Goal: Communication & Community: Participate in discussion

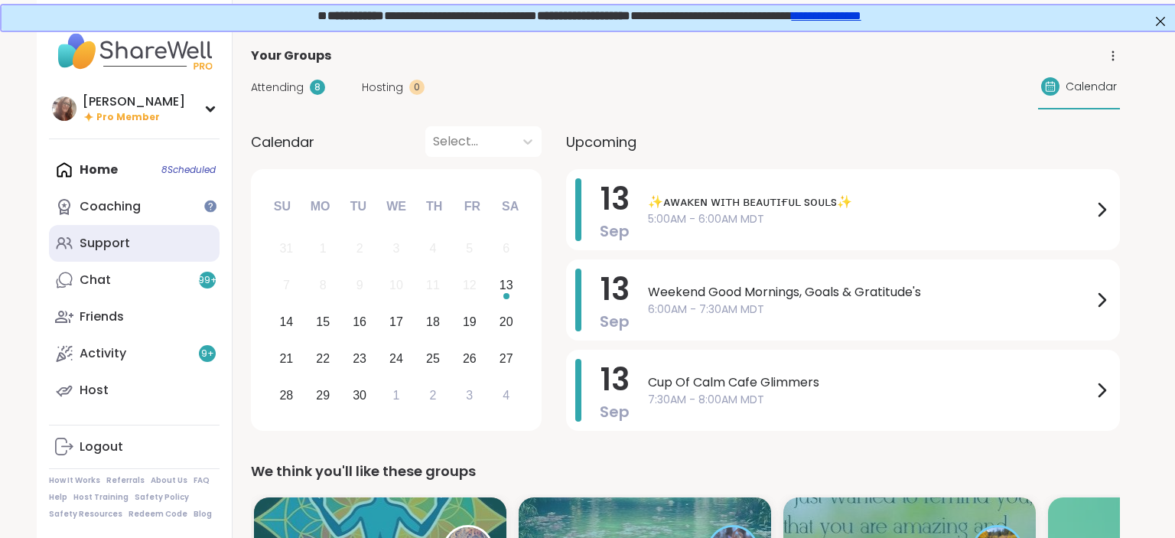
click at [133, 239] on link "Support" at bounding box center [134, 243] width 171 height 37
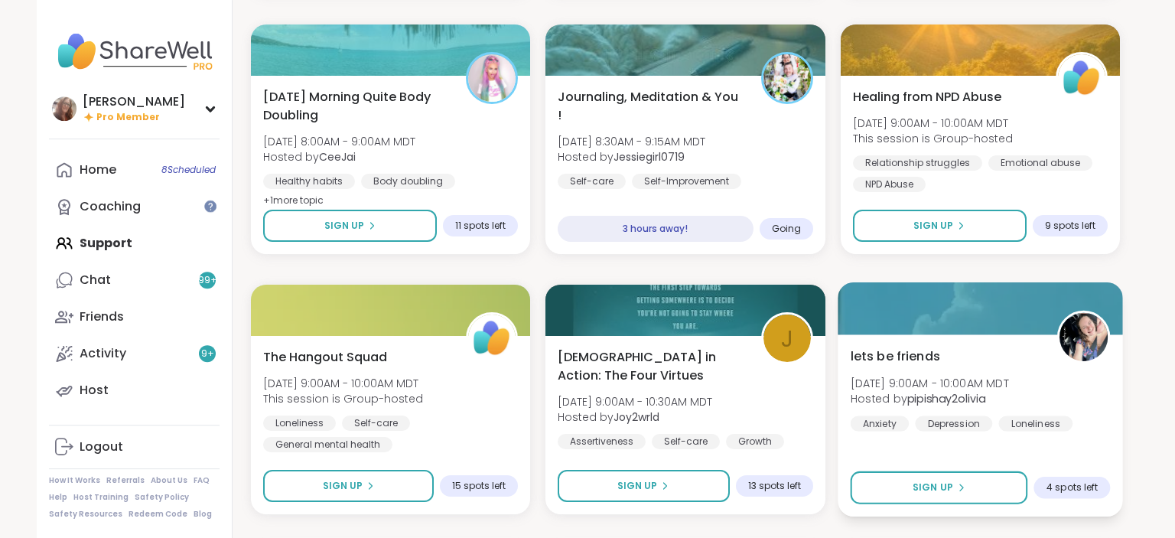
scroll to position [727, 0]
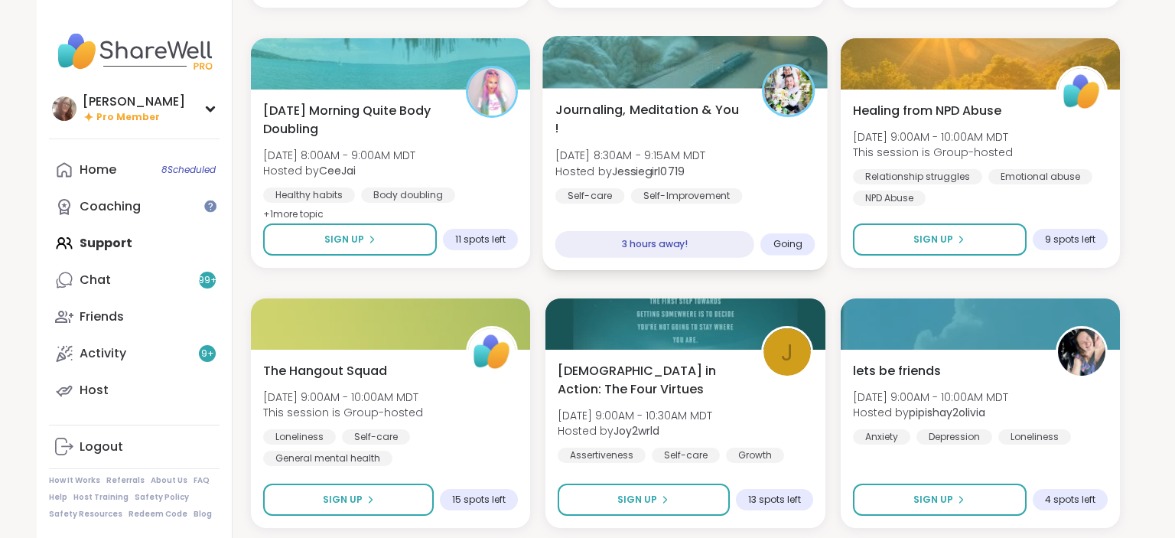
click at [802, 134] on div "Journaling, Meditation & You ! Sat, Sep 13 | 8:30AM - 9:15AM MDT Hosted by Jess…" at bounding box center [685, 162] width 260 height 125
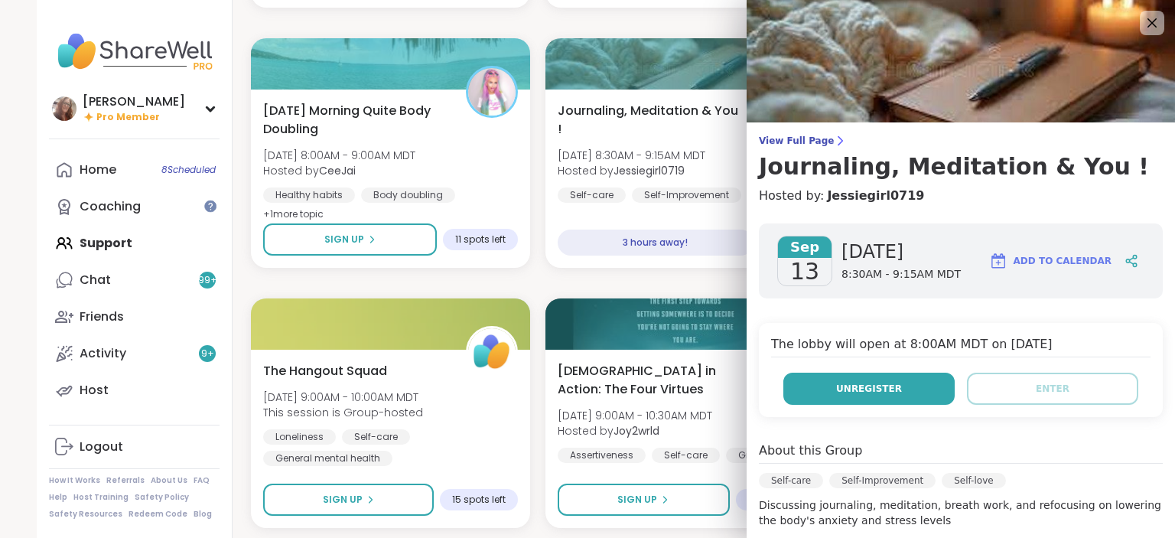
click at [903, 382] on button "Unregister" at bounding box center [868, 389] width 171 height 32
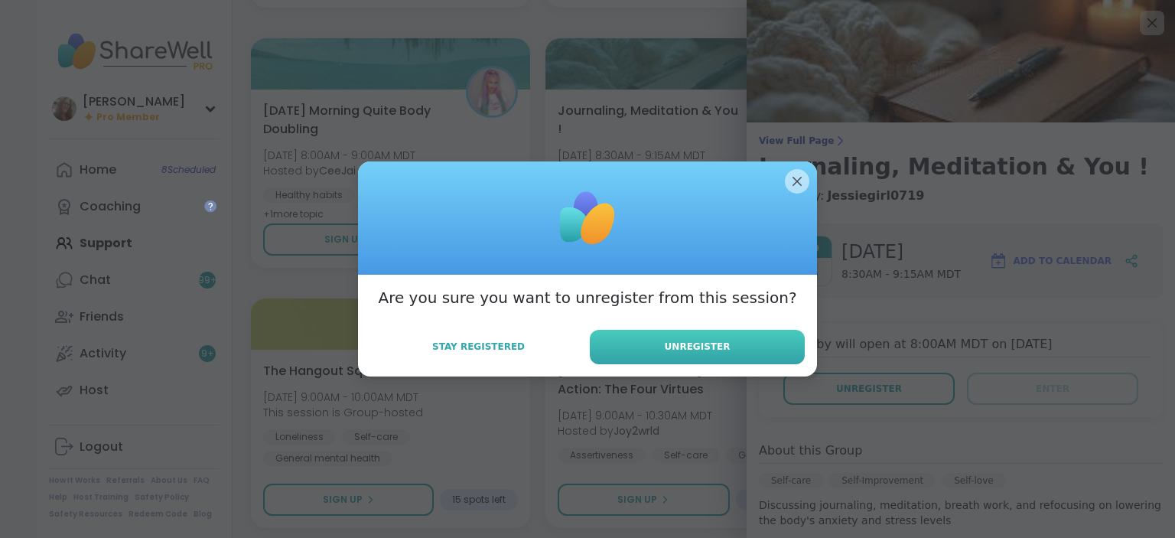
click at [748, 344] on button "Unregister" at bounding box center [697, 347] width 215 height 34
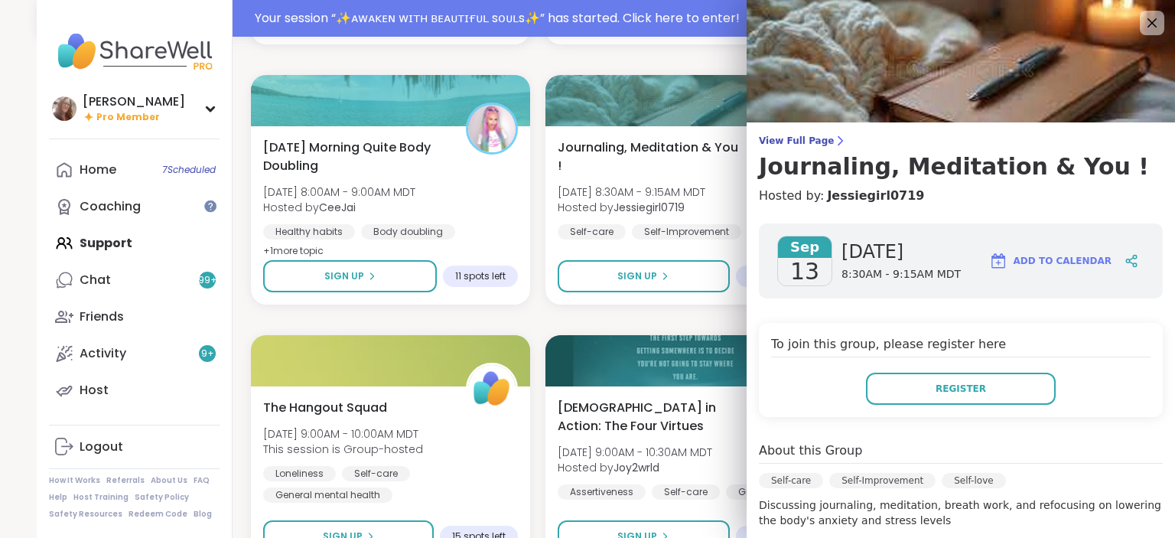
scroll to position [763, 0]
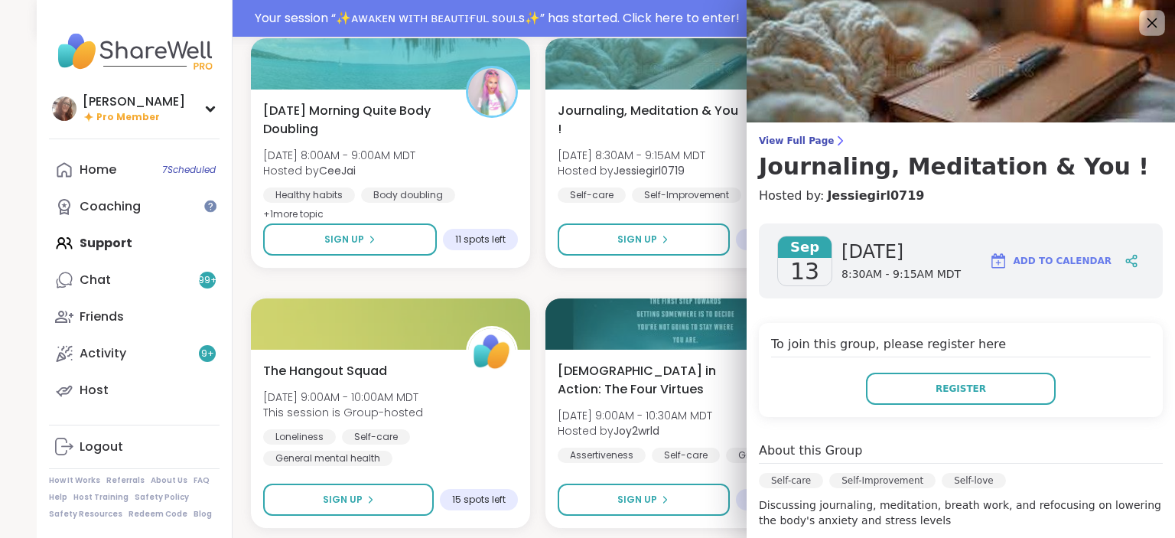
click at [1154, 22] on icon at bounding box center [1152, 23] width 10 height 10
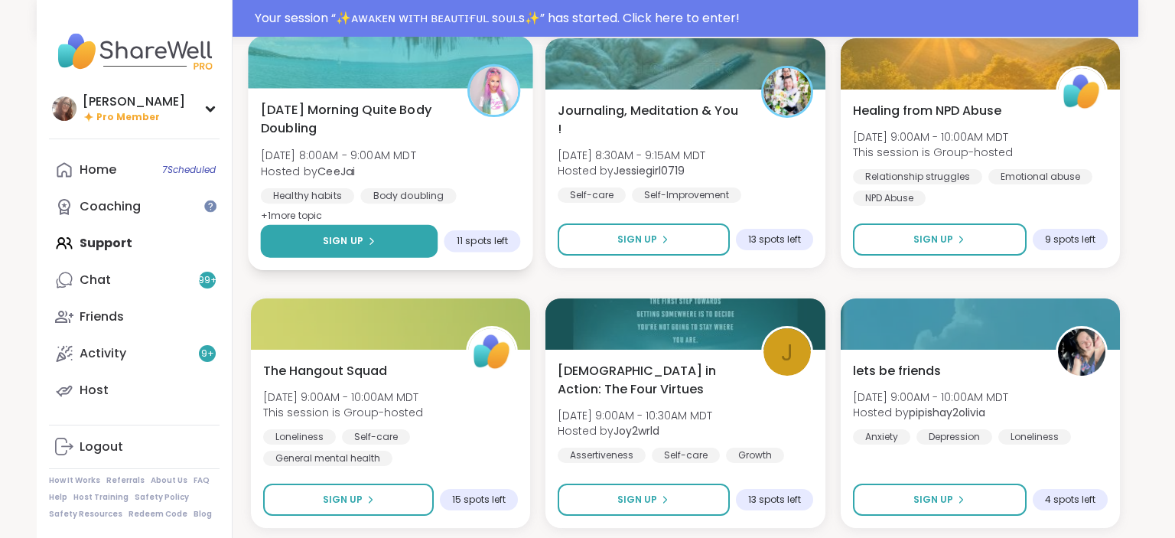
click at [393, 228] on button "Sign Up" at bounding box center [349, 241] width 177 height 33
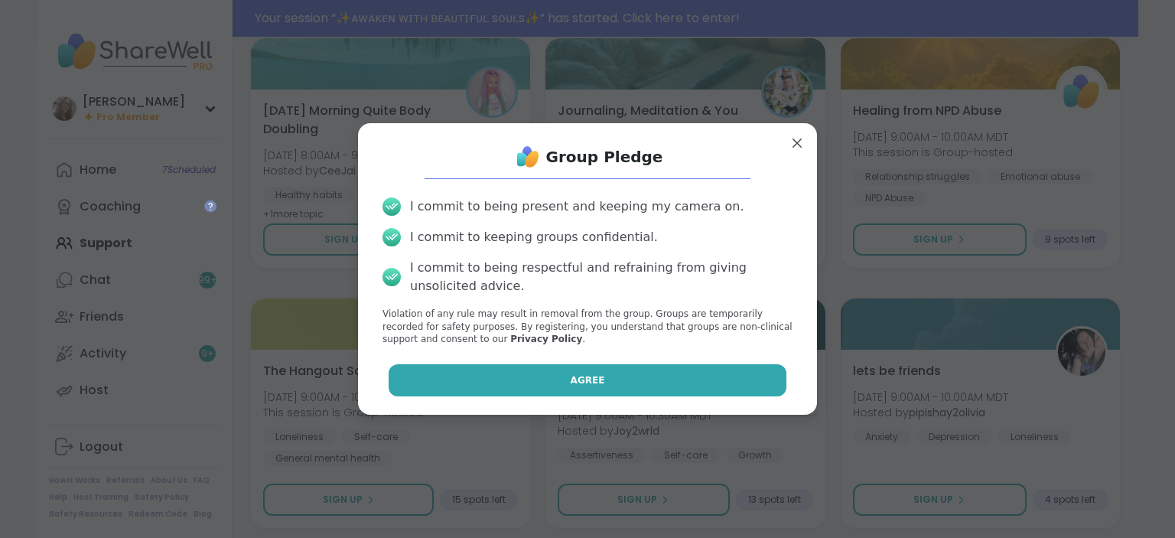
click at [642, 381] on button "Agree" at bounding box center [588, 380] width 399 height 32
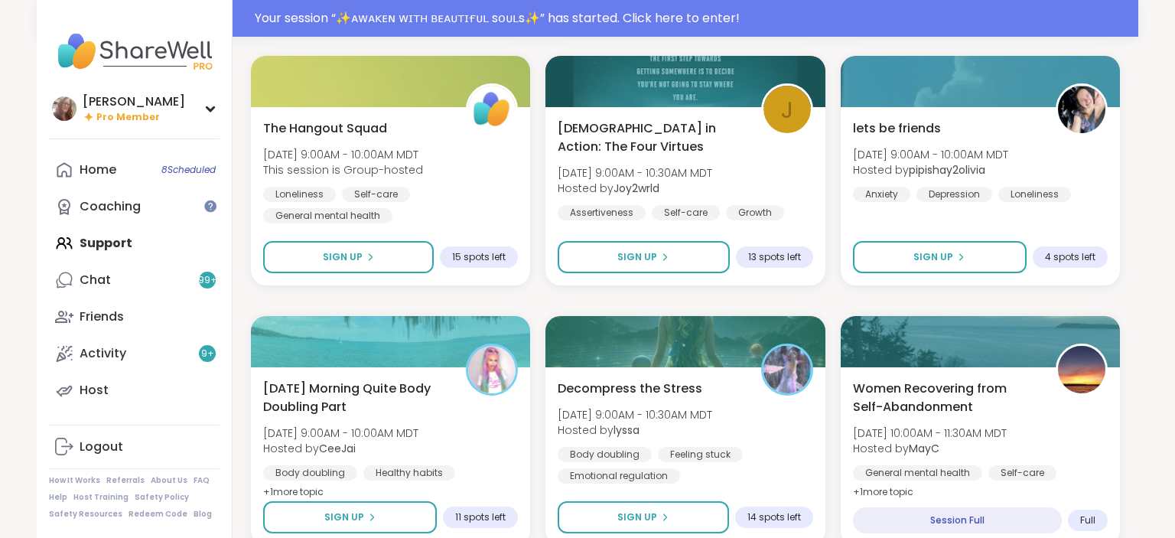
scroll to position [1086, 0]
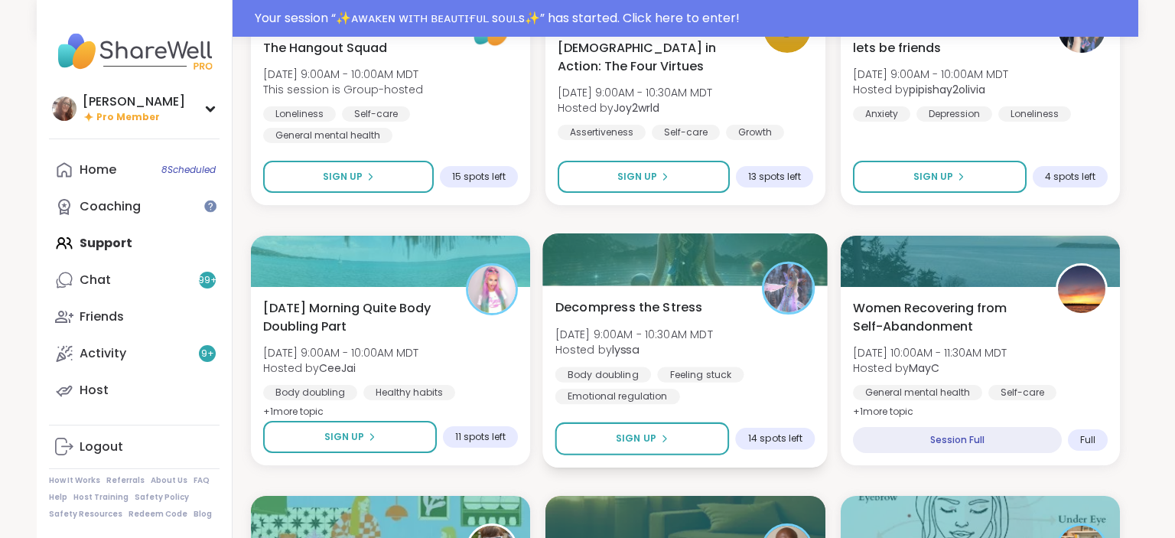
click at [759, 314] on div "Decompress the Stress Sat, Sep 13 | 9:00AM - 10:30AM MDT Hosted by lyssa Body d…" at bounding box center [685, 351] width 260 height 106
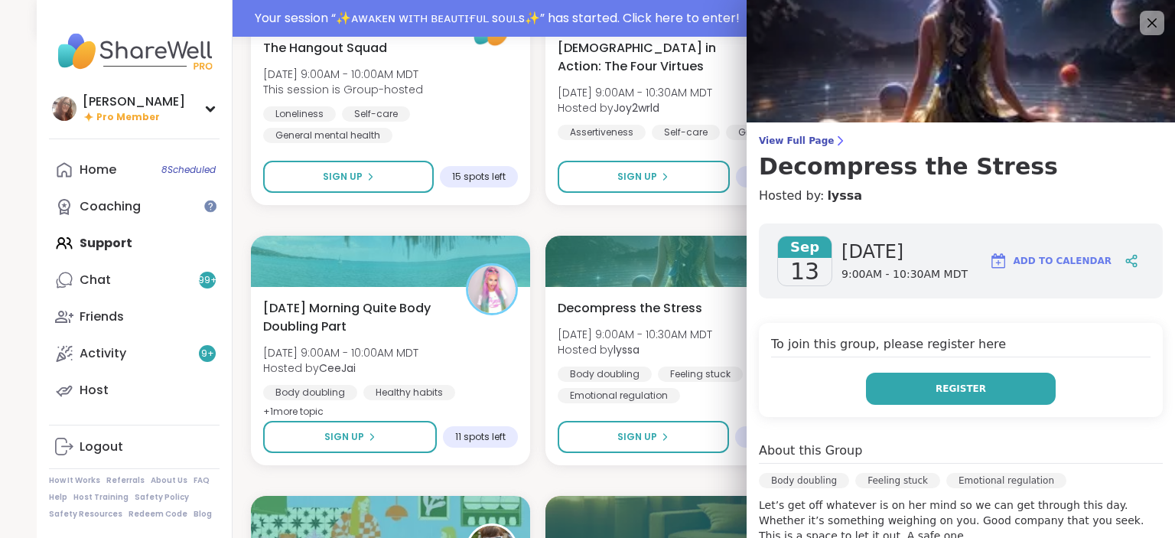
click at [1014, 380] on button "Register" at bounding box center [961, 389] width 190 height 32
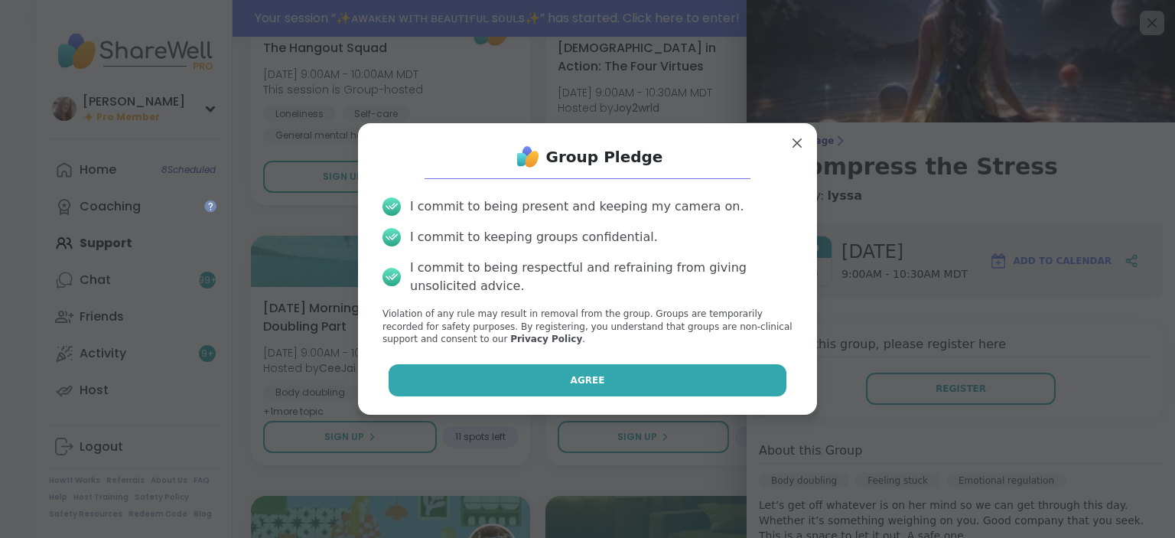
click at [747, 372] on button "Agree" at bounding box center [588, 380] width 399 height 32
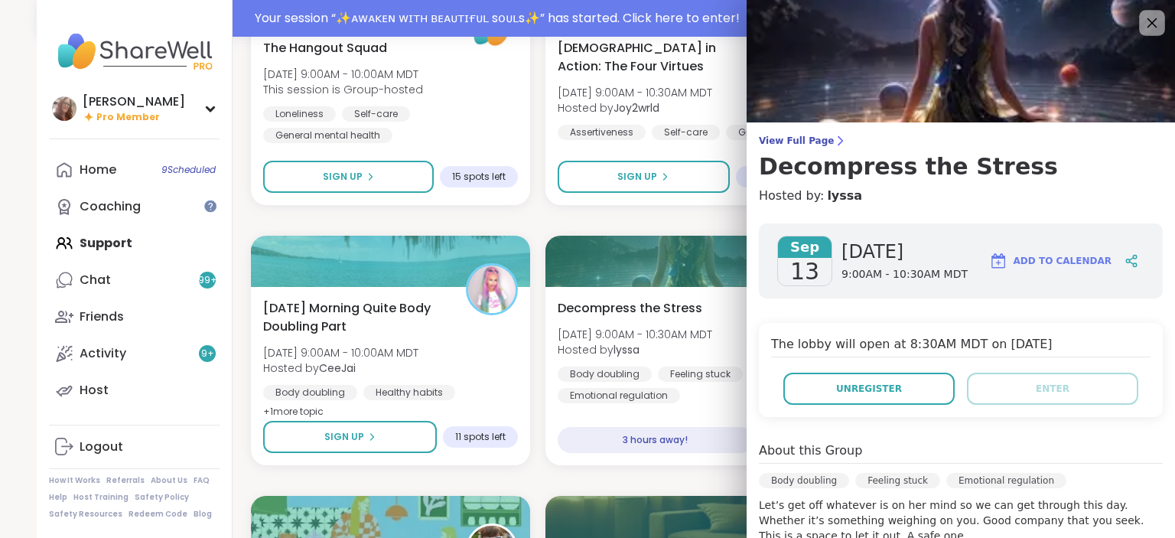
click at [1152, 29] on icon at bounding box center [1151, 22] width 19 height 19
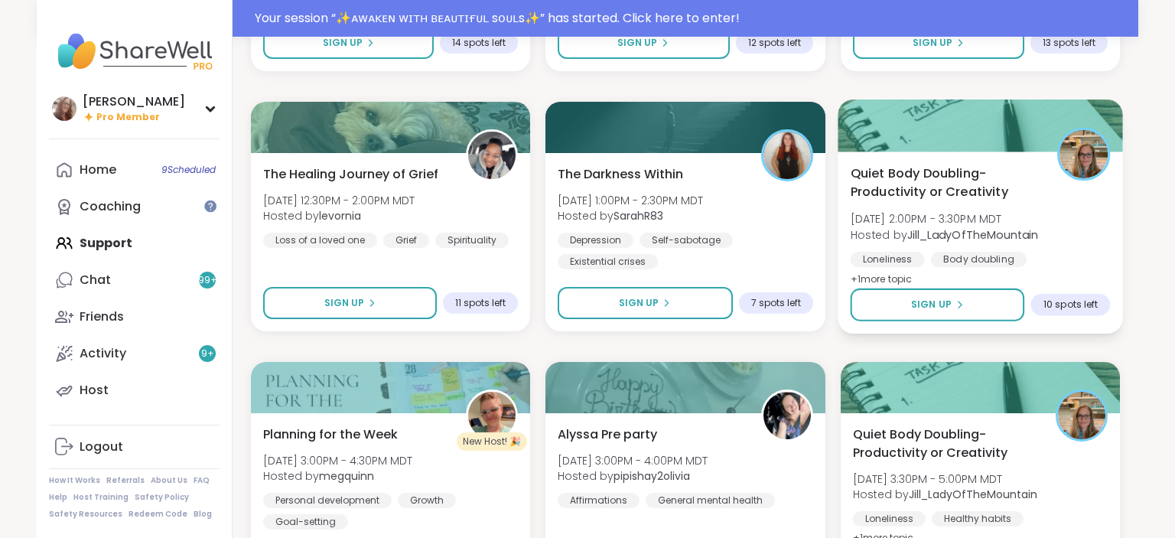
scroll to position [1975, 0]
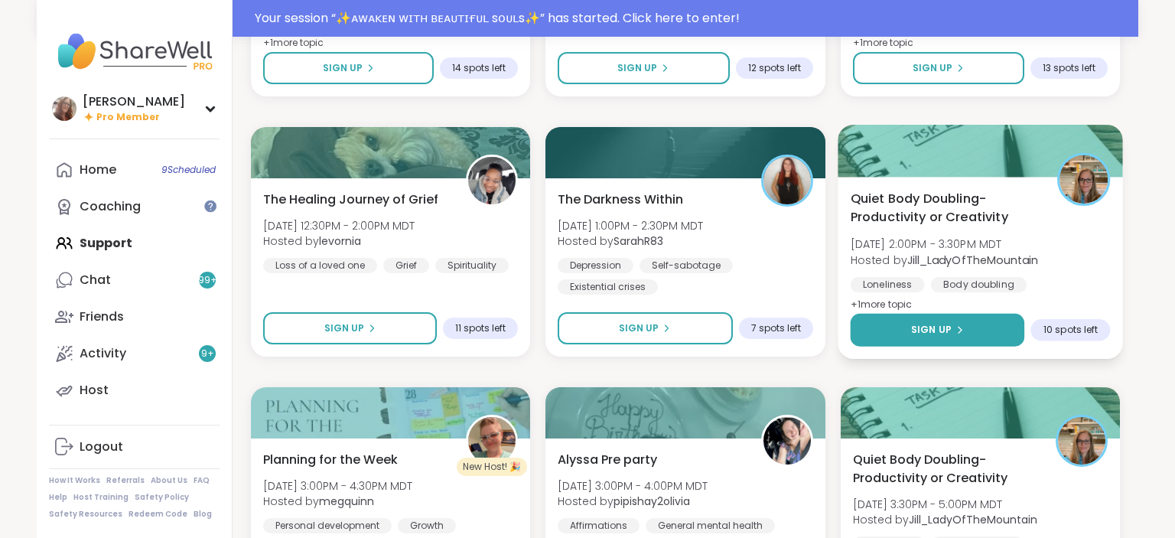
click at [972, 320] on button "Sign Up" at bounding box center [937, 330] width 174 height 33
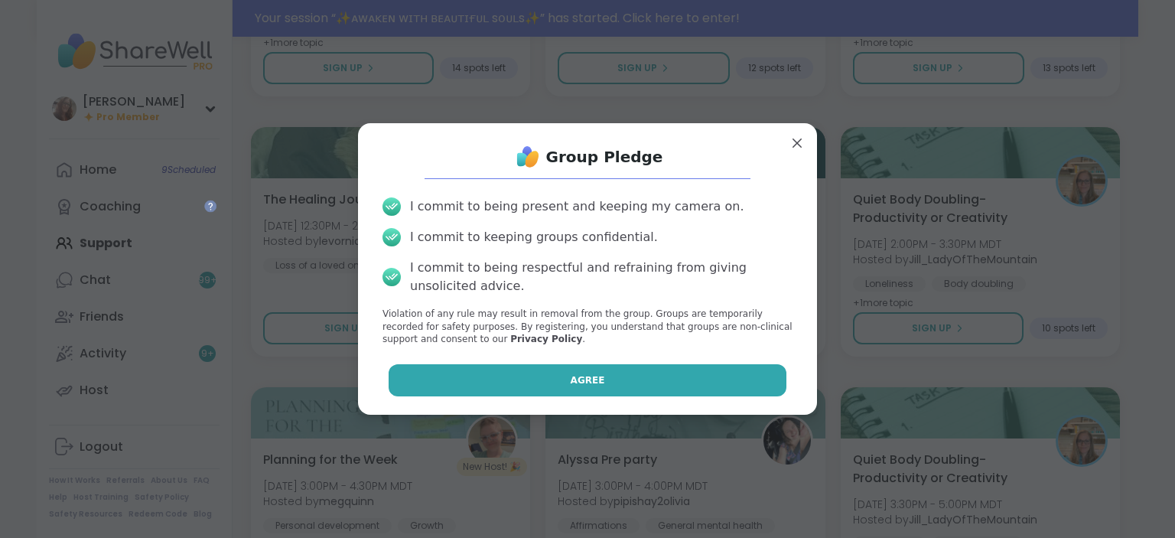
click at [763, 371] on button "Agree" at bounding box center [588, 380] width 399 height 32
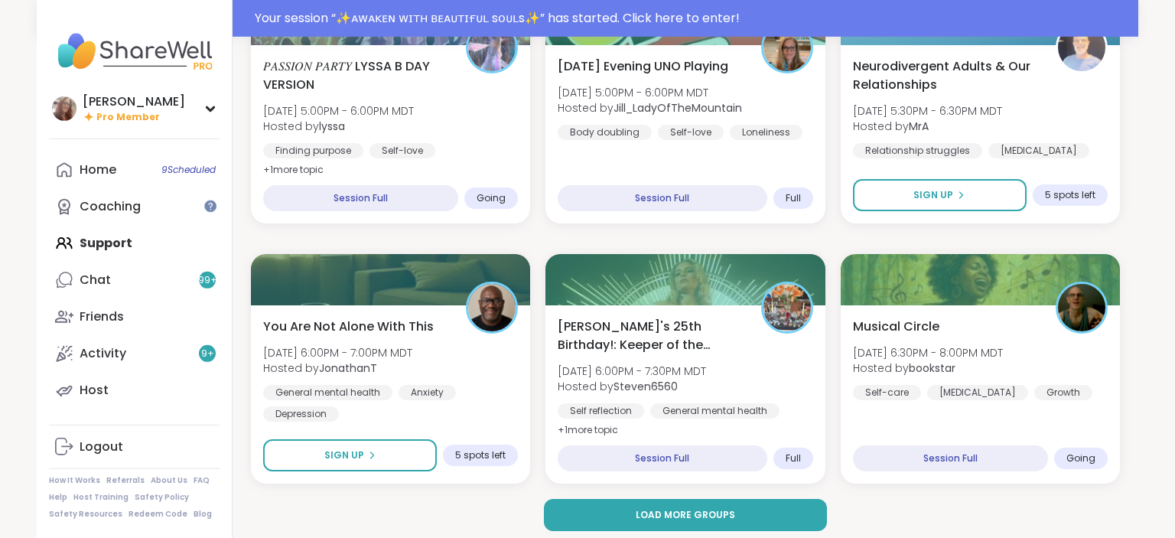
scroll to position [2895, 0]
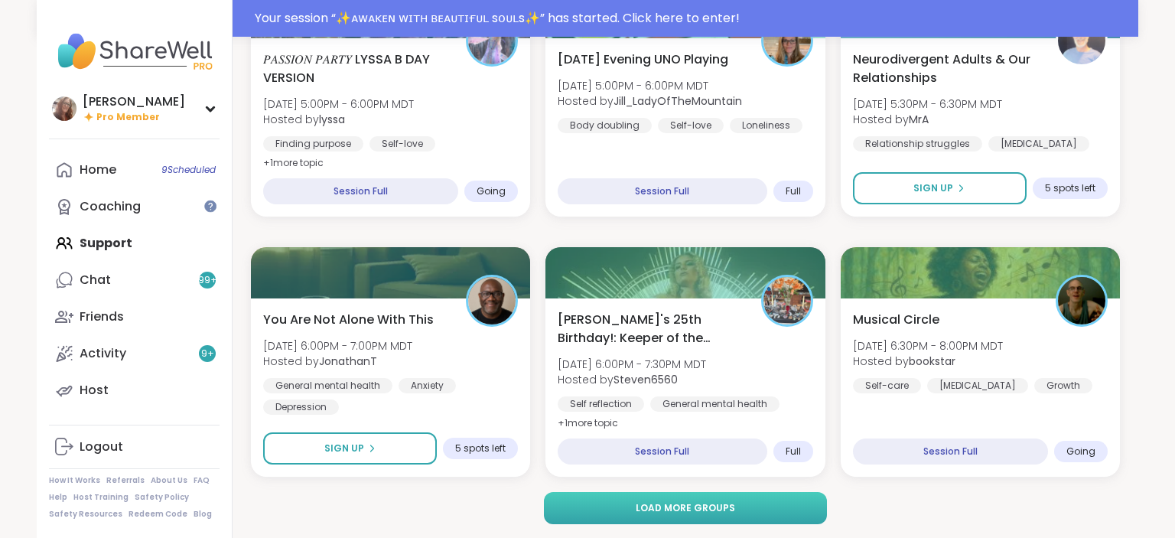
click at [743, 503] on button "Load more groups" at bounding box center [686, 508] width 284 height 32
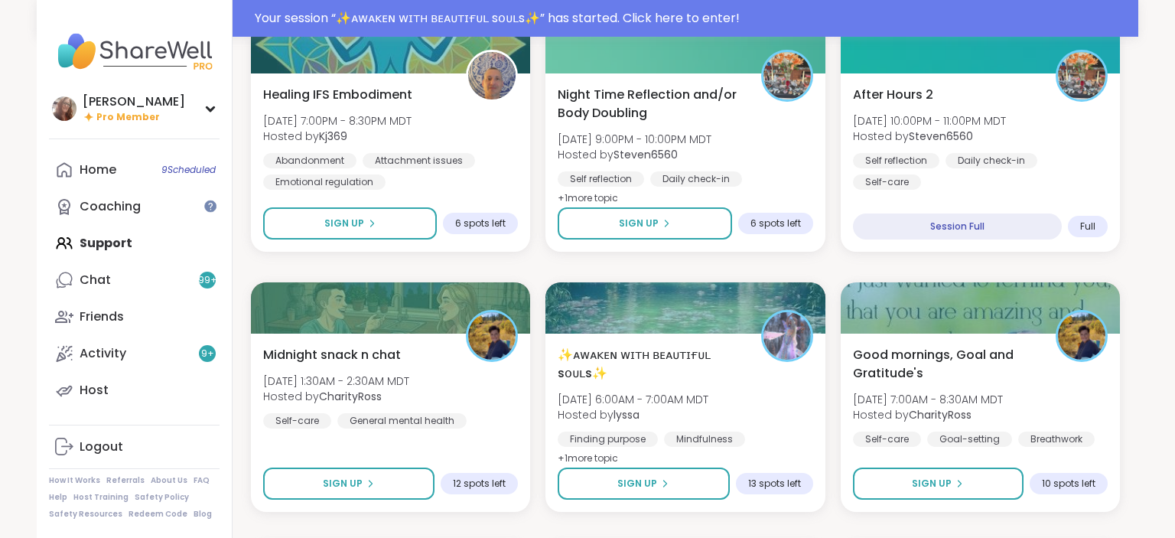
scroll to position [3461, 0]
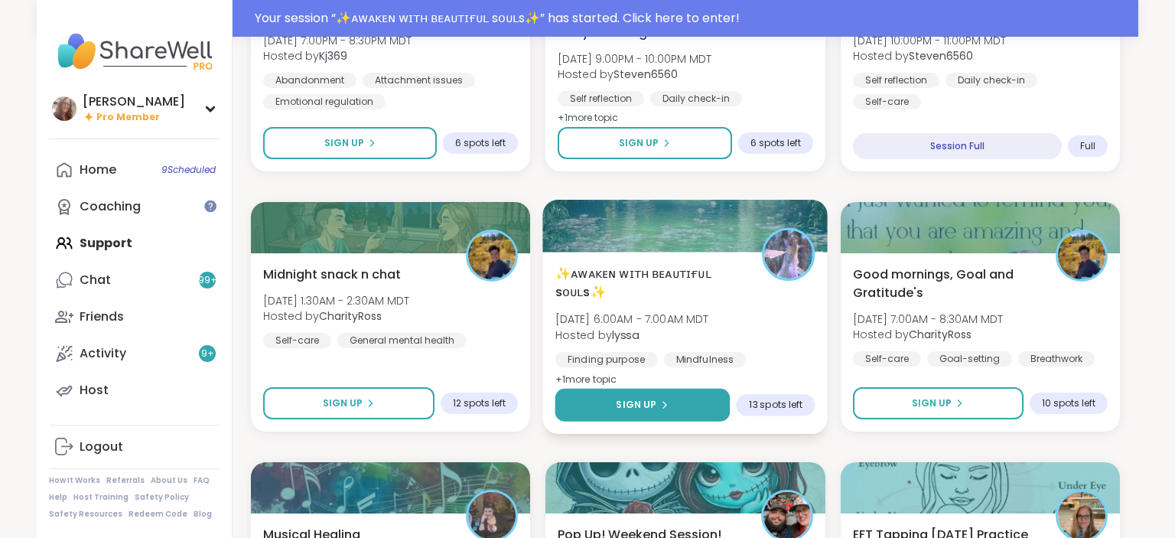
click at [721, 410] on button "Sign Up" at bounding box center [642, 405] width 175 height 33
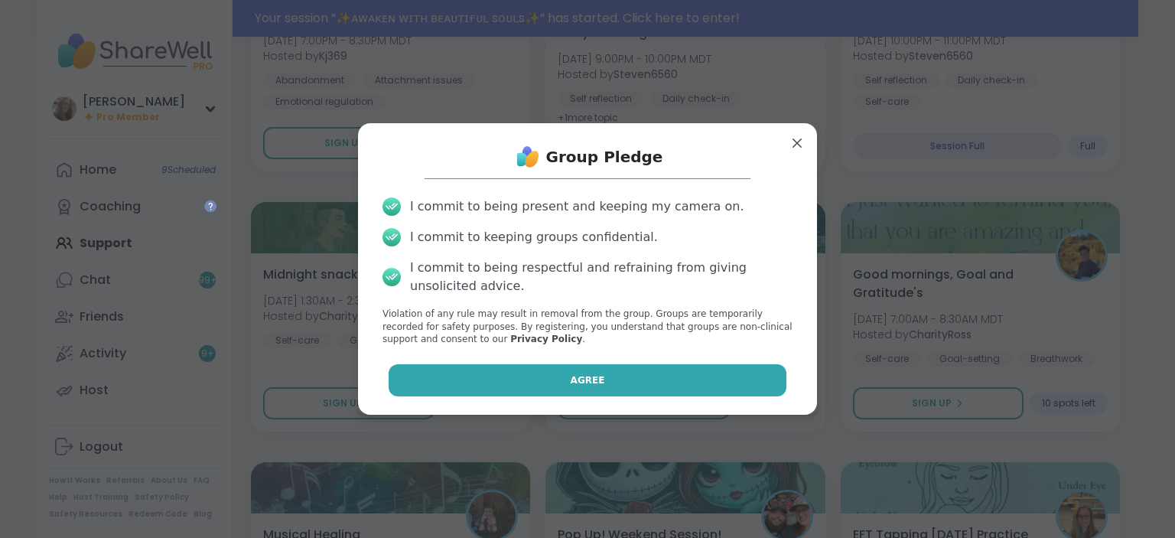
click at [727, 383] on button "Agree" at bounding box center [588, 380] width 399 height 32
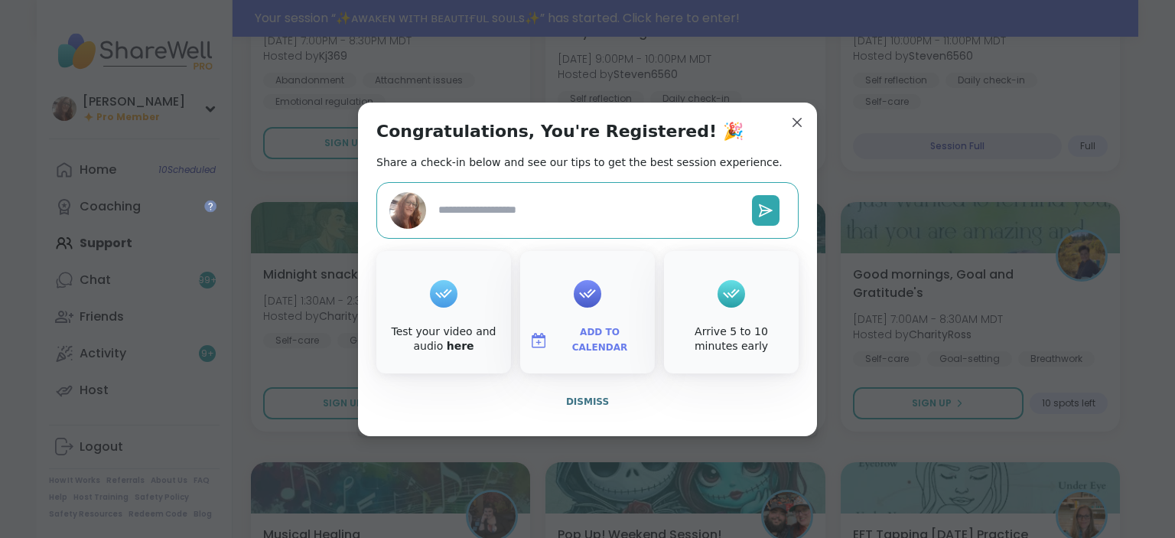
drag, startPoint x: 794, startPoint y: 124, endPoint x: 788, endPoint y: 186, distance: 62.3
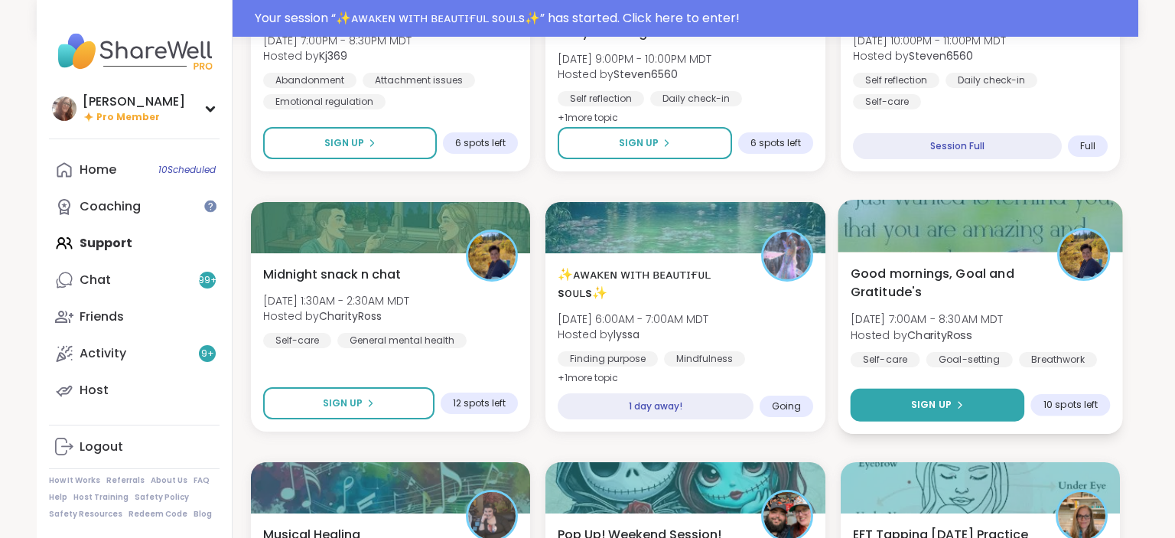
click at [959, 411] on button "Sign Up" at bounding box center [937, 405] width 174 height 33
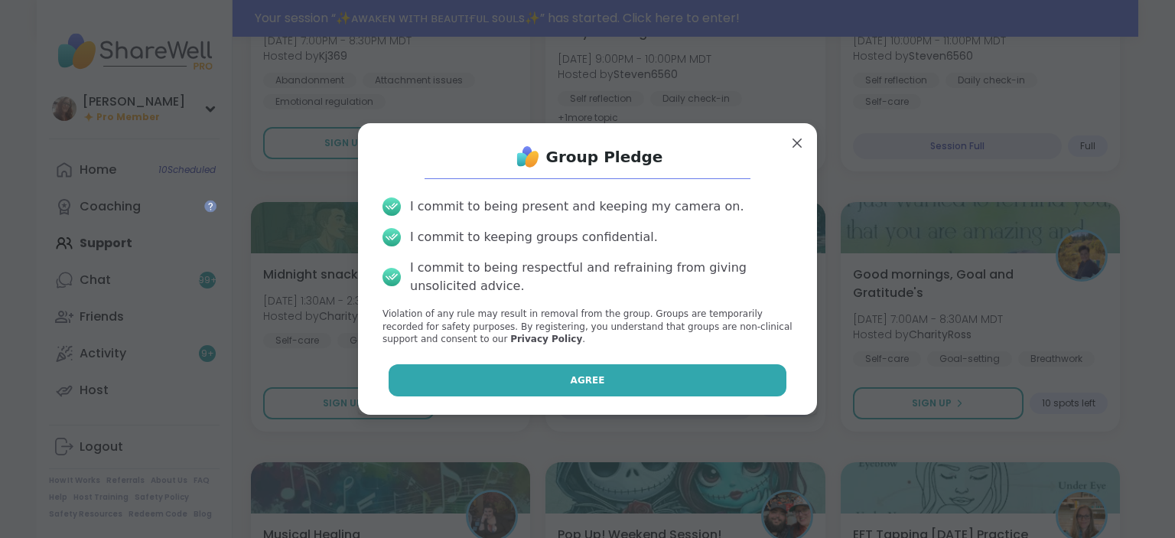
click at [770, 390] on button "Agree" at bounding box center [588, 380] width 399 height 32
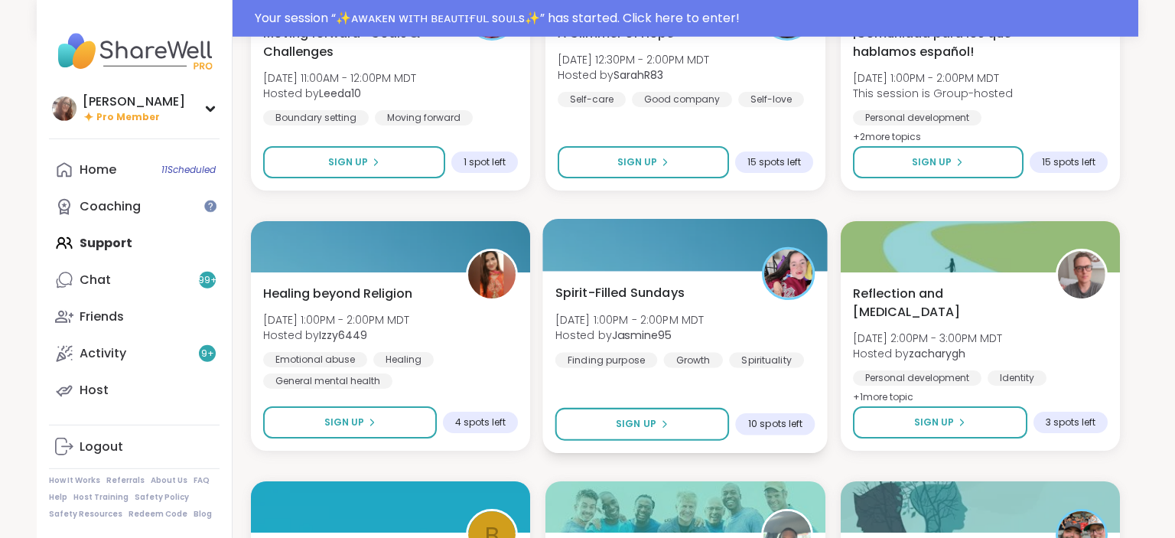
scroll to position [4753, 0]
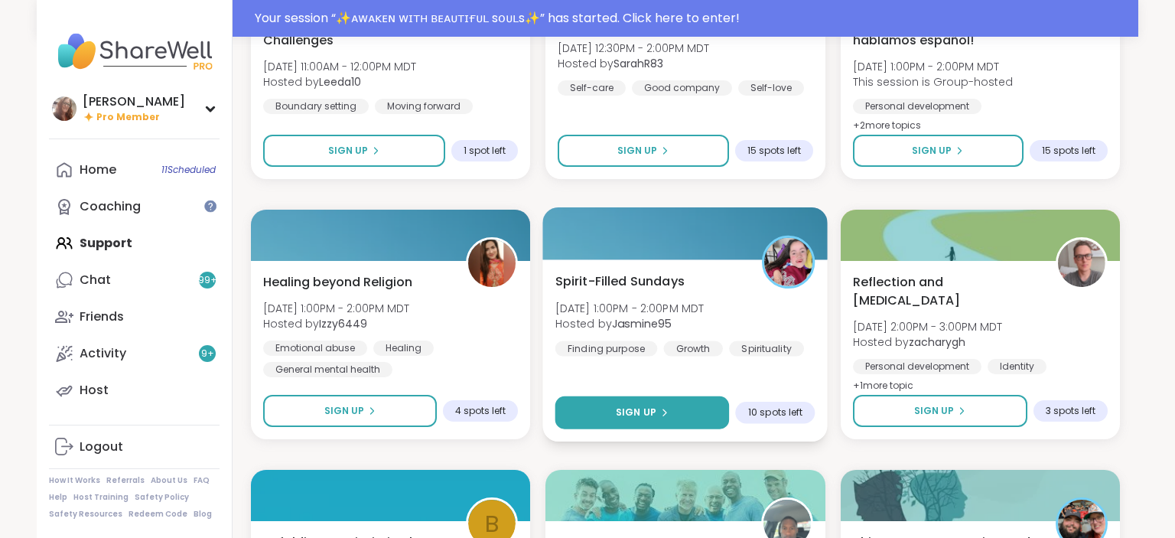
click at [666, 408] on icon at bounding box center [663, 412] width 9 height 9
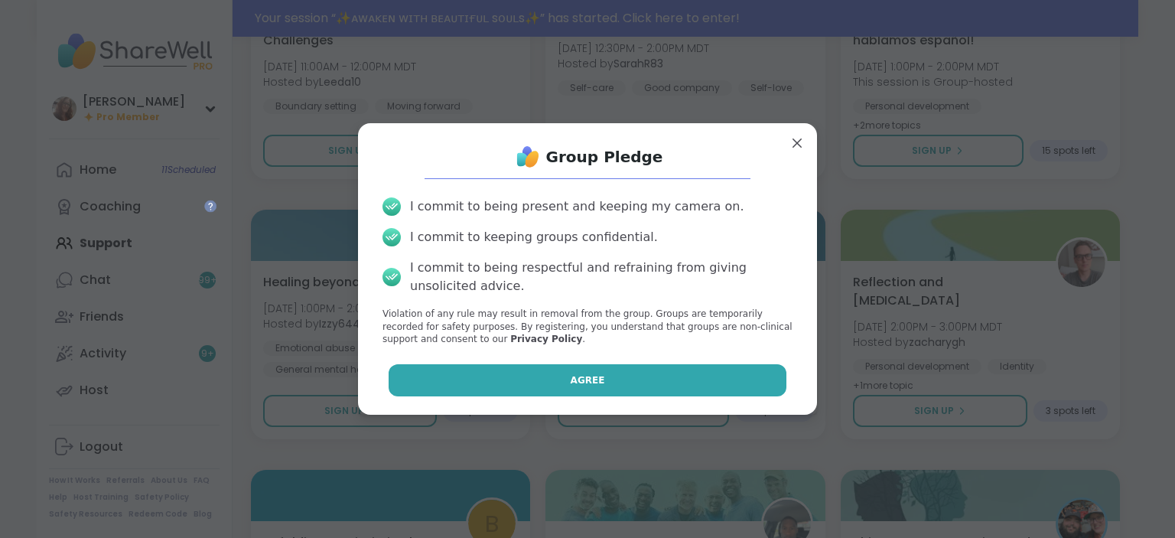
click at [642, 381] on button "Agree" at bounding box center [588, 380] width 399 height 32
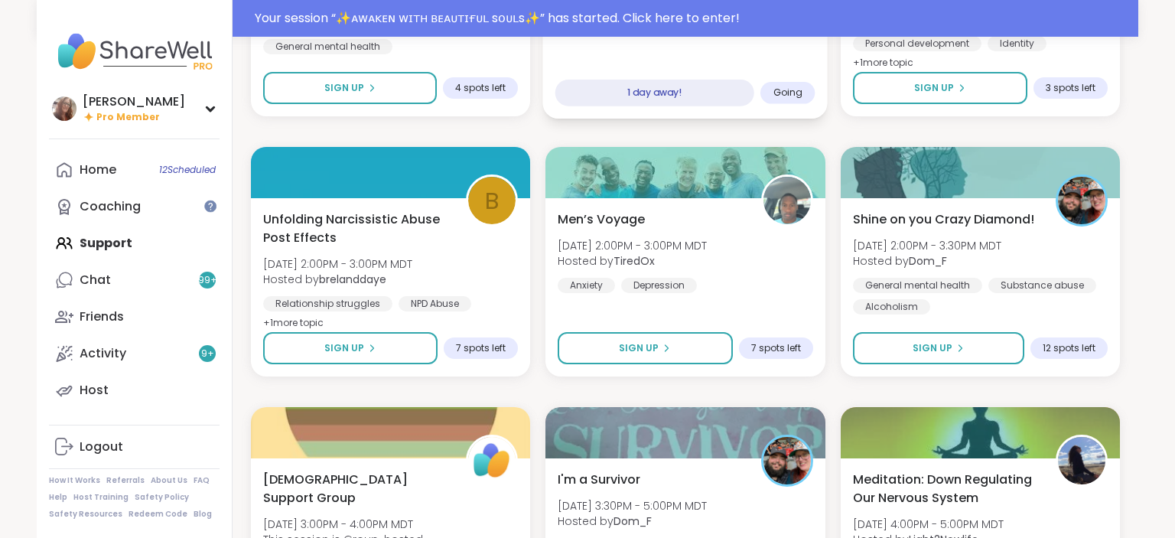
scroll to position [5157, 0]
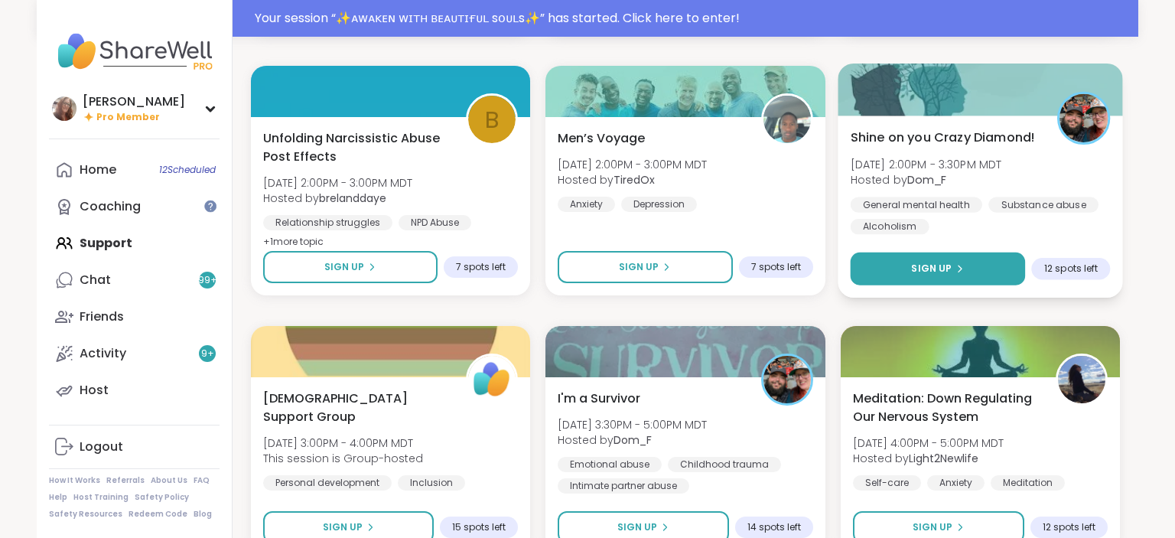
click at [916, 271] on span "Sign Up" at bounding box center [931, 269] width 41 height 14
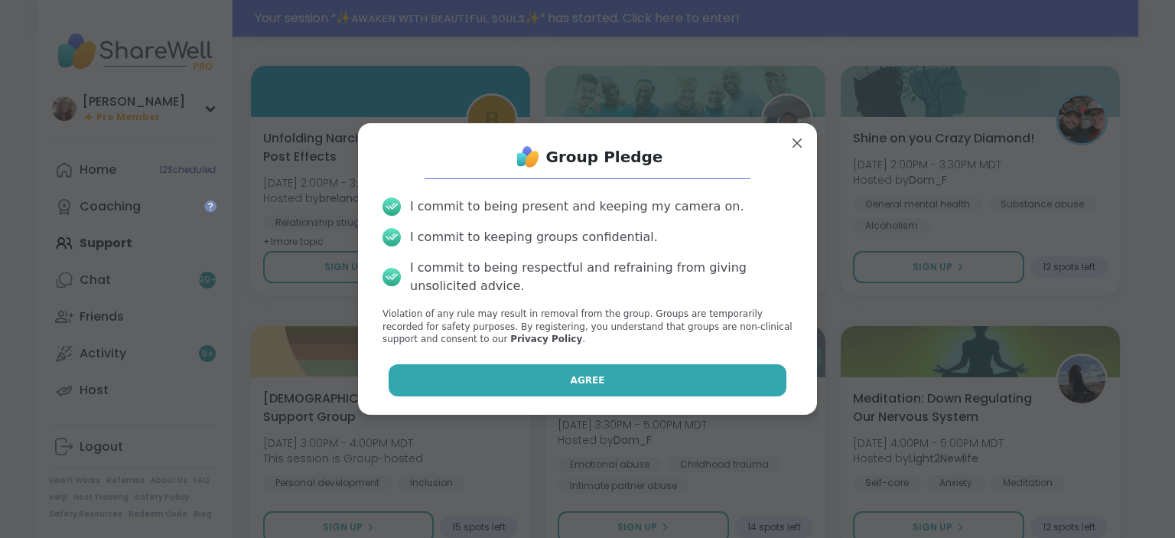
click at [729, 377] on button "Agree" at bounding box center [588, 380] width 399 height 32
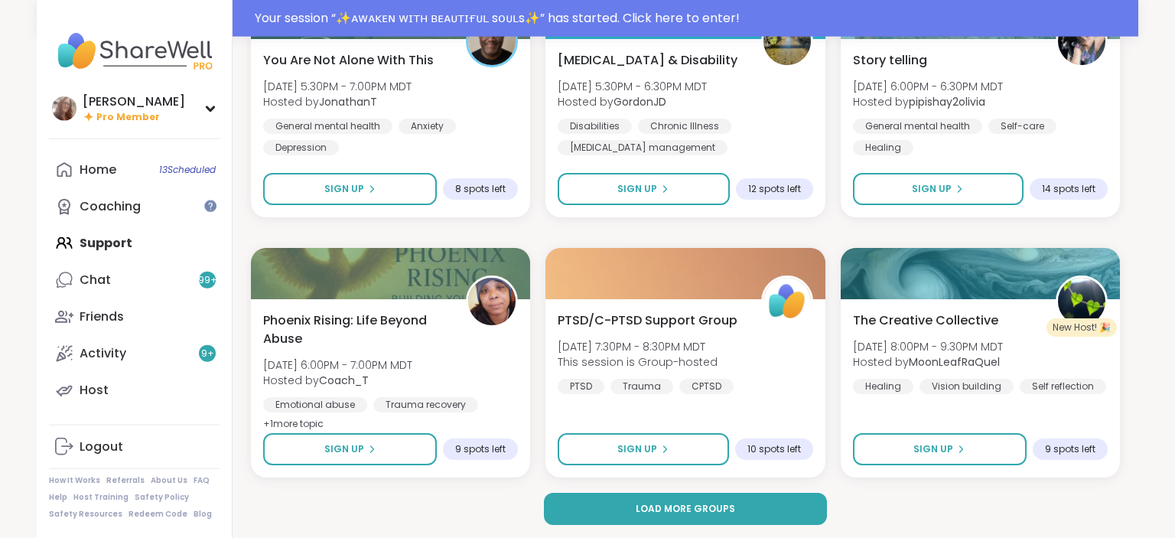
scroll to position [6016, 0]
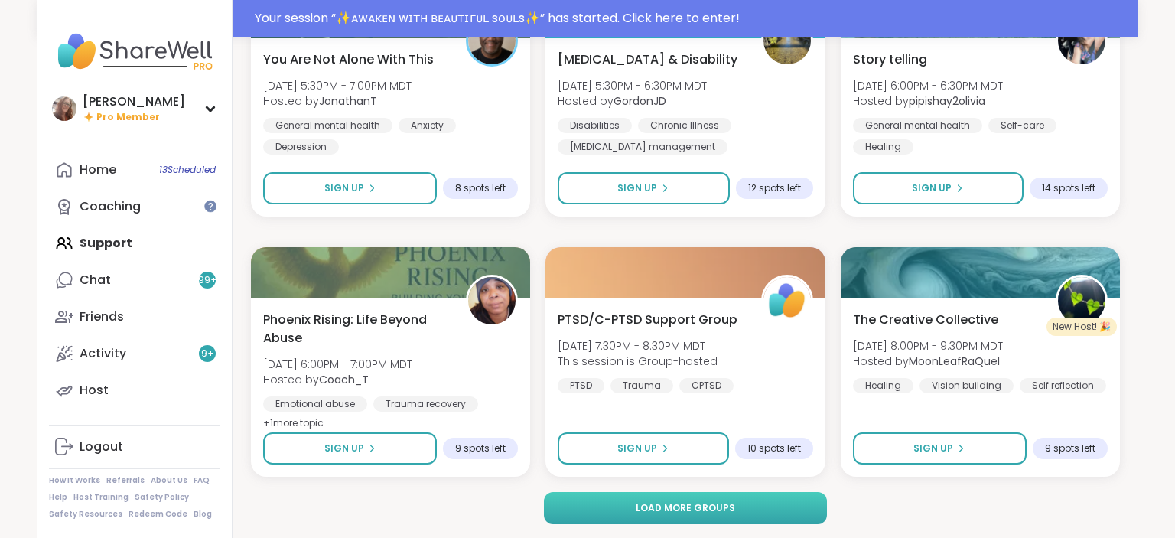
click at [770, 516] on button "Load more groups" at bounding box center [686, 508] width 284 height 32
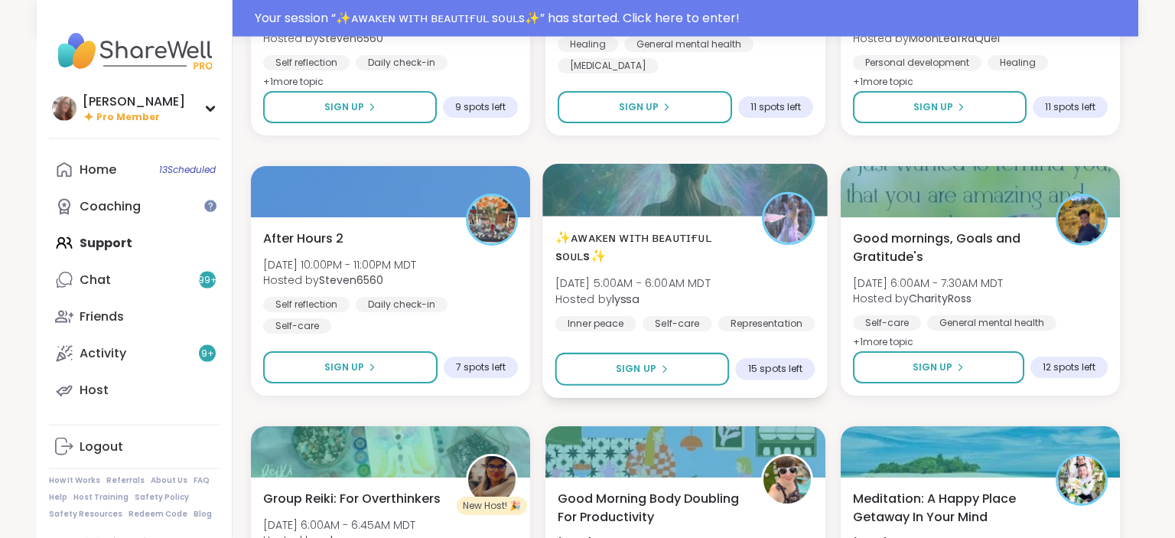
scroll to position [6905, 0]
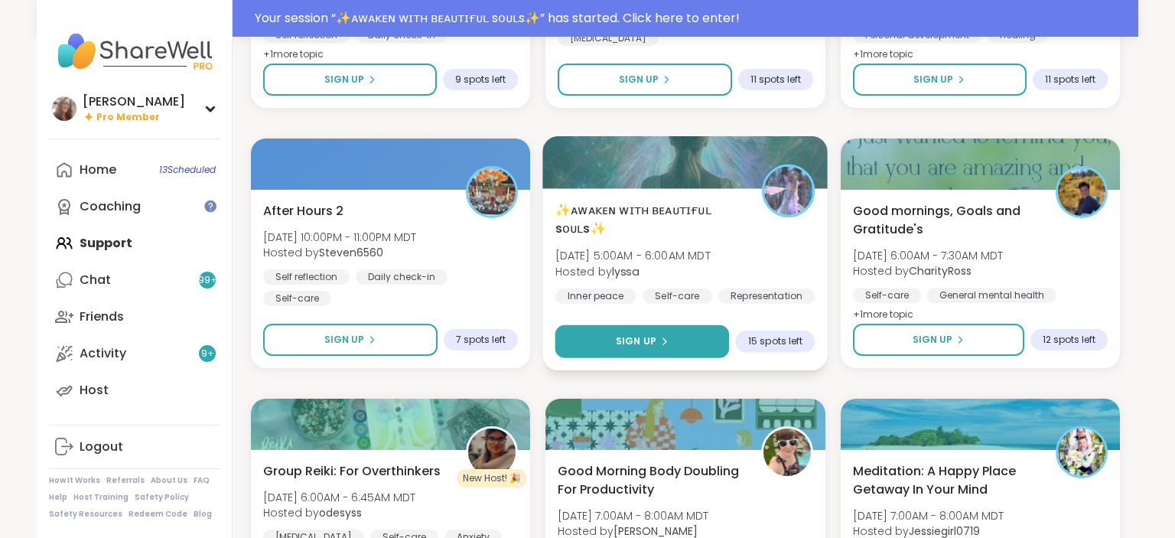
click at [690, 345] on button "Sign Up" at bounding box center [642, 341] width 174 height 33
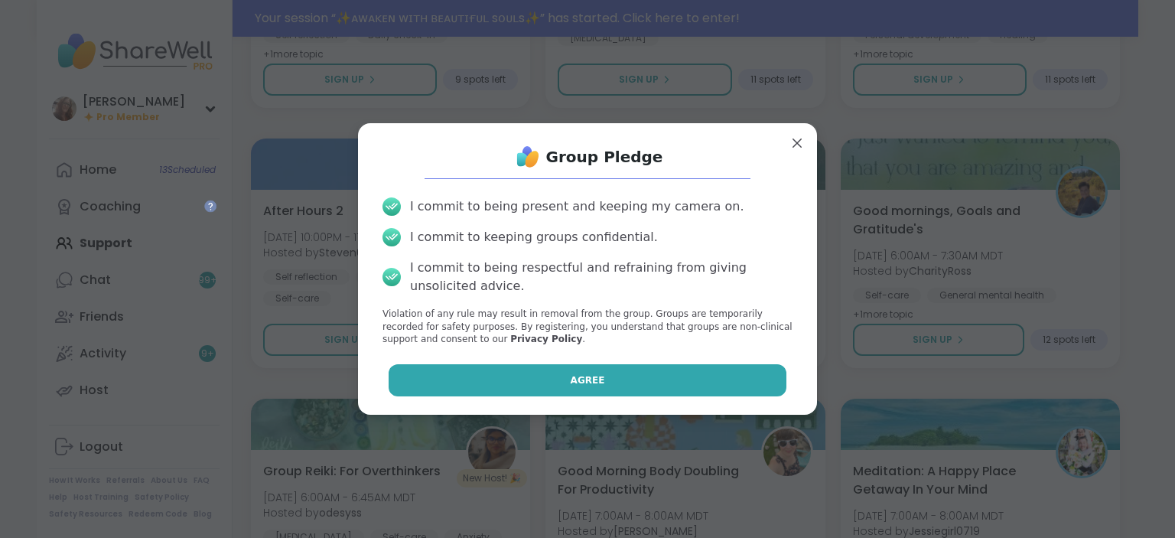
click at [613, 373] on button "Agree" at bounding box center [588, 380] width 399 height 32
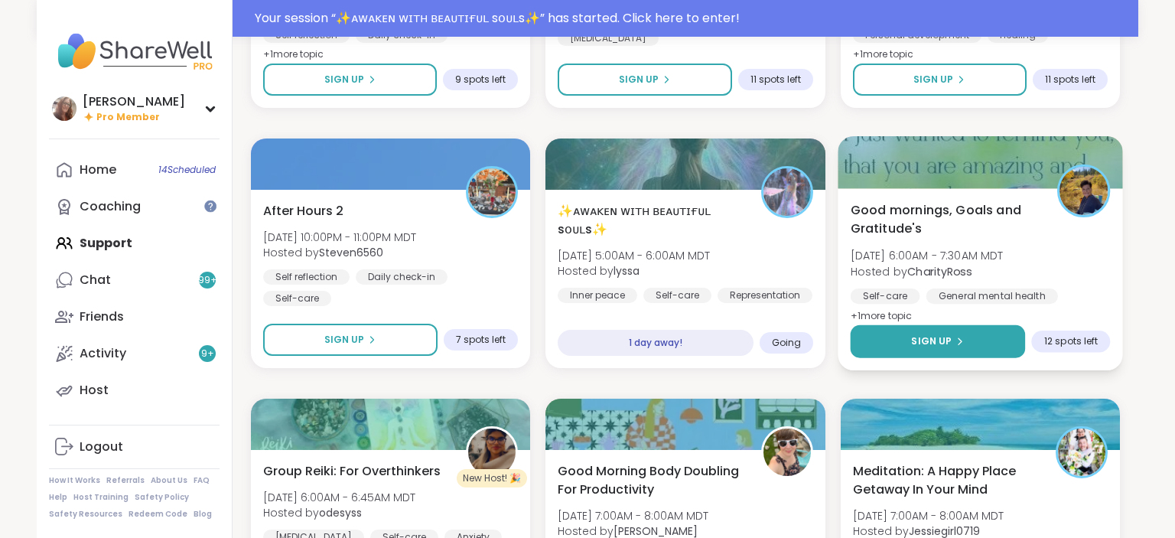
click at [935, 348] on button "Sign Up" at bounding box center [937, 341] width 175 height 33
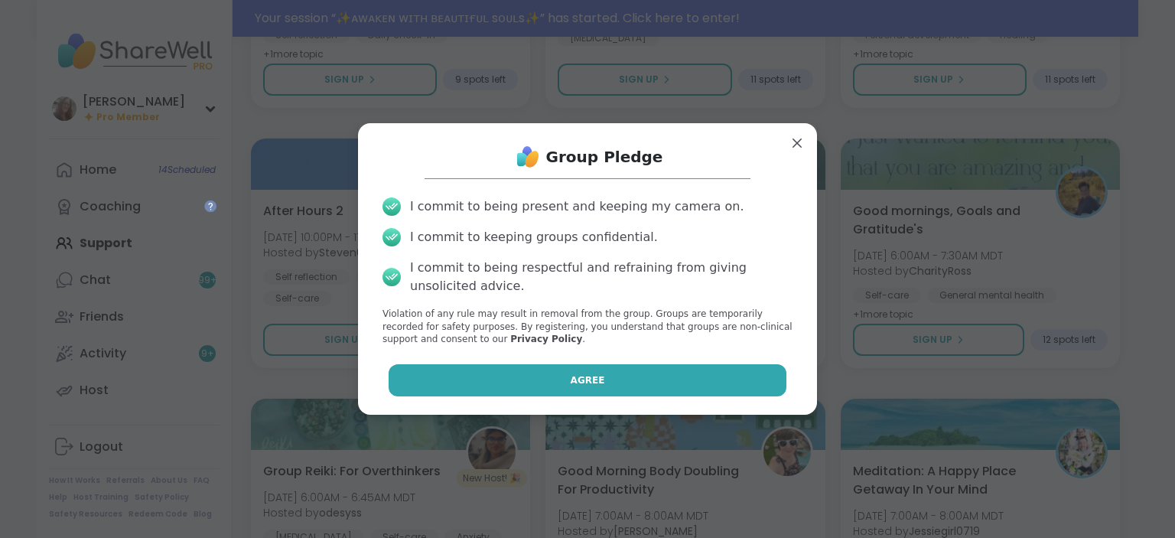
click at [723, 380] on button "Agree" at bounding box center [588, 380] width 399 height 32
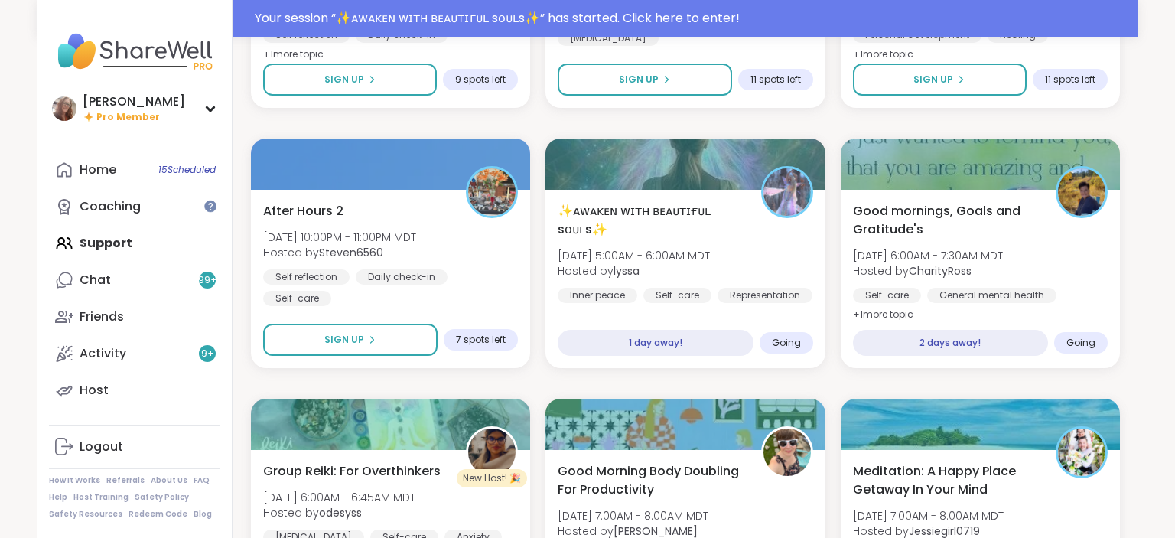
drag, startPoint x: 791, startPoint y: 122, endPoint x: 788, endPoint y: 132, distance: 9.7
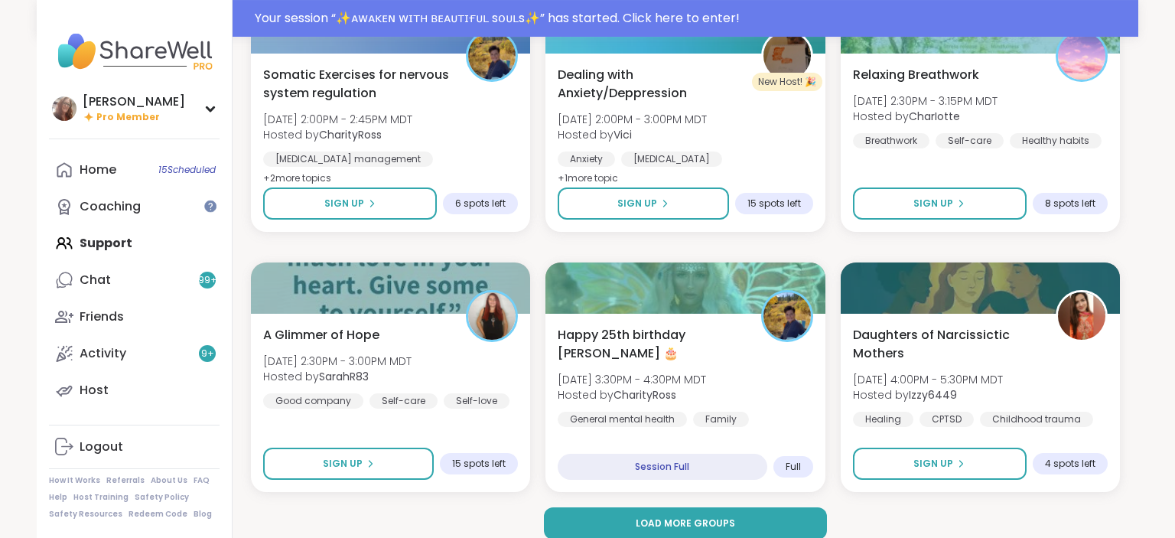
scroll to position [9137, 0]
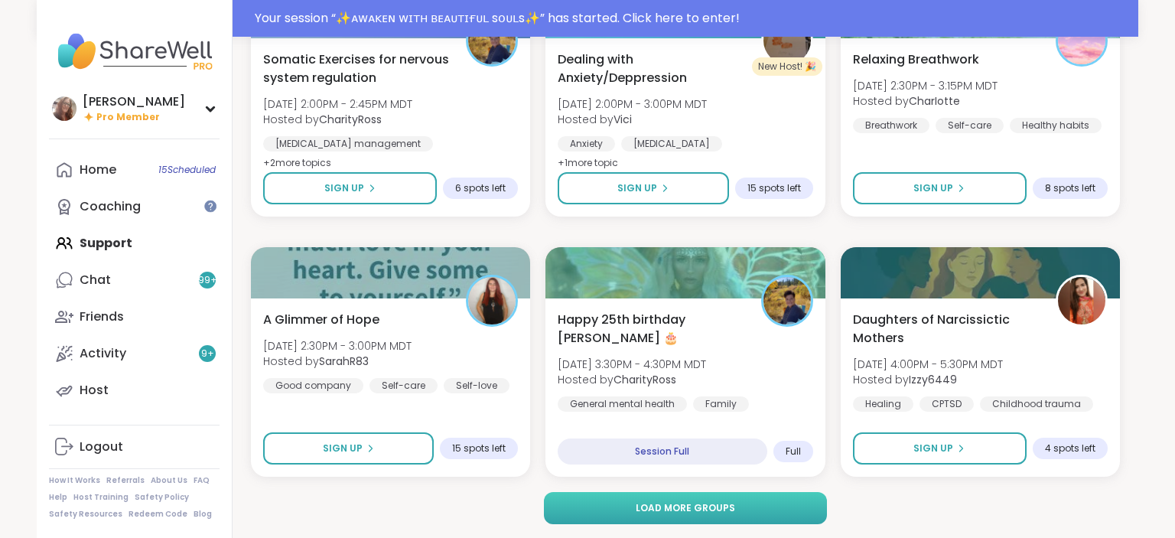
click at [732, 504] on button "Load more groups" at bounding box center [686, 508] width 284 height 32
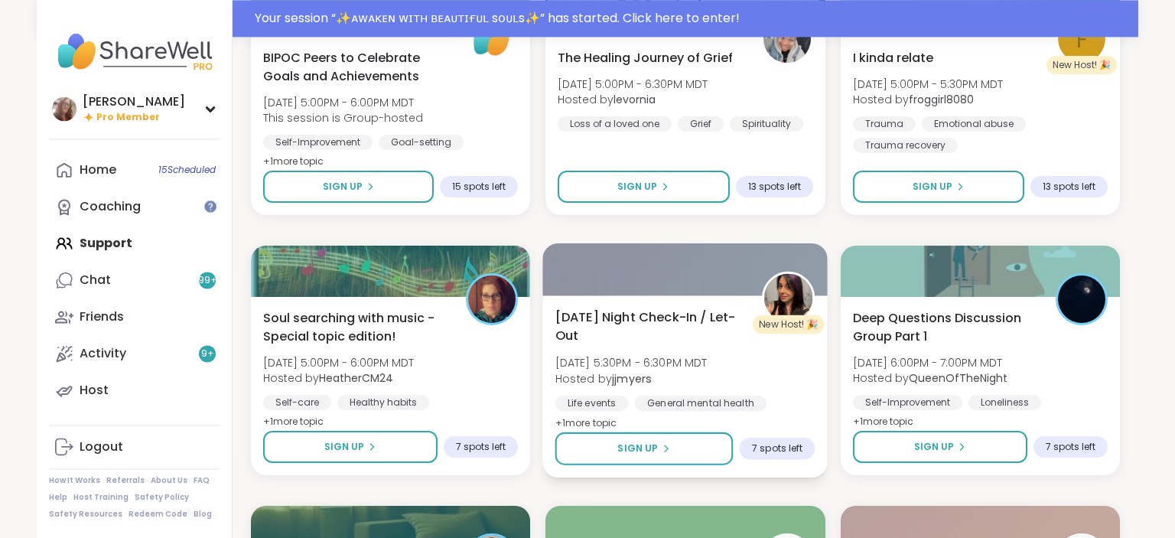
scroll to position [9945, 0]
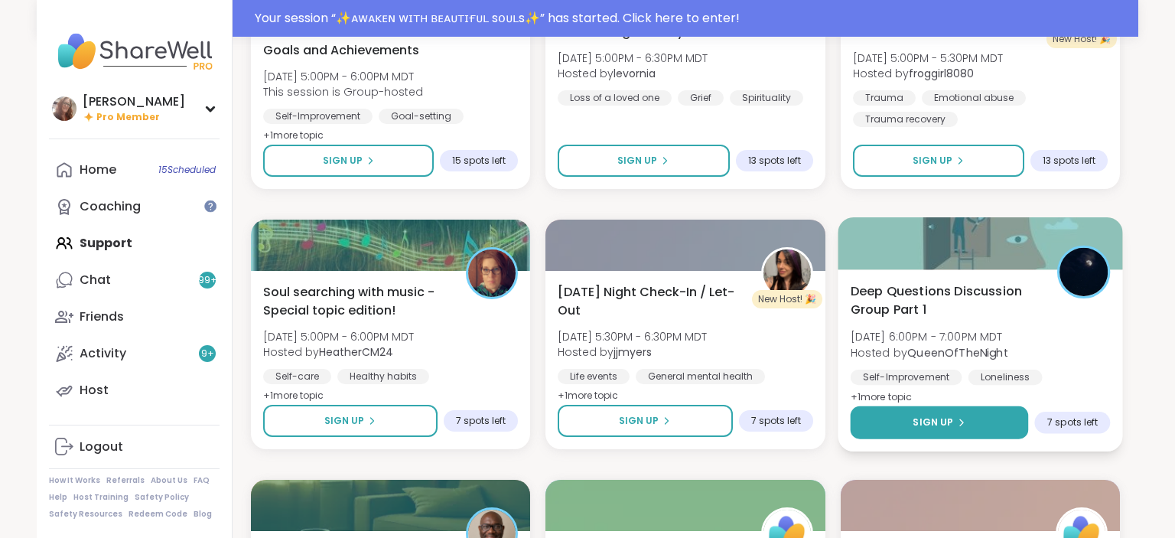
drag, startPoint x: 975, startPoint y: 421, endPoint x: 955, endPoint y: 429, distance: 21.6
click at [974, 421] on button "Sign Up" at bounding box center [939, 422] width 178 height 33
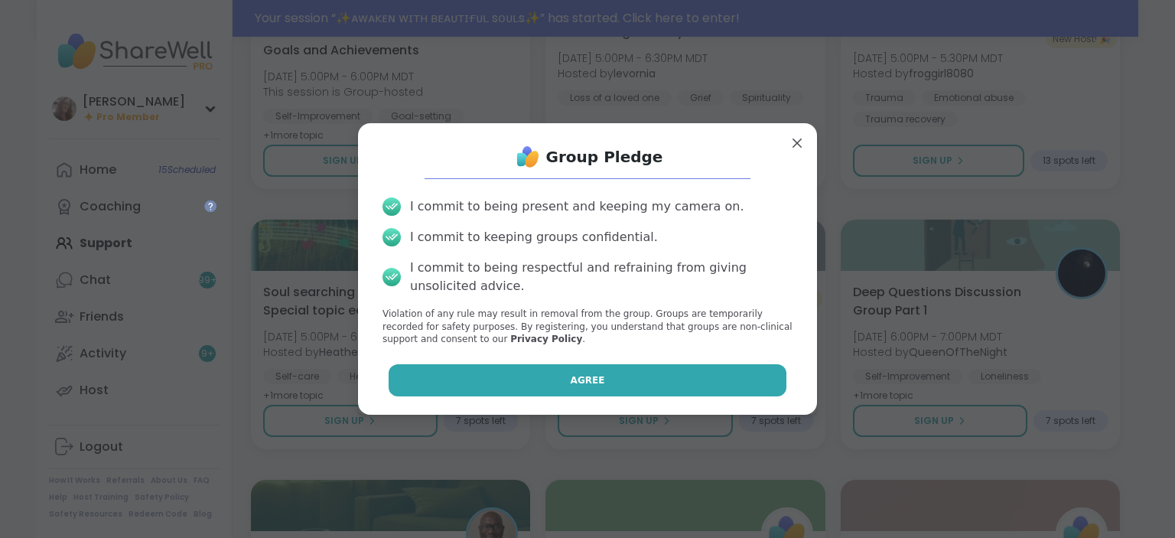
click at [669, 384] on button "Agree" at bounding box center [588, 380] width 399 height 32
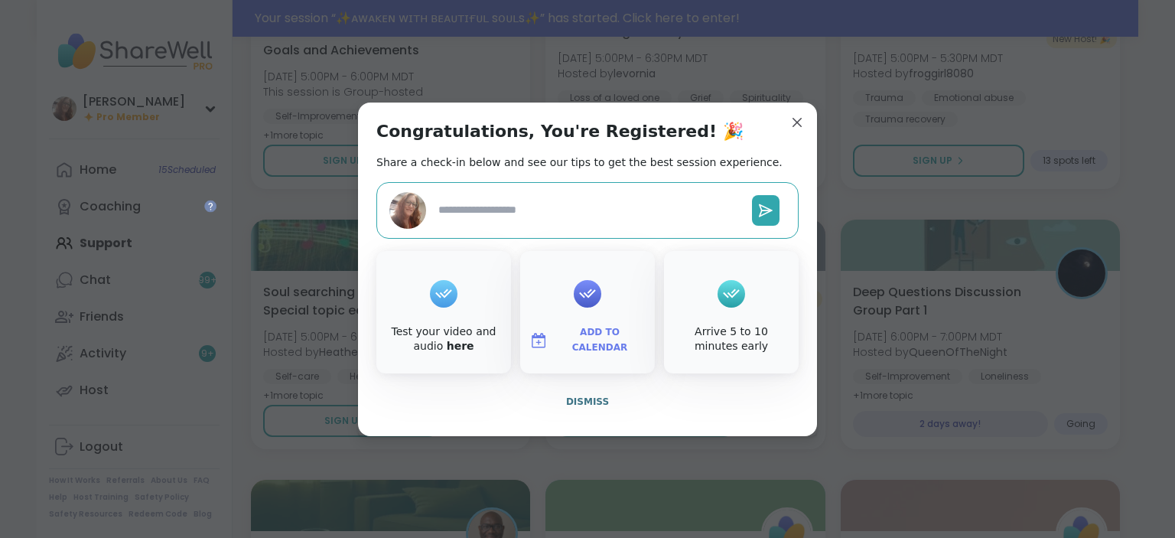
type textarea "*"
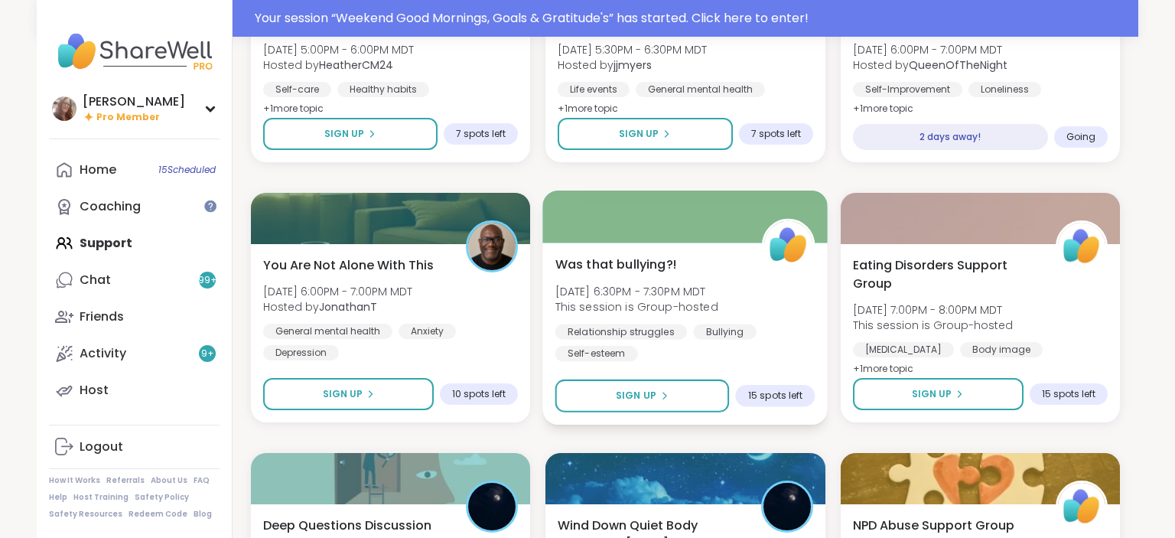
scroll to position [10269, 0]
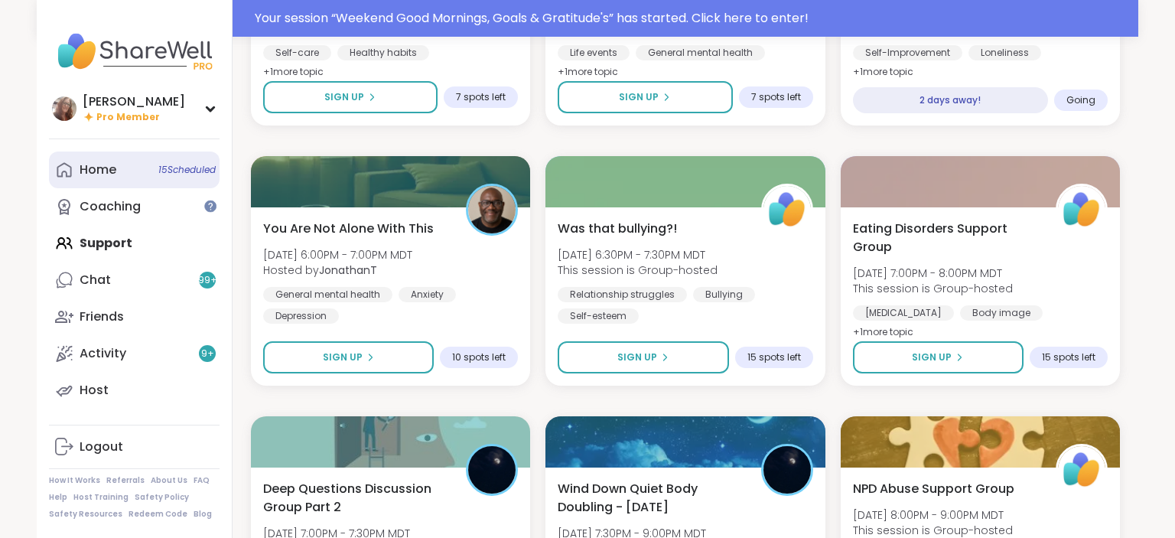
click at [172, 157] on link "Home 15 Scheduled" at bounding box center [134, 169] width 171 height 37
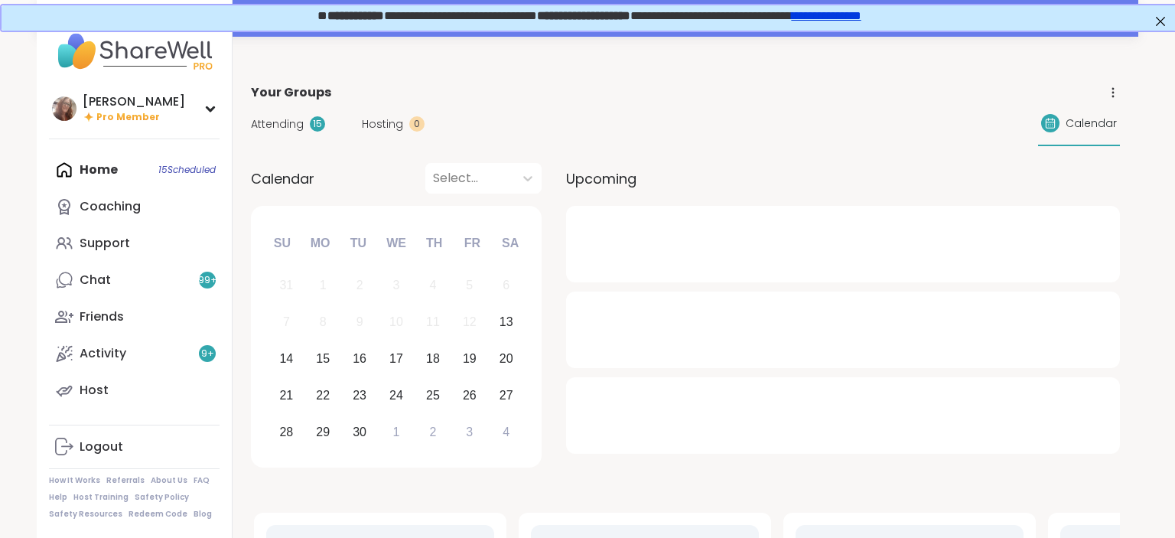
click at [152, 164] on div "Home 15 Scheduled Coaching Support Chat 99 + Friends Activity 9 + Host" at bounding box center [134, 279] width 171 height 257
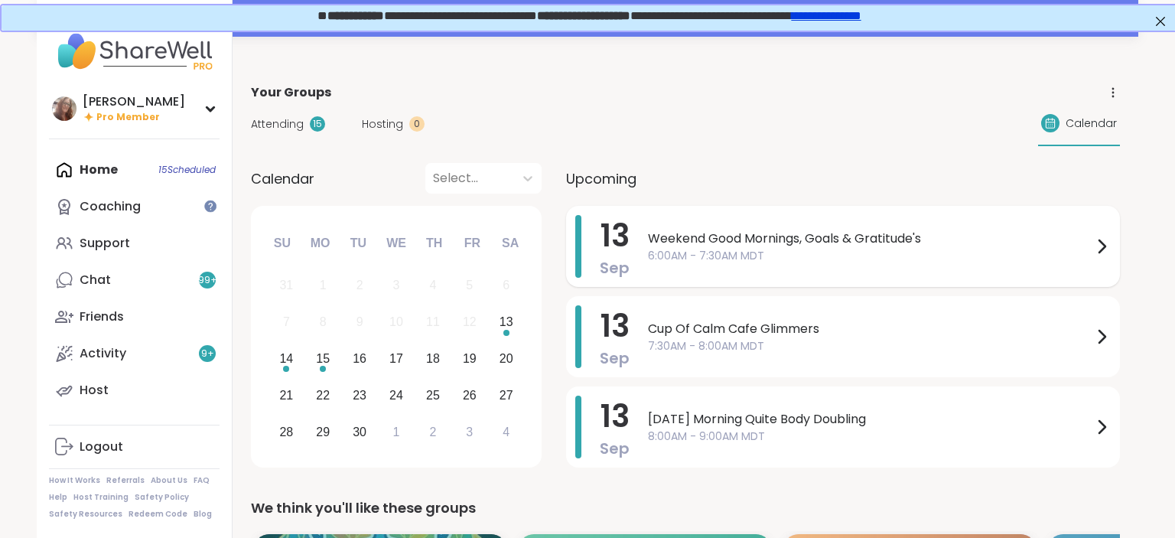
click at [735, 234] on span "Weekend Good Mornings, Goals & Gratitude's" at bounding box center [870, 238] width 444 height 18
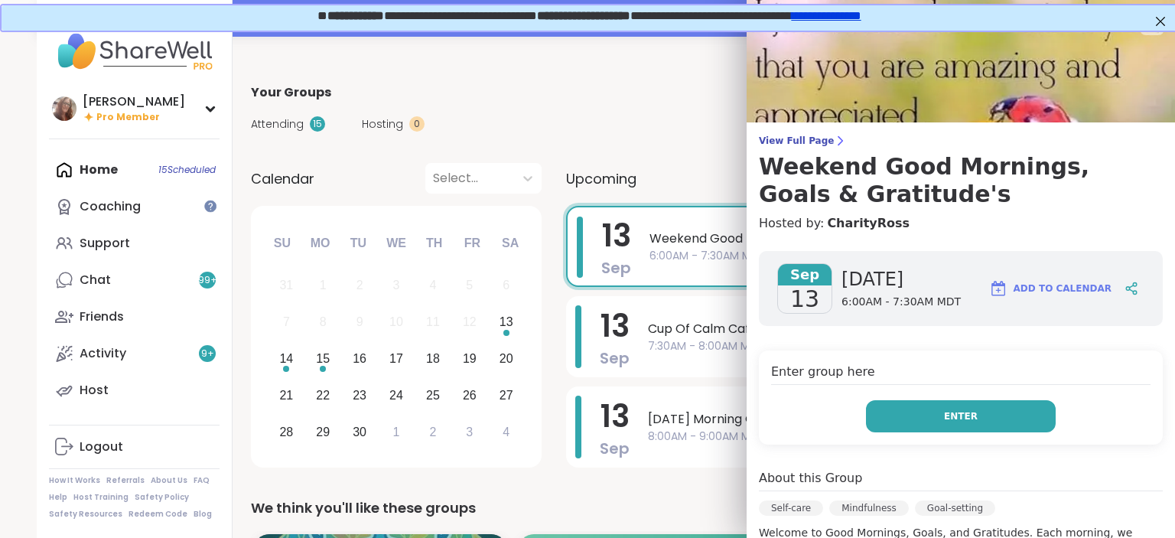
click at [965, 424] on button "Enter" at bounding box center [961, 416] width 190 height 32
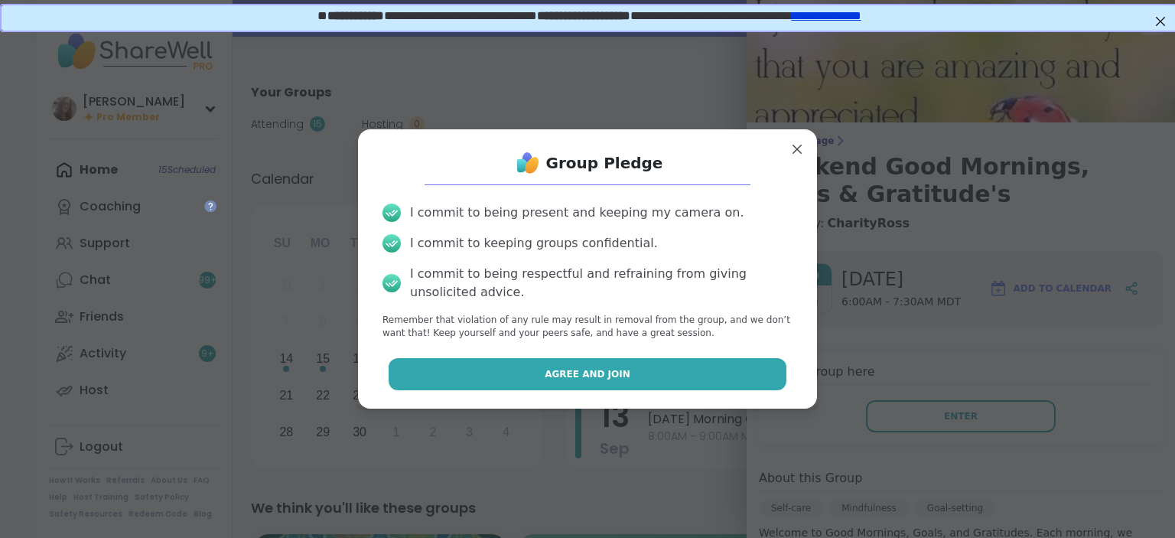
click at [728, 370] on button "Agree and Join" at bounding box center [588, 374] width 399 height 32
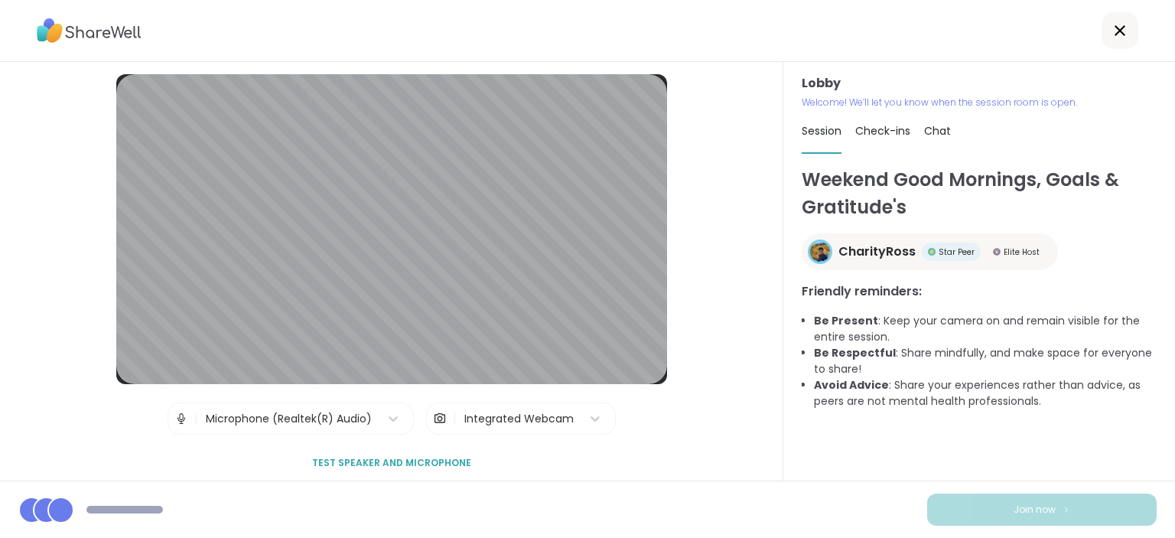
click at [944, 132] on span "Chat" at bounding box center [937, 130] width 27 height 15
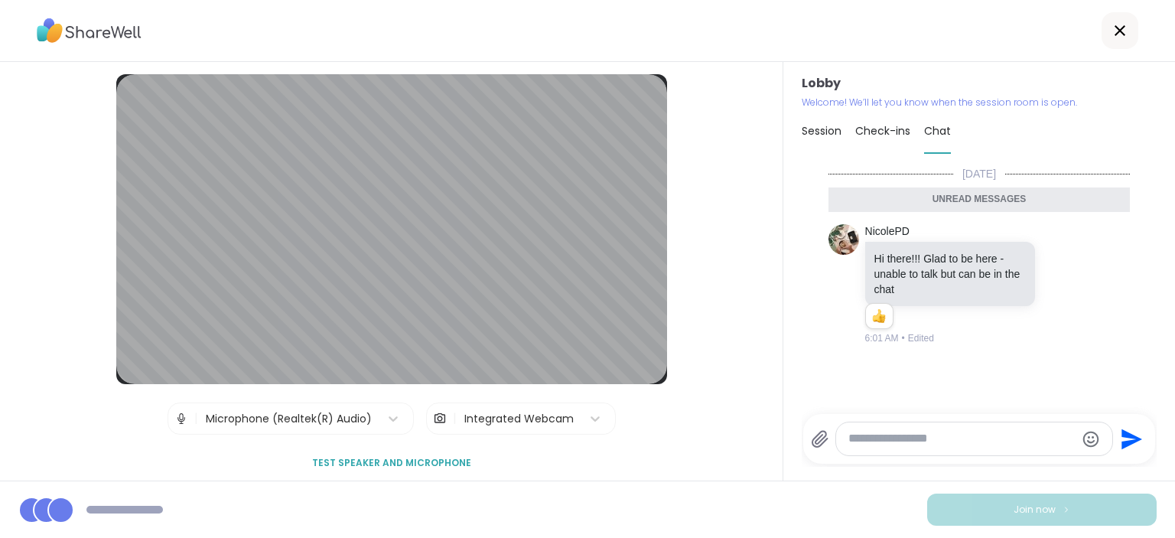
click at [917, 443] on textarea "Type your message" at bounding box center [961, 439] width 226 height 16
type textarea "***"
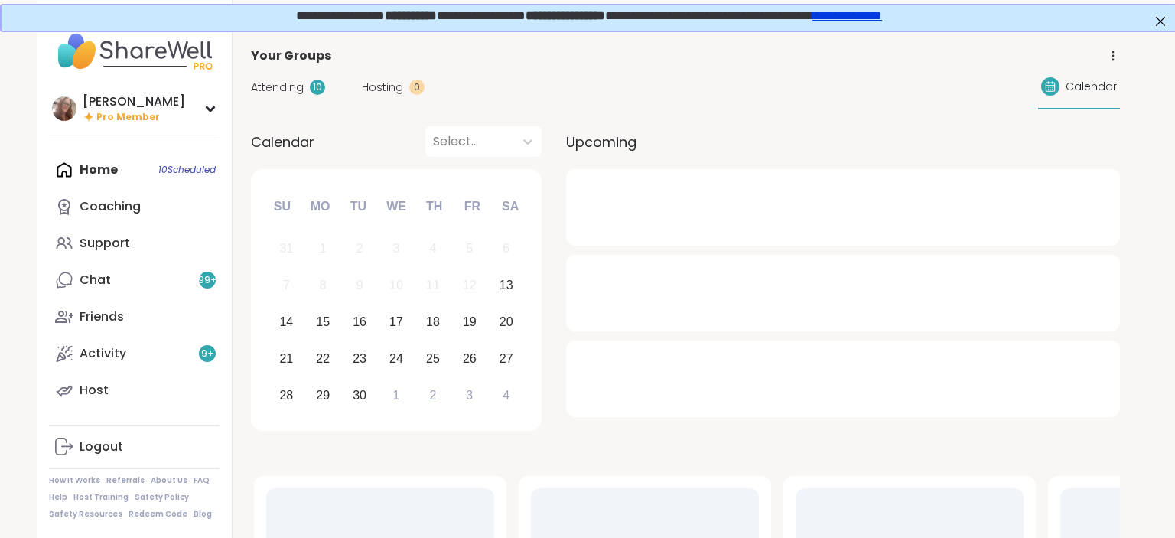
click at [138, 171] on div "Home 10 Scheduled Coaching Support Chat 99 + Friends Activity 9 + Host" at bounding box center [134, 279] width 171 height 257
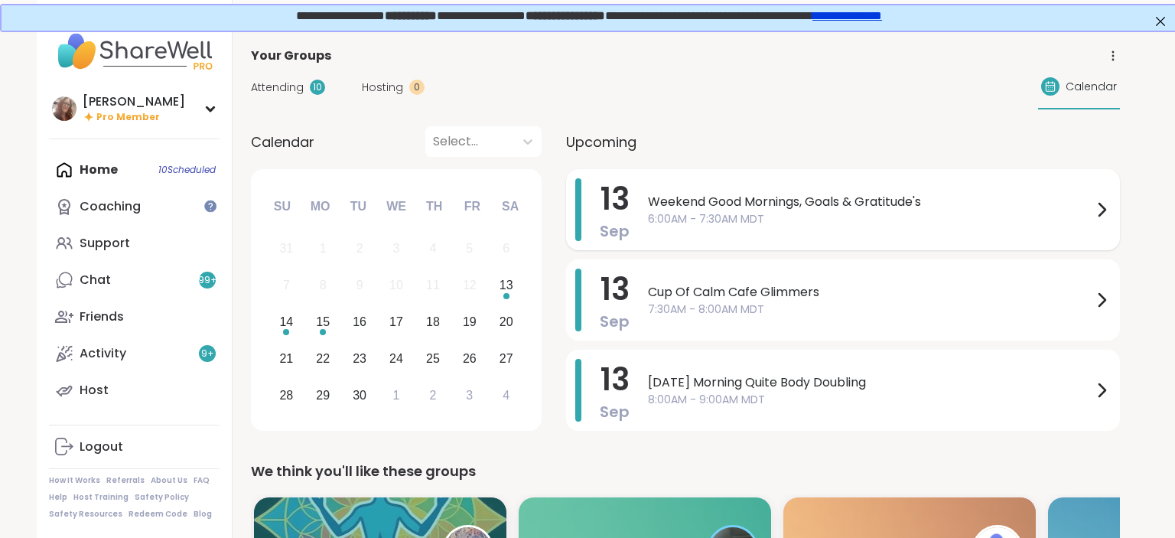
click at [789, 226] on div "Weekend Good Mornings, Goals & Gratitude's 6:00AM - 7:30AM MDT" at bounding box center [879, 209] width 463 height 63
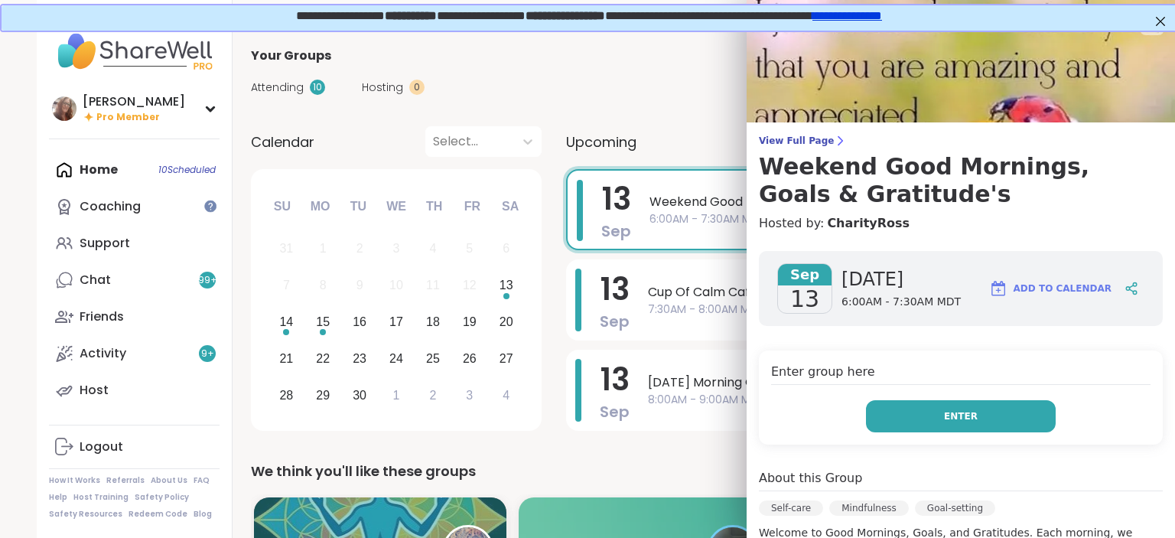
click at [935, 413] on button "Enter" at bounding box center [961, 416] width 190 height 32
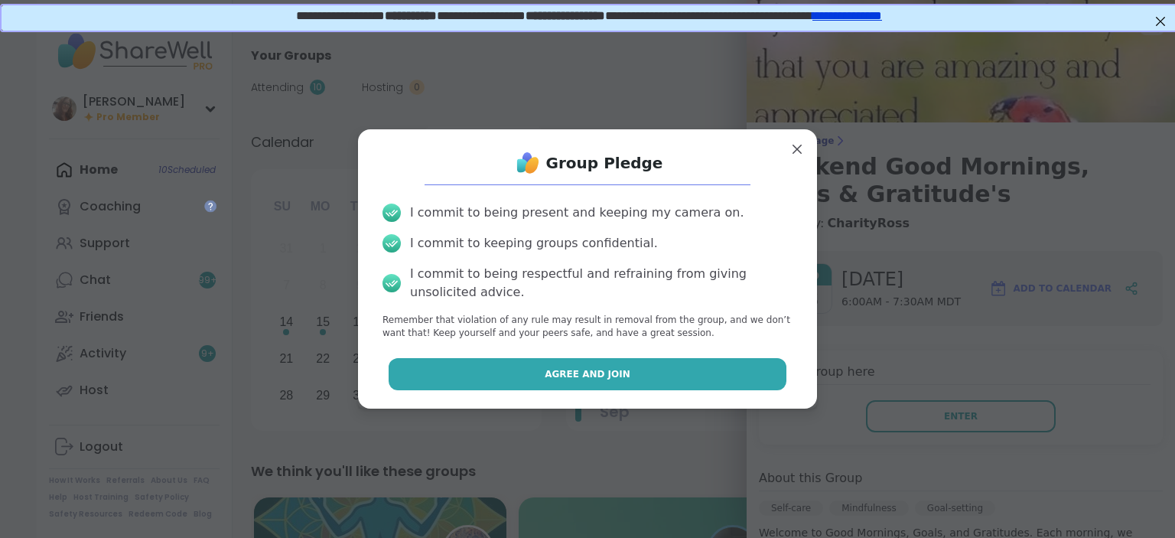
click at [740, 368] on button "Agree and Join" at bounding box center [588, 374] width 399 height 32
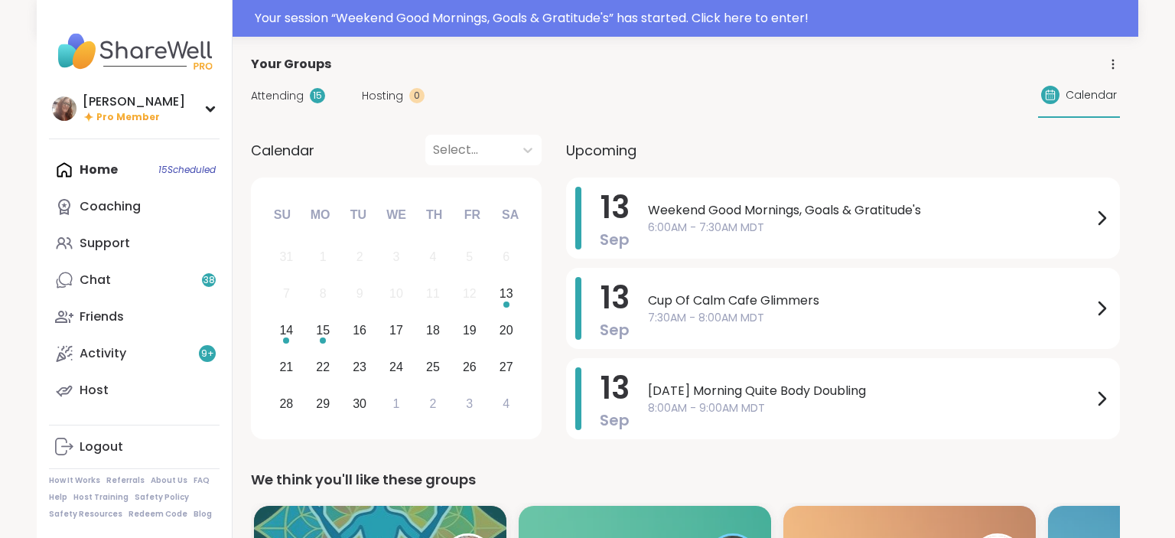
click at [695, 210] on span "Weekend Good Mornings, Goals & Gratitude's" at bounding box center [870, 210] width 444 height 18
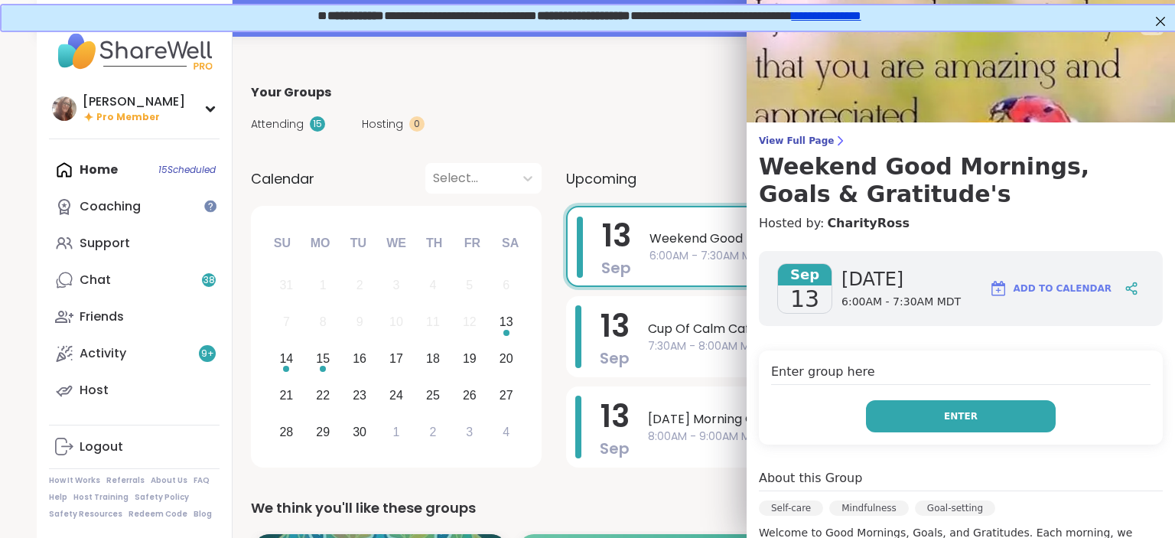
click at [907, 418] on button "Enter" at bounding box center [961, 416] width 190 height 32
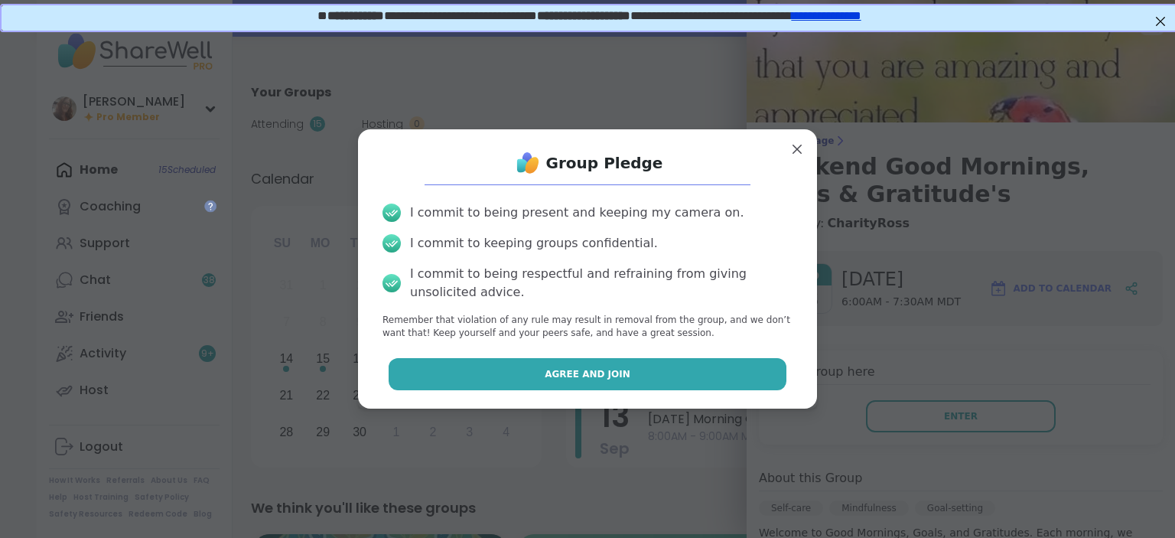
click at [776, 380] on button "Agree and Join" at bounding box center [588, 374] width 399 height 32
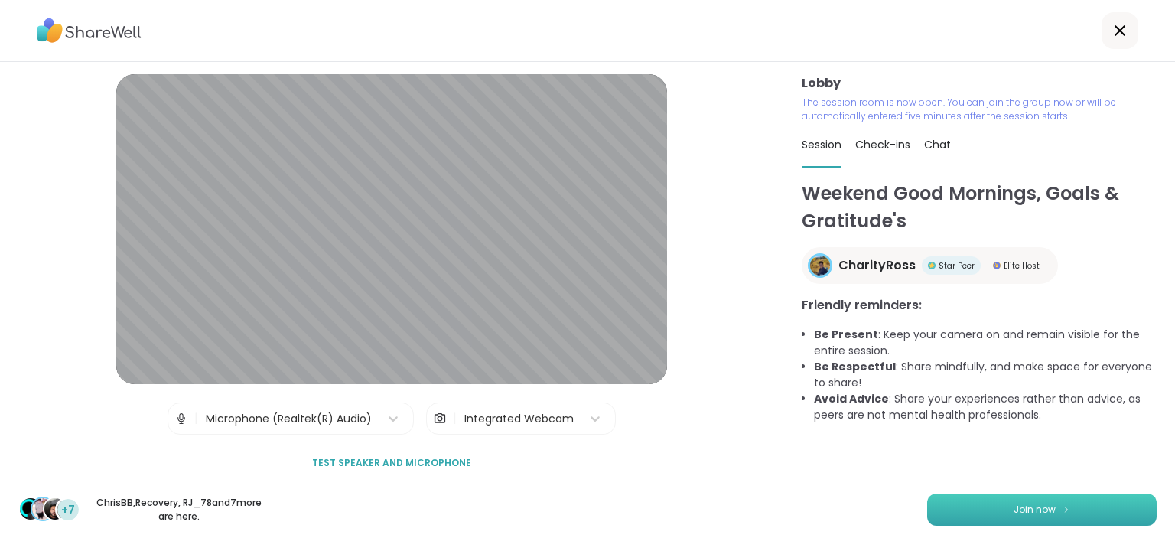
click at [1039, 506] on span "Join now" at bounding box center [1035, 510] width 42 height 14
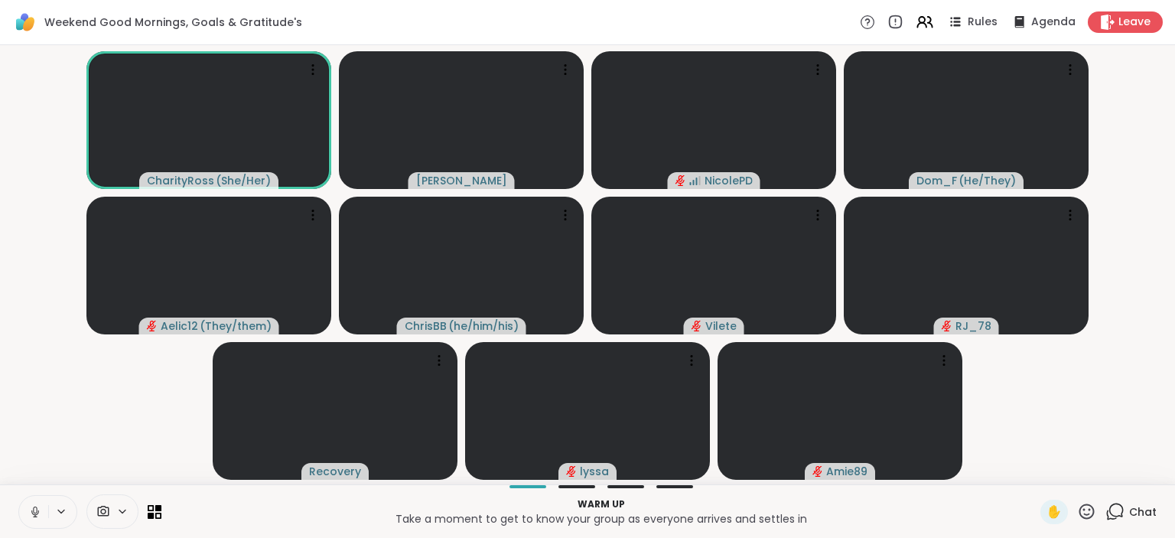
click at [1131, 506] on span "Chat" at bounding box center [1143, 511] width 28 height 15
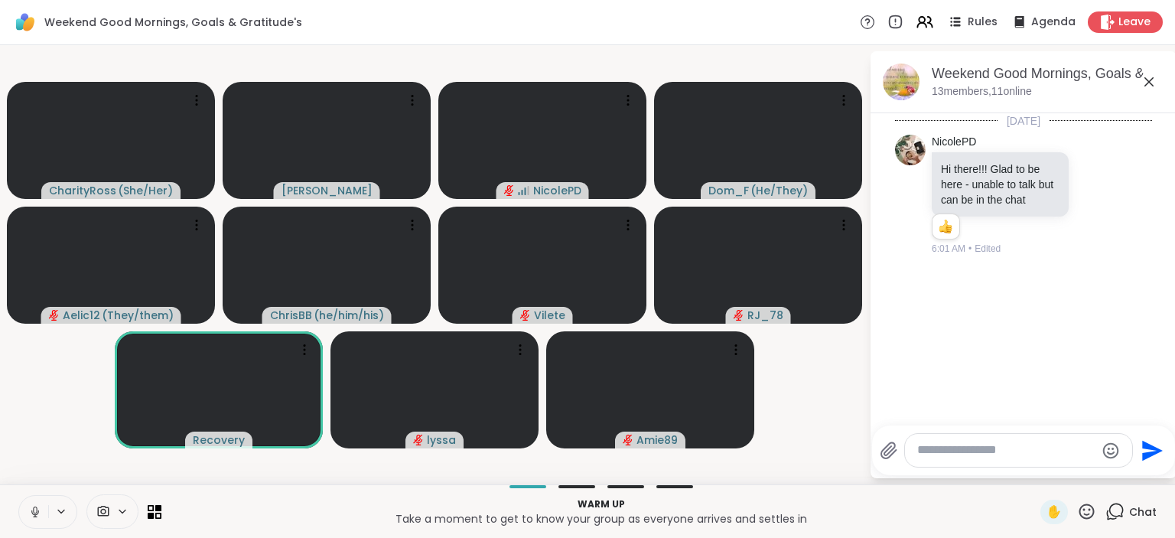
drag, startPoint x: 998, startPoint y: 438, endPoint x: 999, endPoint y: 448, distance: 10.0
click at [999, 448] on div at bounding box center [1018, 450] width 227 height 33
click at [997, 454] on textarea "Type your message" at bounding box center [1006, 450] width 178 height 16
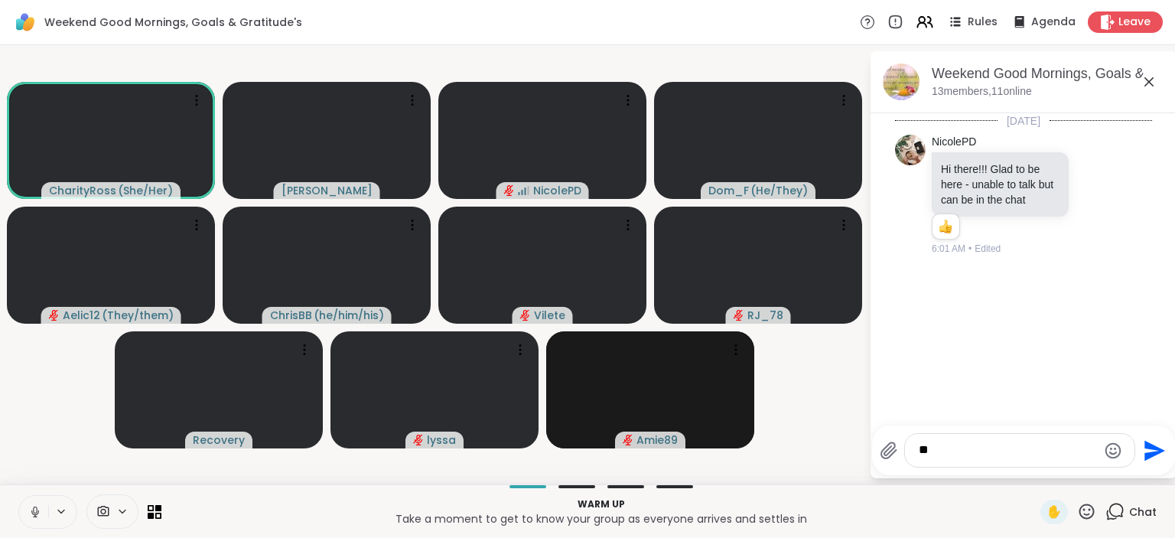
type textarea "***"
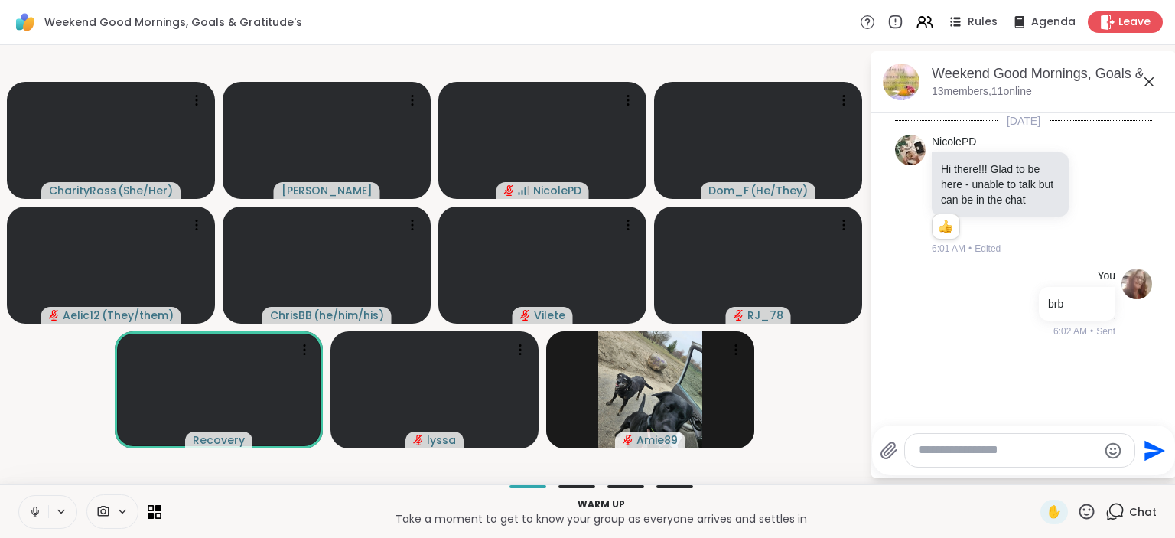
click at [34, 514] on icon at bounding box center [35, 511] width 8 height 5
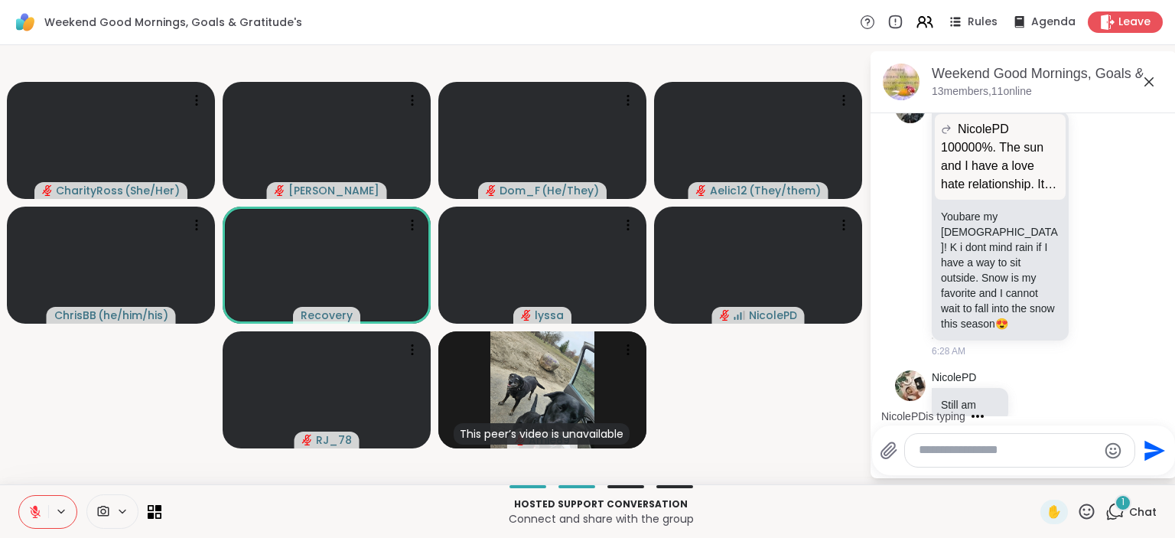
scroll to position [1300, 0]
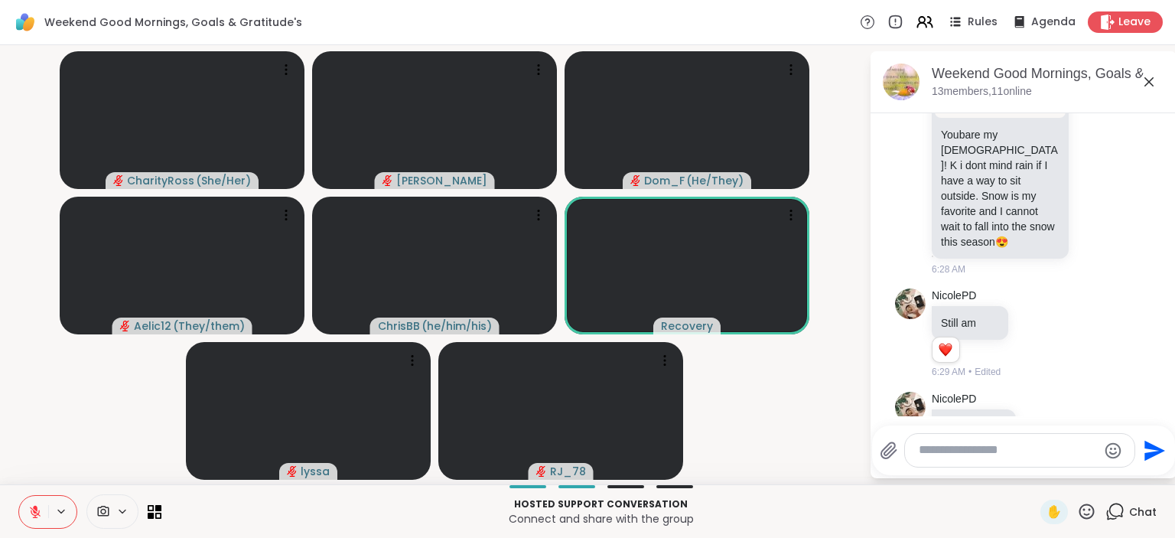
click at [35, 500] on button at bounding box center [33, 512] width 29 height 32
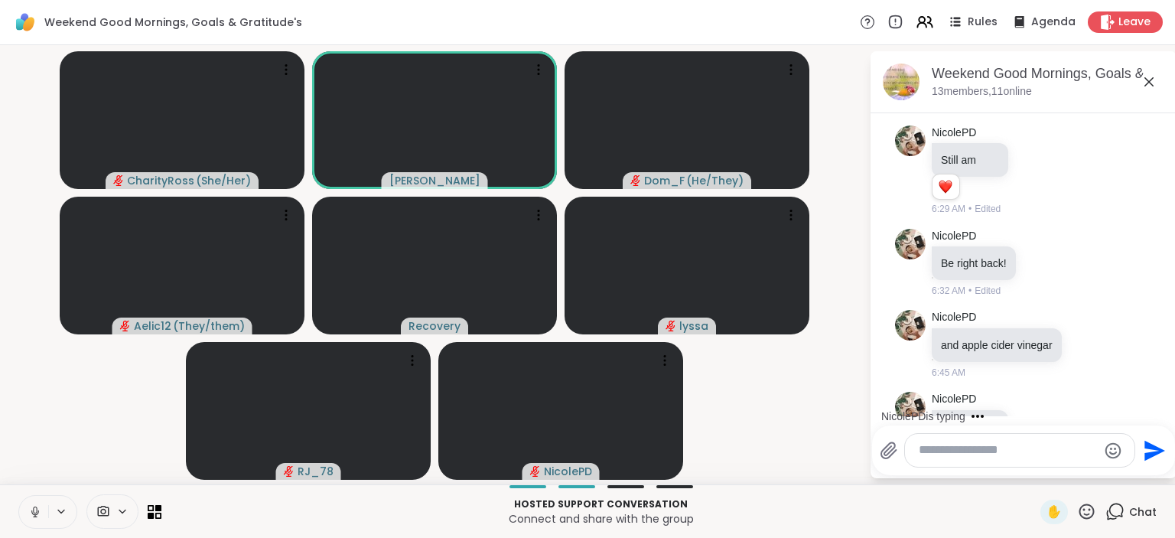
scroll to position [1558, 0]
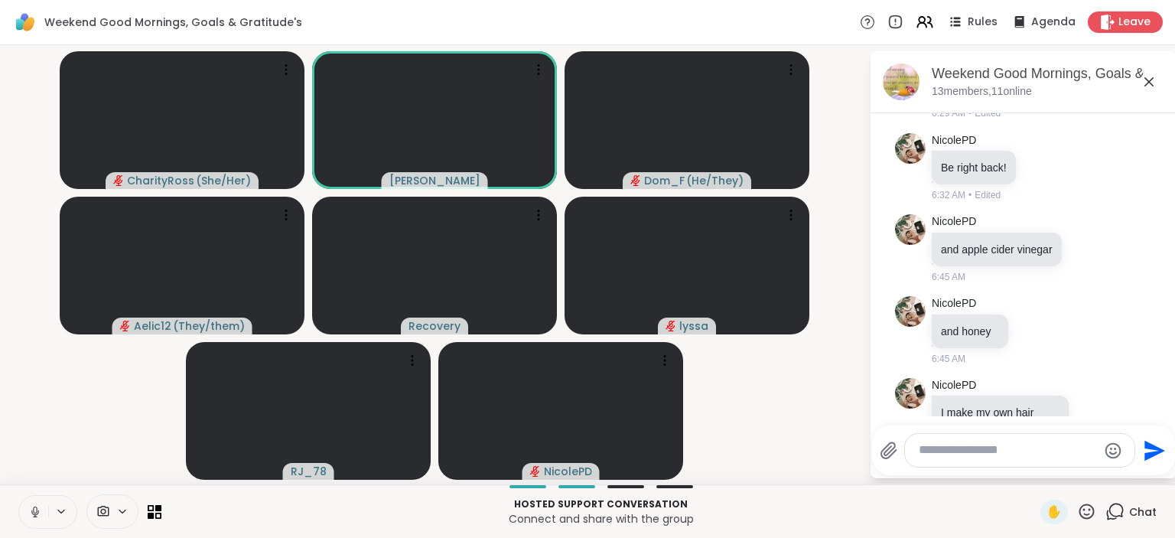
click at [31, 509] on icon at bounding box center [35, 512] width 14 height 14
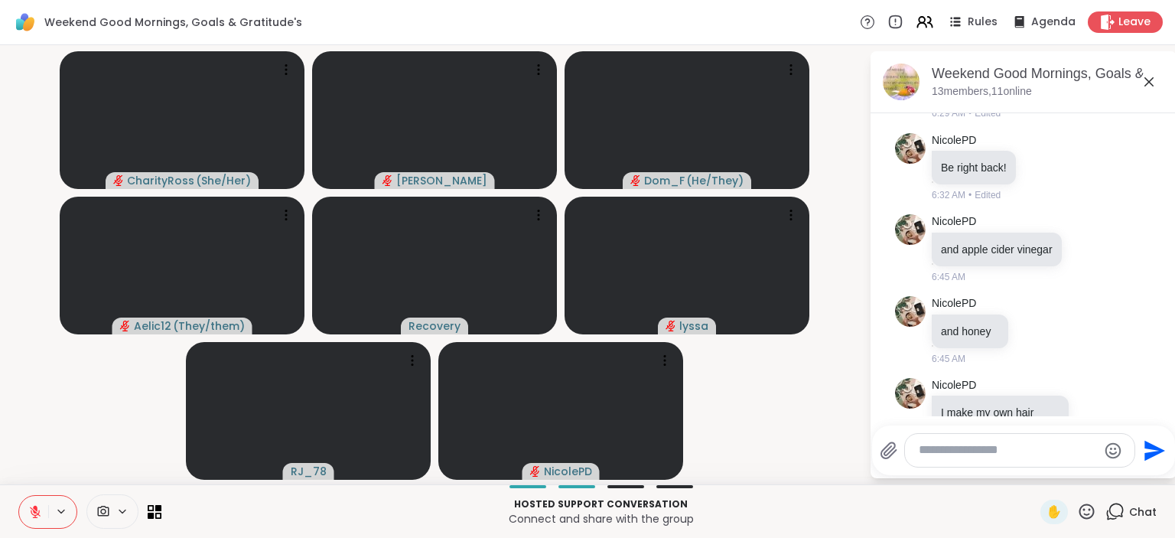
click at [31, 509] on icon at bounding box center [35, 512] width 14 height 14
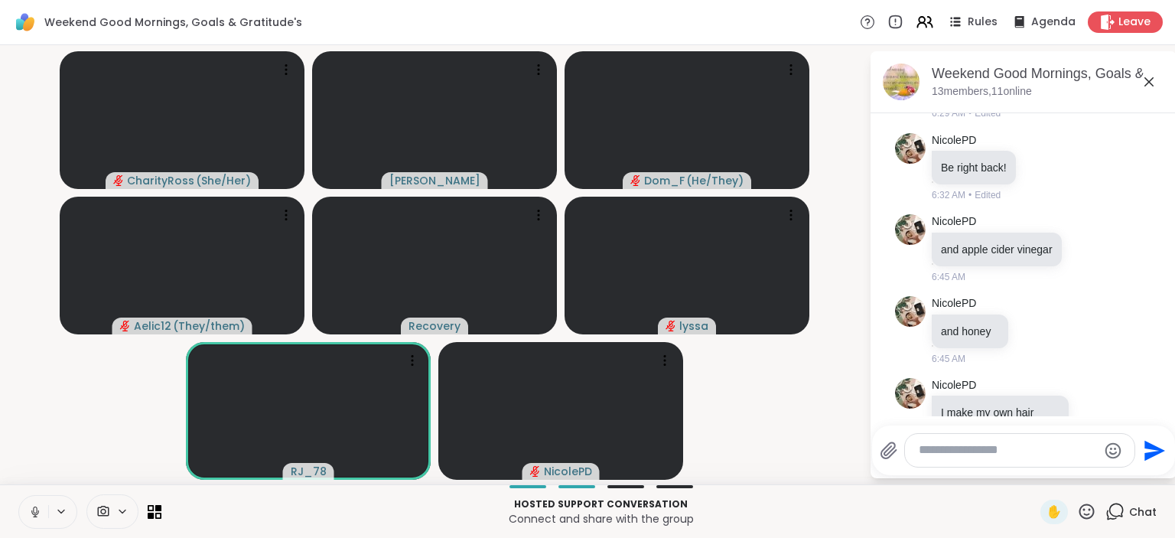
click at [31, 509] on icon at bounding box center [35, 512] width 14 height 14
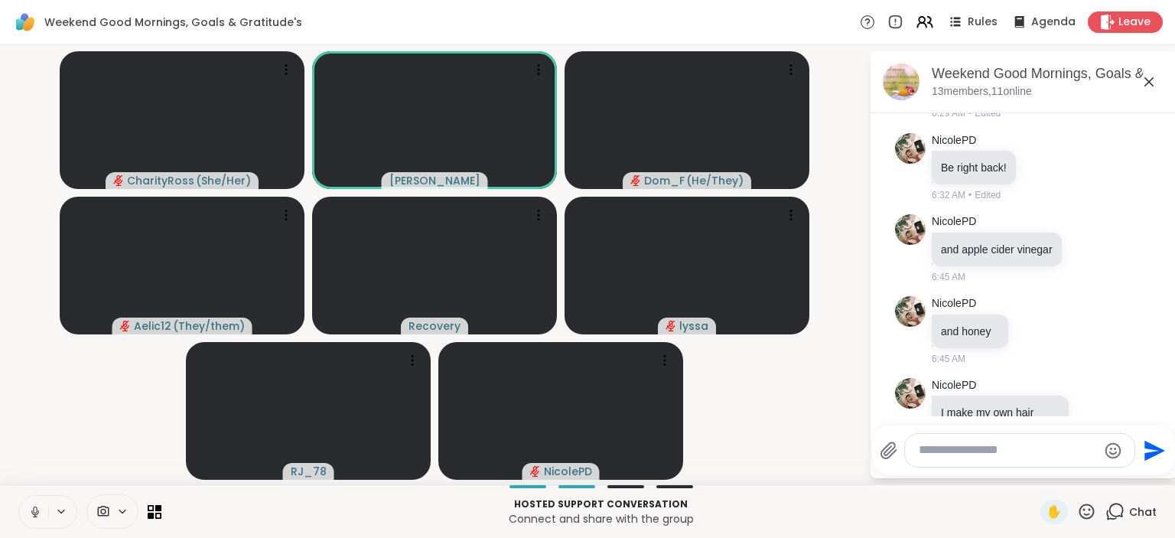
click at [27, 514] on button at bounding box center [33, 512] width 29 height 32
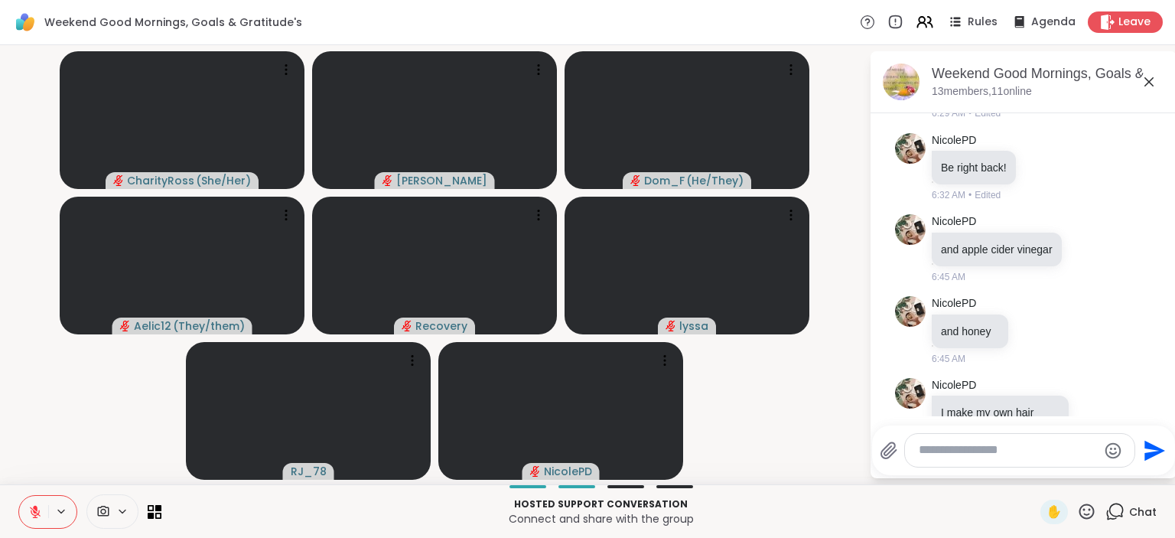
click at [35, 502] on button at bounding box center [33, 512] width 29 height 32
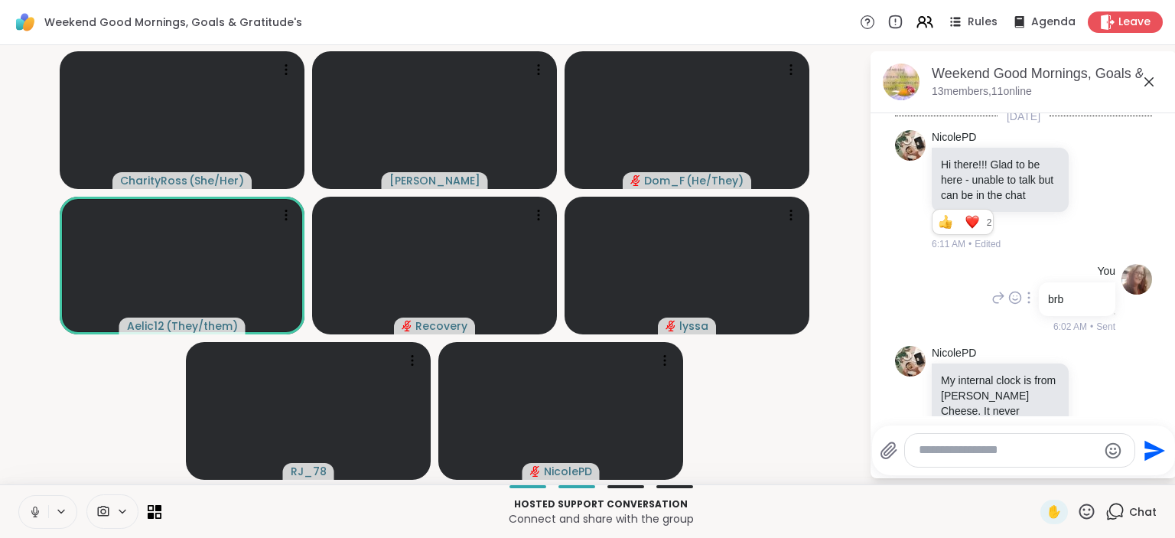
scroll to position [0, 0]
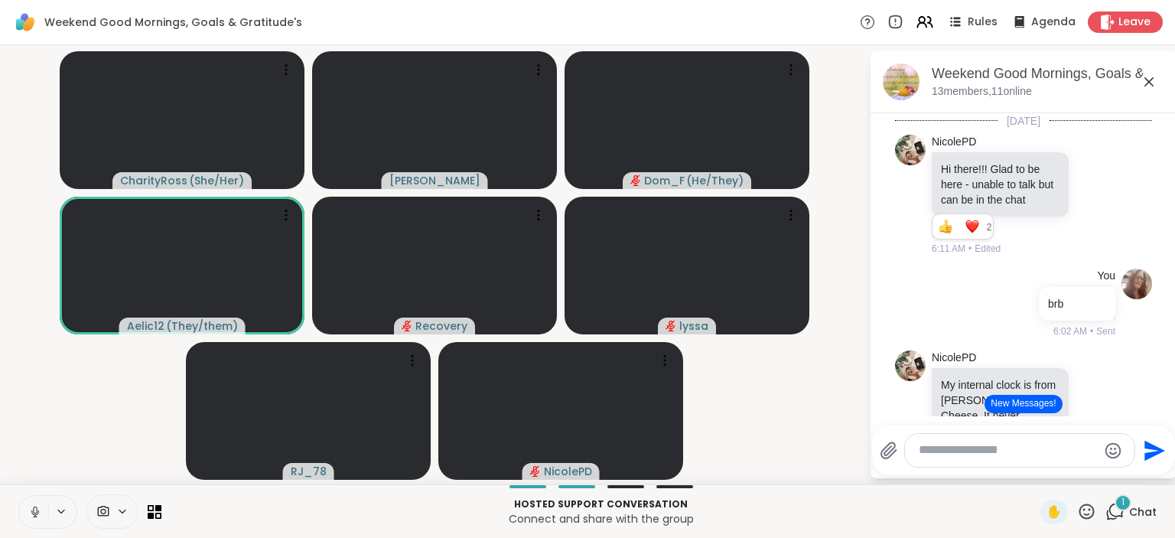
click at [1085, 505] on icon at bounding box center [1086, 510] width 15 height 15
click at [1038, 473] on span "❤️" at bounding box center [1041, 471] width 15 height 18
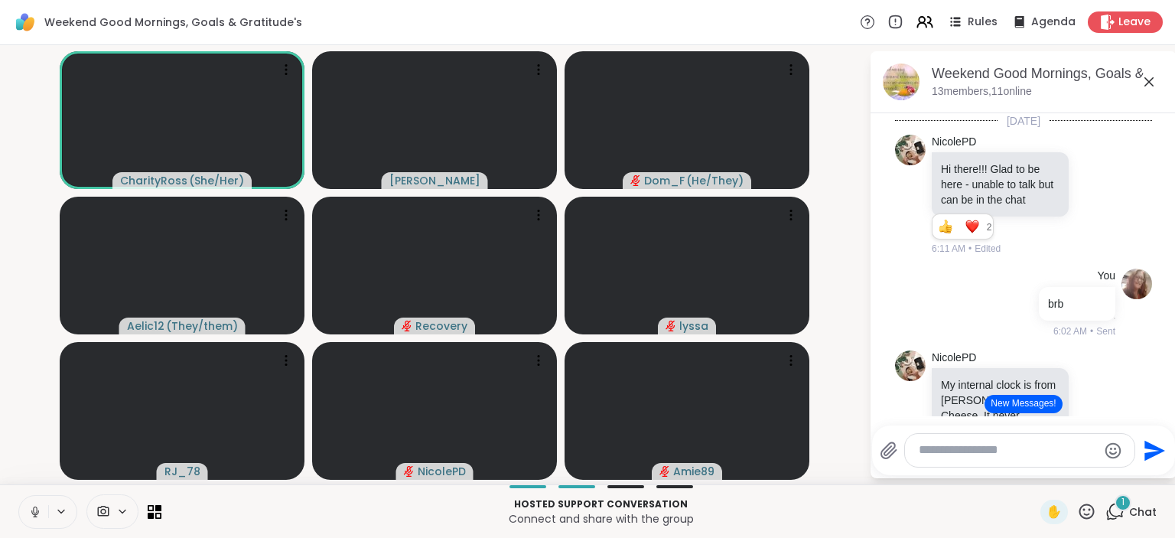
click at [1086, 509] on icon at bounding box center [1086, 511] width 19 height 19
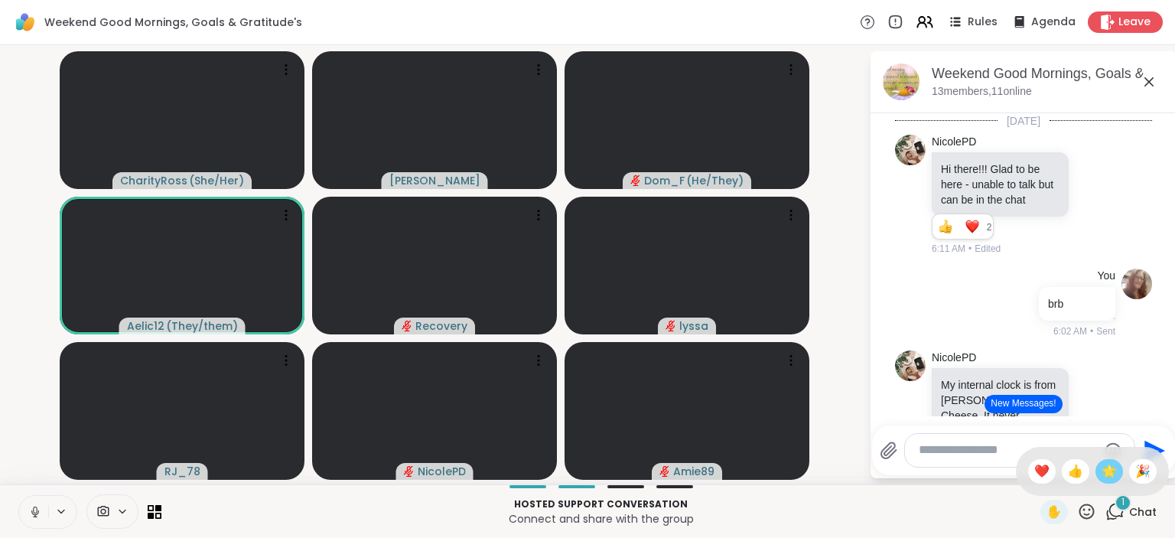
click at [1113, 477] on span "🌟" at bounding box center [1109, 471] width 15 height 18
click at [1087, 511] on icon at bounding box center [1086, 511] width 19 height 19
click at [1142, 471] on span "🎉" at bounding box center [1142, 471] width 15 height 18
click at [1085, 512] on icon at bounding box center [1086, 511] width 19 height 19
click at [1104, 467] on span "🌟" at bounding box center [1109, 471] width 15 height 18
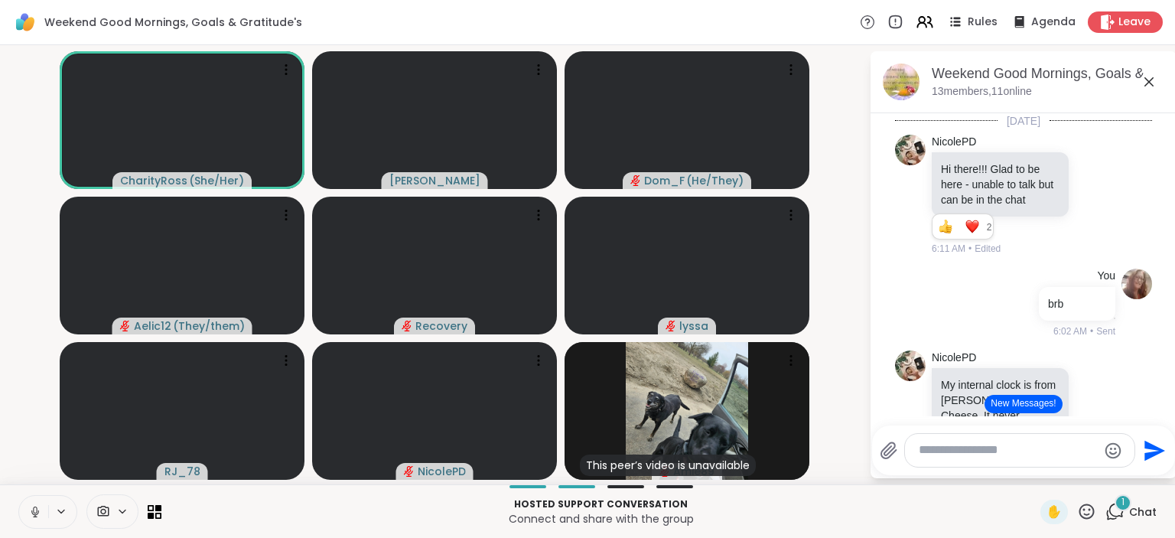
click at [1092, 505] on icon at bounding box center [1086, 511] width 19 height 19
click at [1044, 469] on span "❤️" at bounding box center [1041, 471] width 15 height 18
click at [38, 506] on icon at bounding box center [35, 512] width 14 height 14
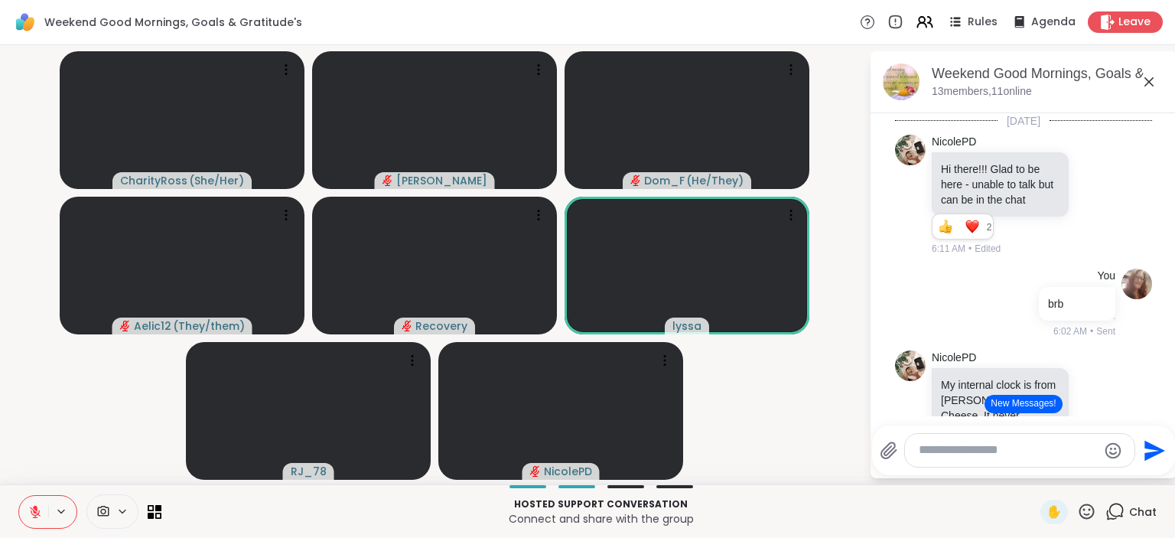
click at [1088, 511] on icon at bounding box center [1086, 511] width 19 height 19
click at [1039, 467] on span "❤️" at bounding box center [1041, 471] width 15 height 18
click at [966, 454] on textarea "Type your message" at bounding box center [1008, 450] width 178 height 16
click at [957, 412] on span "Dom" at bounding box center [967, 409] width 26 height 15
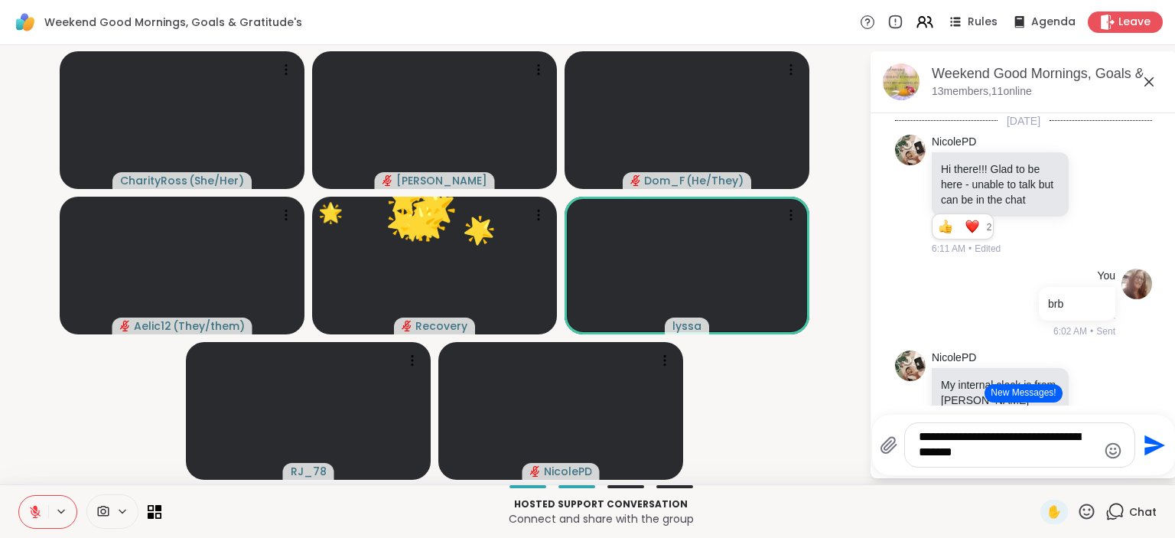
click at [1039, 436] on textarea "**********" at bounding box center [1008, 444] width 178 height 31
type textarea "**********"
click at [1154, 441] on icon "Send" at bounding box center [1153, 445] width 24 height 24
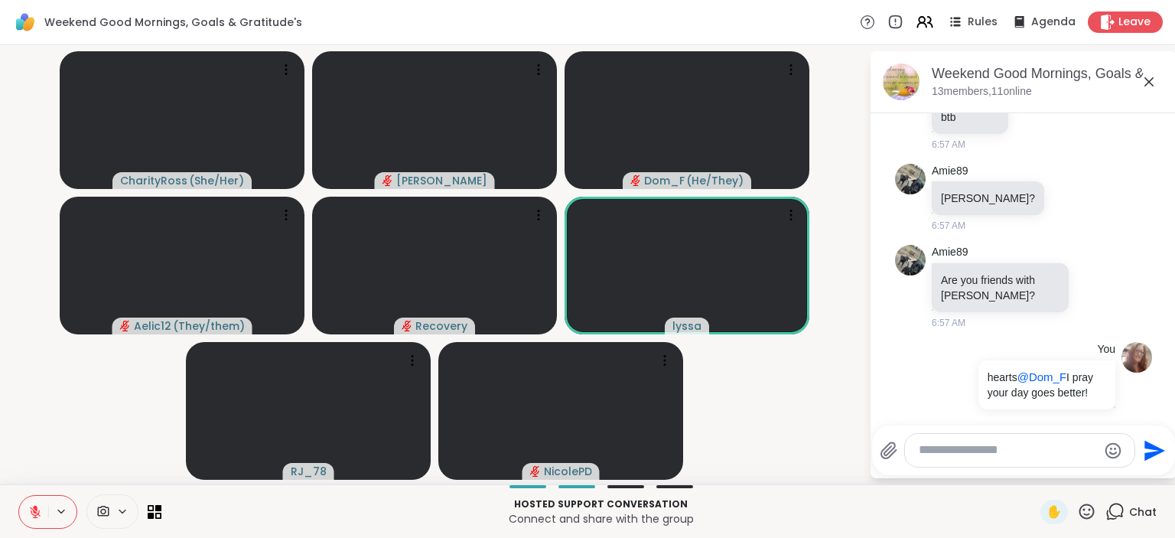
scroll to position [1914, 0]
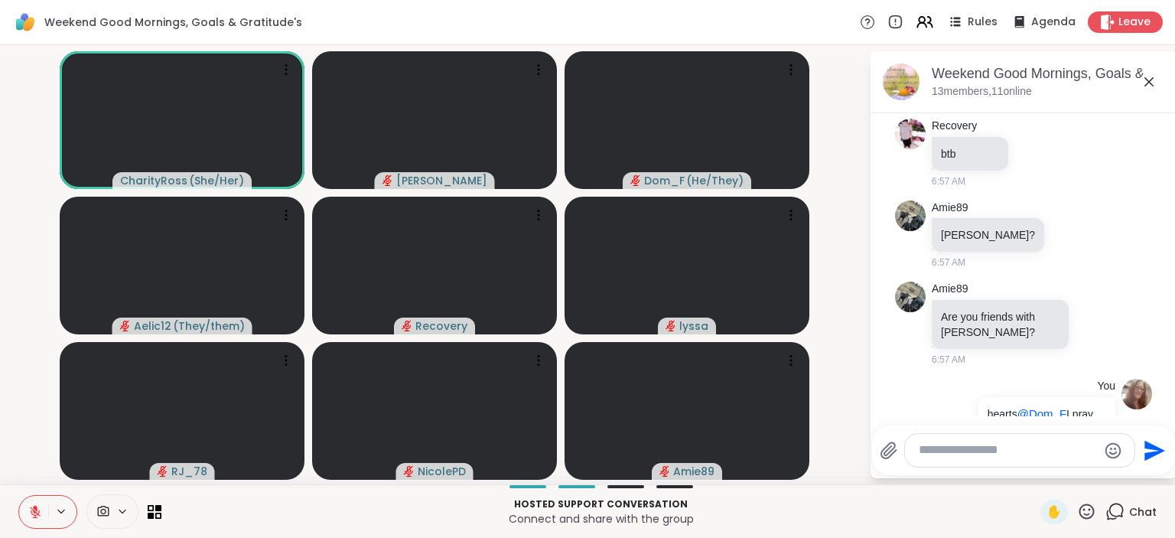
click at [35, 508] on icon at bounding box center [35, 508] width 5 height 6
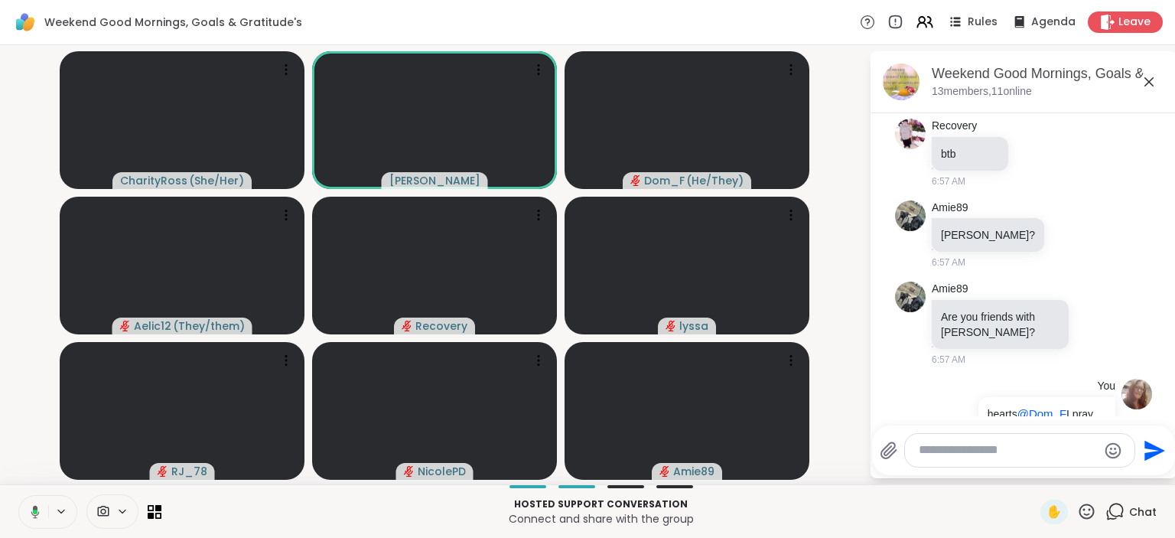
click at [35, 508] on icon at bounding box center [35, 511] width 8 height 13
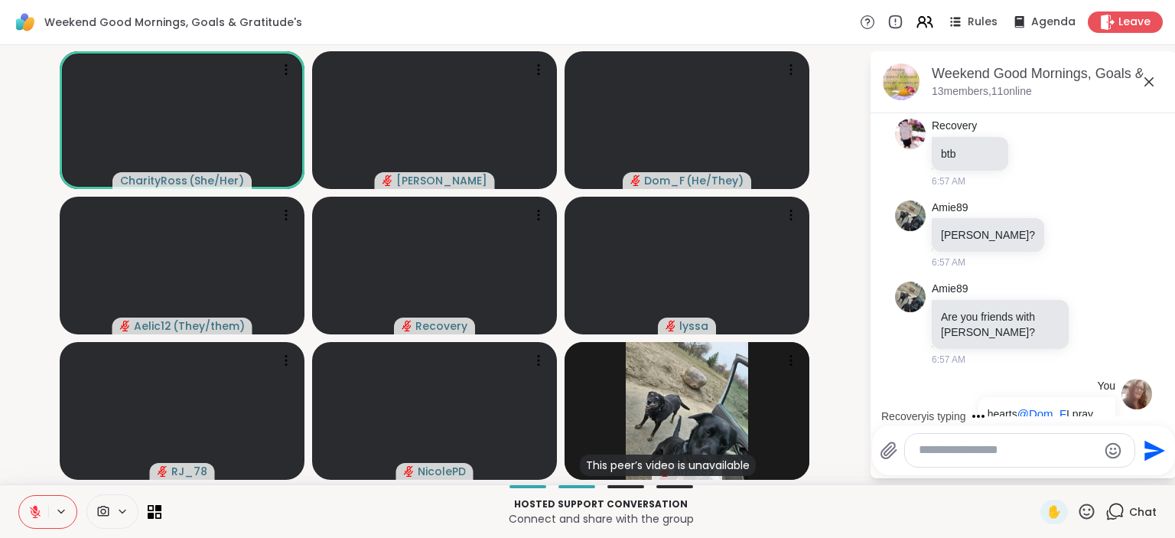
scroll to position [2071, 0]
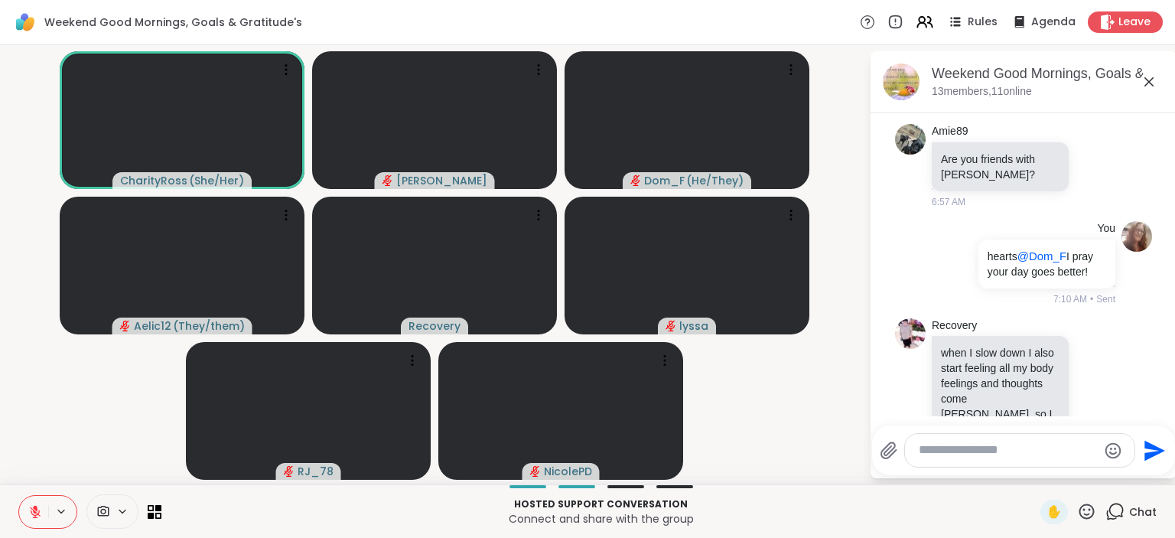
click at [35, 508] on icon at bounding box center [35, 508] width 5 height 6
click at [35, 508] on icon at bounding box center [35, 512] width 14 height 14
click at [35, 508] on icon at bounding box center [35, 508] width 5 height 6
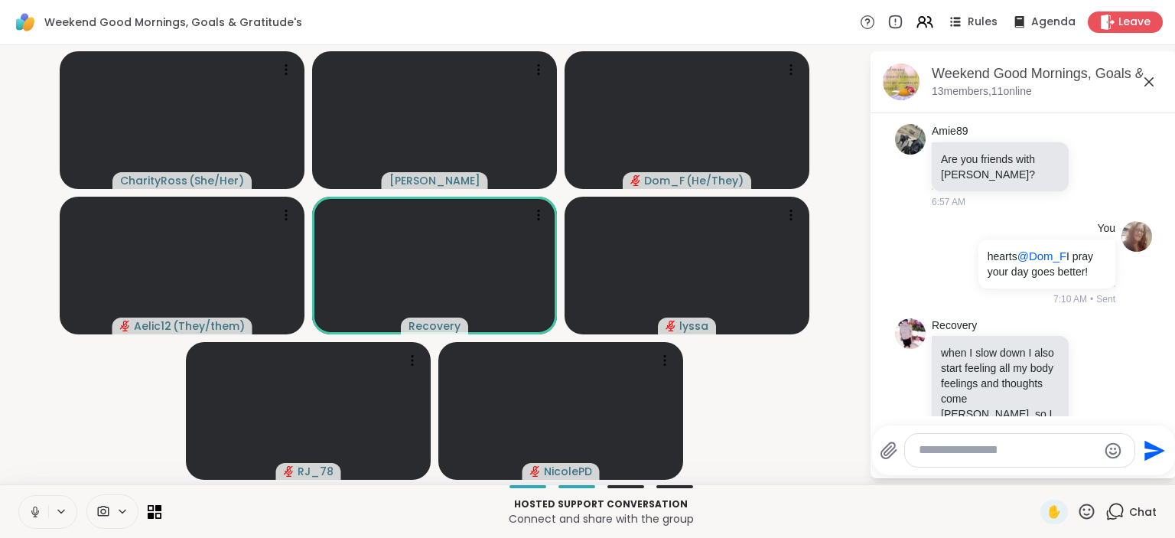
click at [35, 508] on icon at bounding box center [35, 512] width 14 height 14
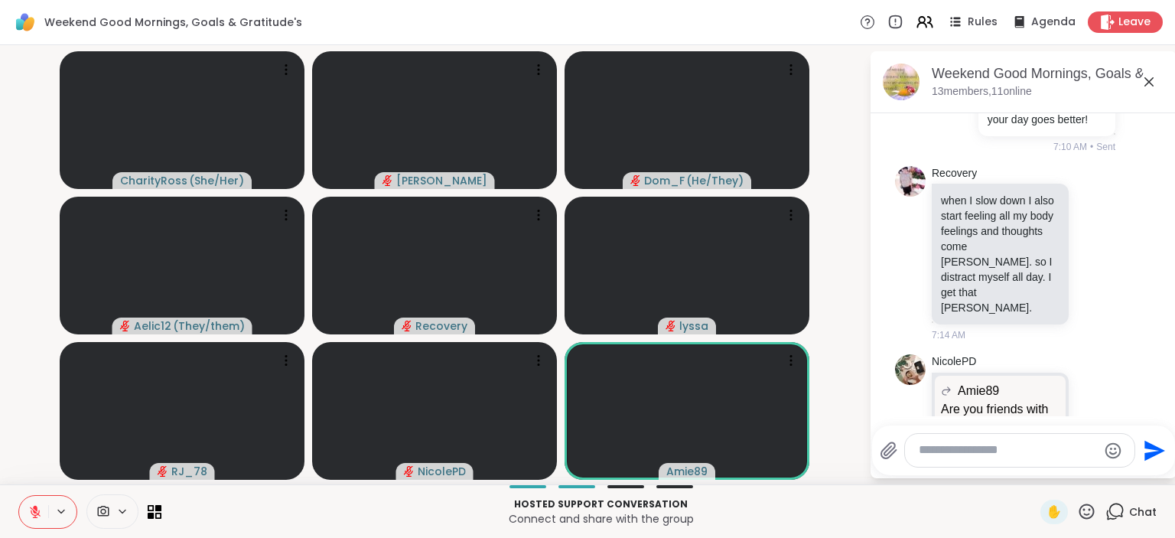
click at [29, 507] on icon at bounding box center [35, 512] width 14 height 14
click at [38, 505] on icon at bounding box center [33, 512] width 14 height 14
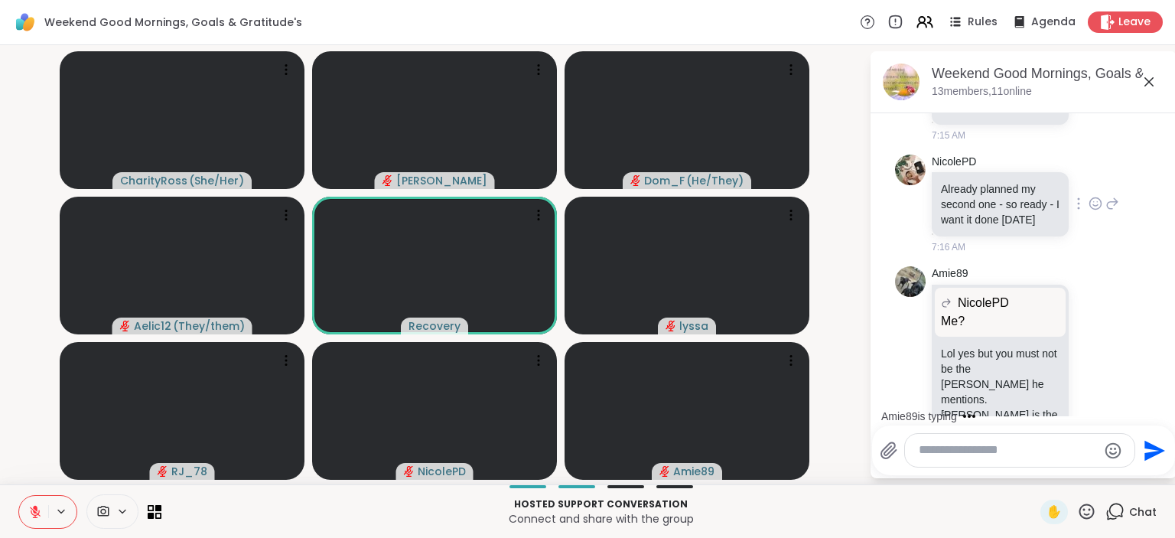
scroll to position [2776, 0]
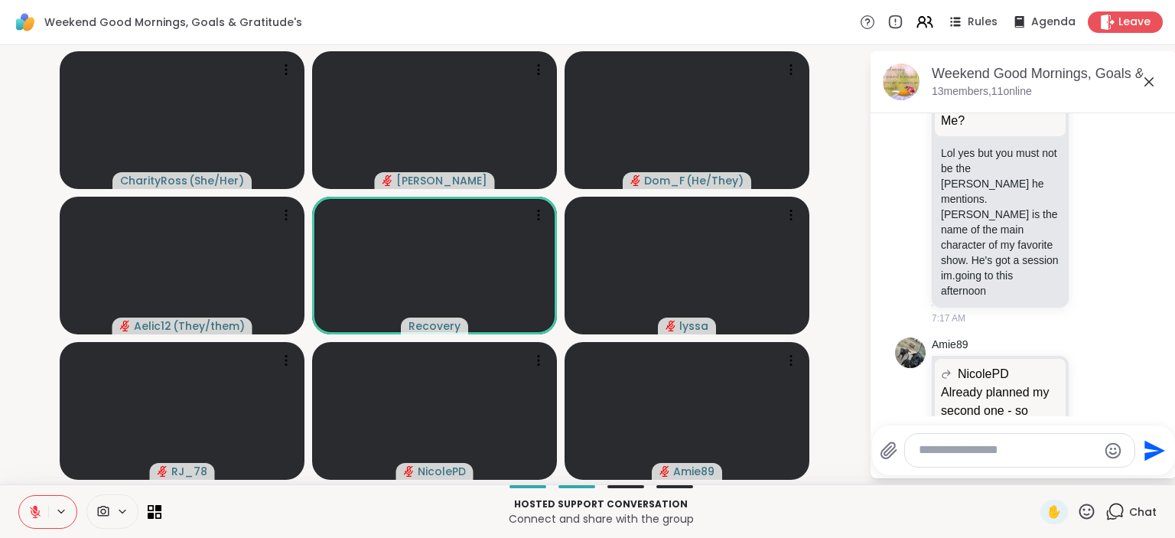
click at [33, 504] on button at bounding box center [33, 512] width 29 height 32
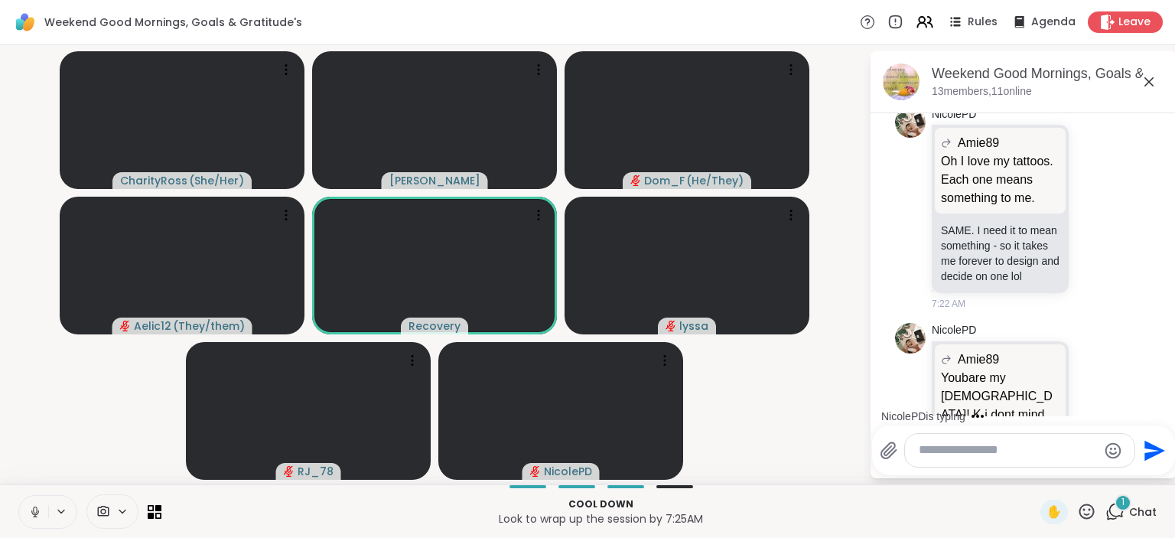
scroll to position [3950, 0]
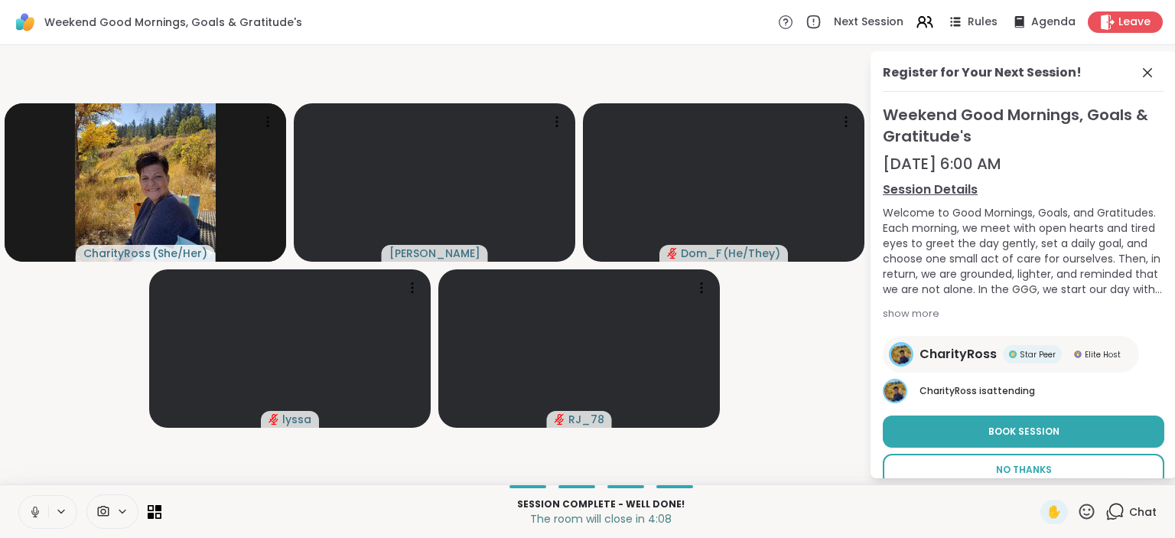
click at [1045, 464] on span "No Thanks" at bounding box center [1024, 470] width 56 height 14
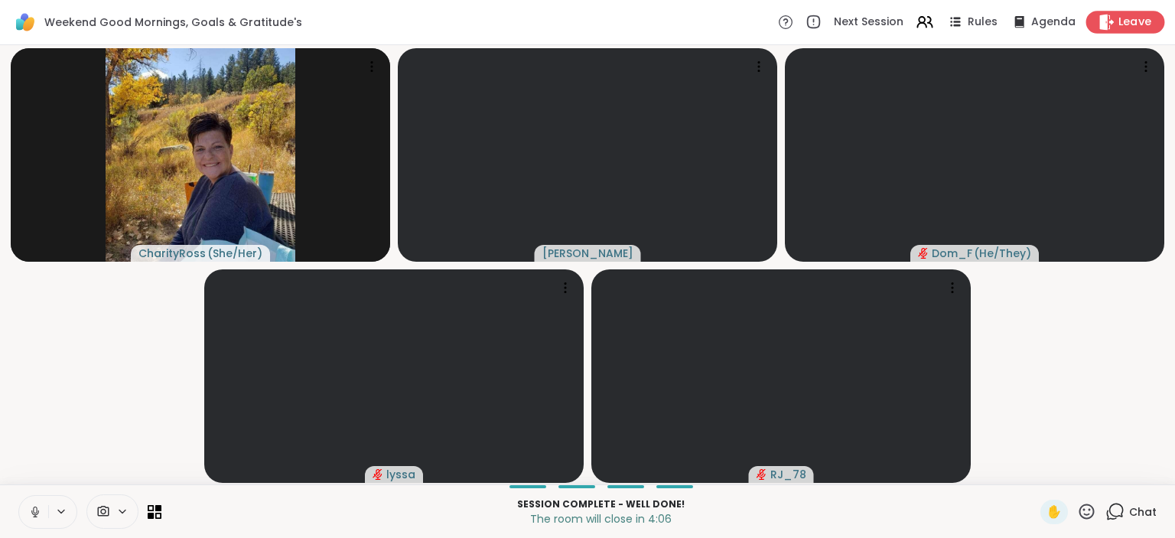
click at [1143, 20] on span "Leave" at bounding box center [1135, 23] width 34 height 16
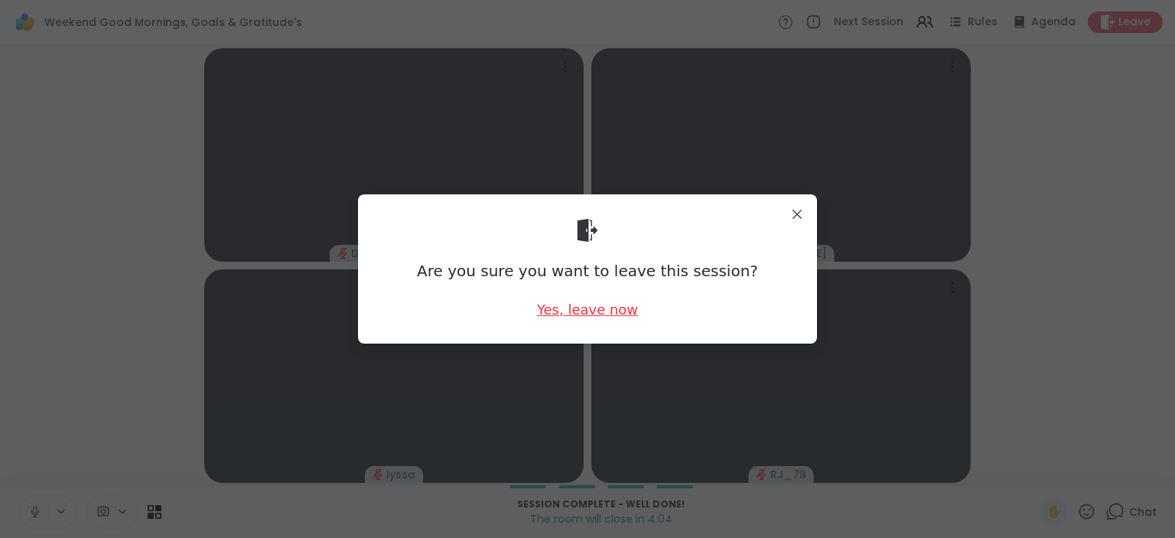
click at [626, 308] on div "Yes, leave now" at bounding box center [587, 309] width 101 height 19
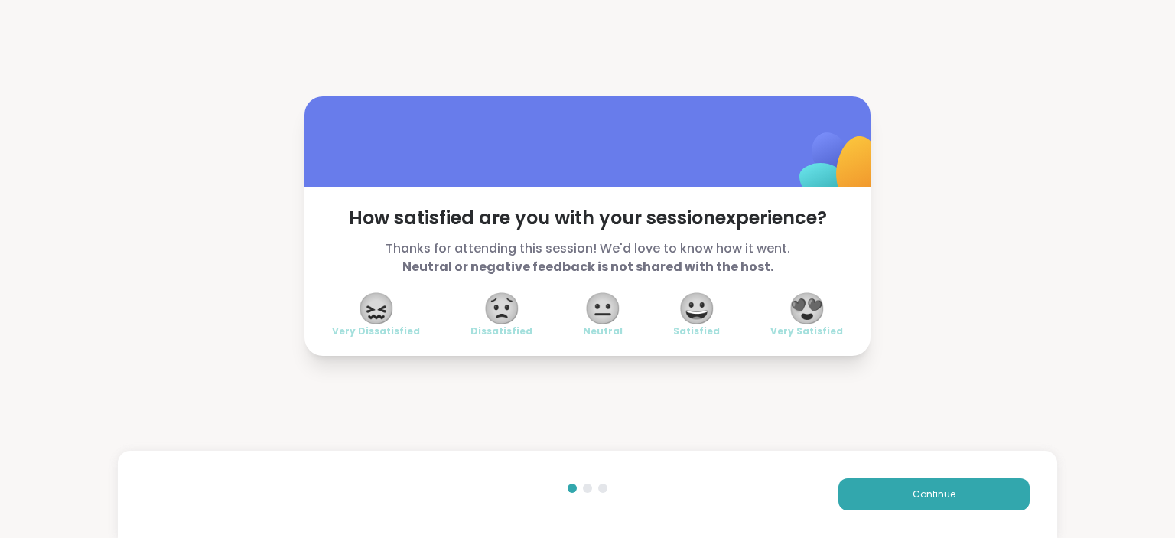
click at [806, 296] on span "😍" at bounding box center [807, 309] width 38 height 28
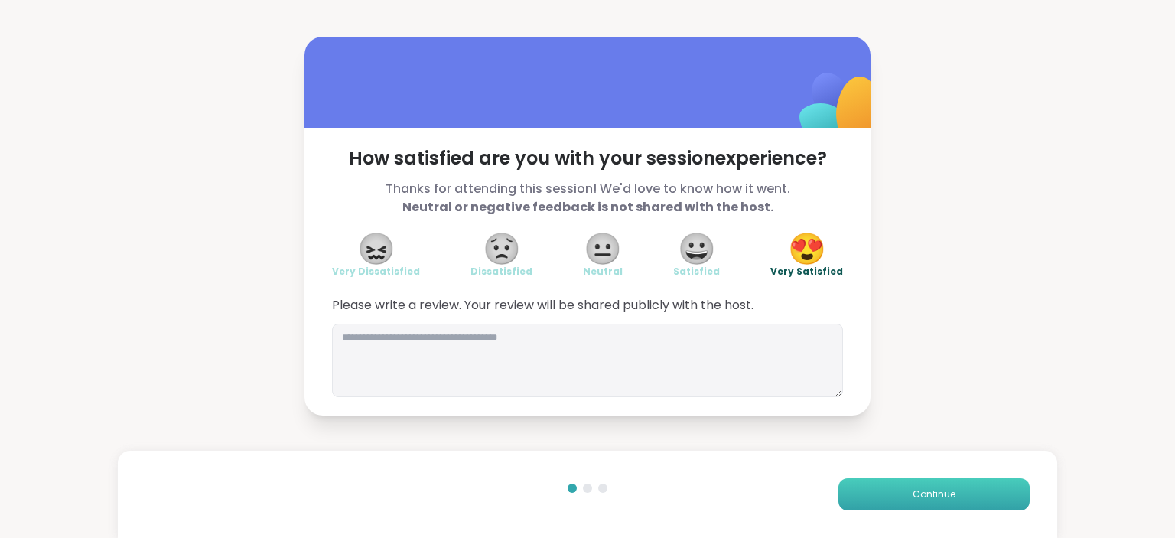
click at [927, 487] on button "Continue" at bounding box center [933, 494] width 191 height 32
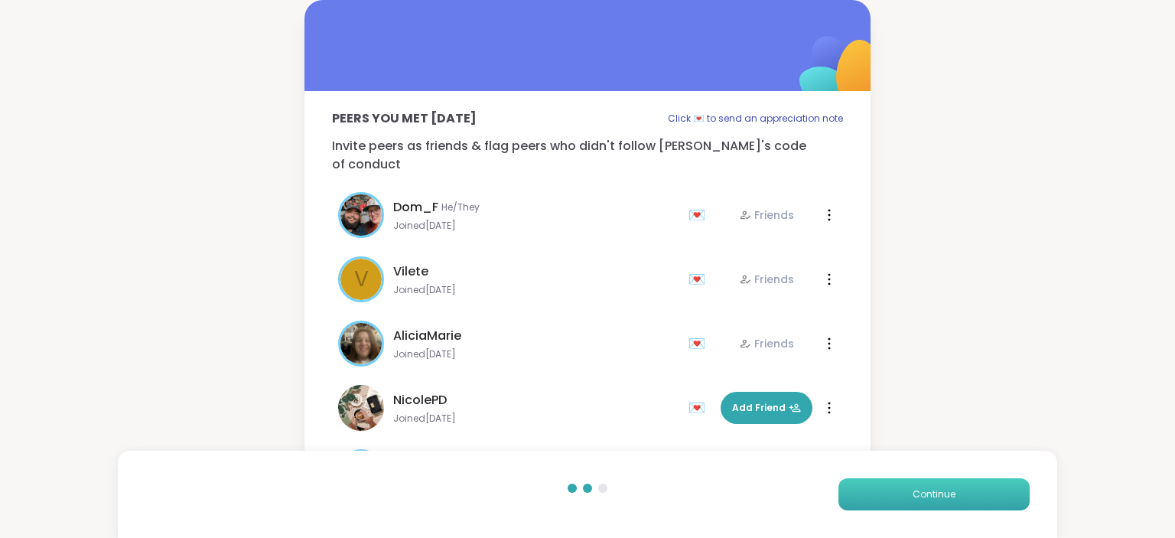
click at [927, 487] on button "Continue" at bounding box center [933, 494] width 191 height 32
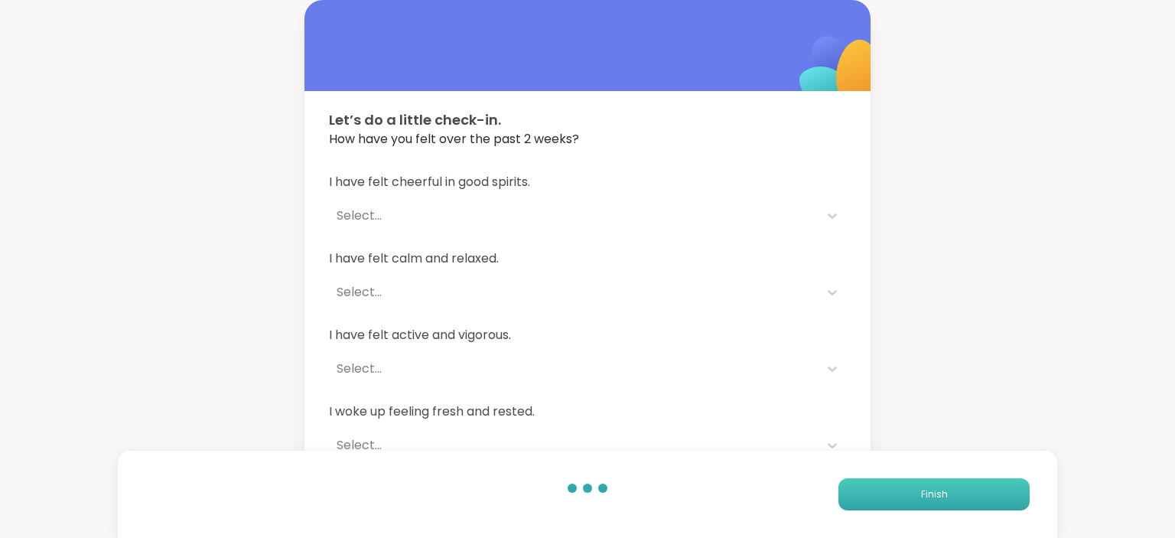
click at [927, 487] on button "Finish" at bounding box center [933, 494] width 191 height 32
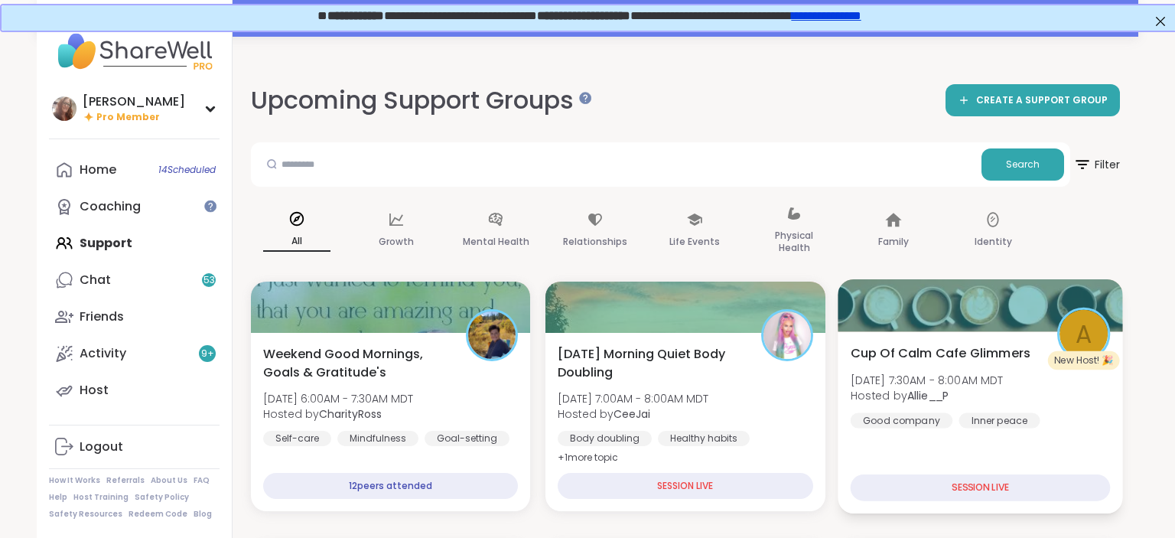
click at [1003, 376] on span "[DATE] 7:30AM - 8:00AM MDT" at bounding box center [926, 379] width 153 height 15
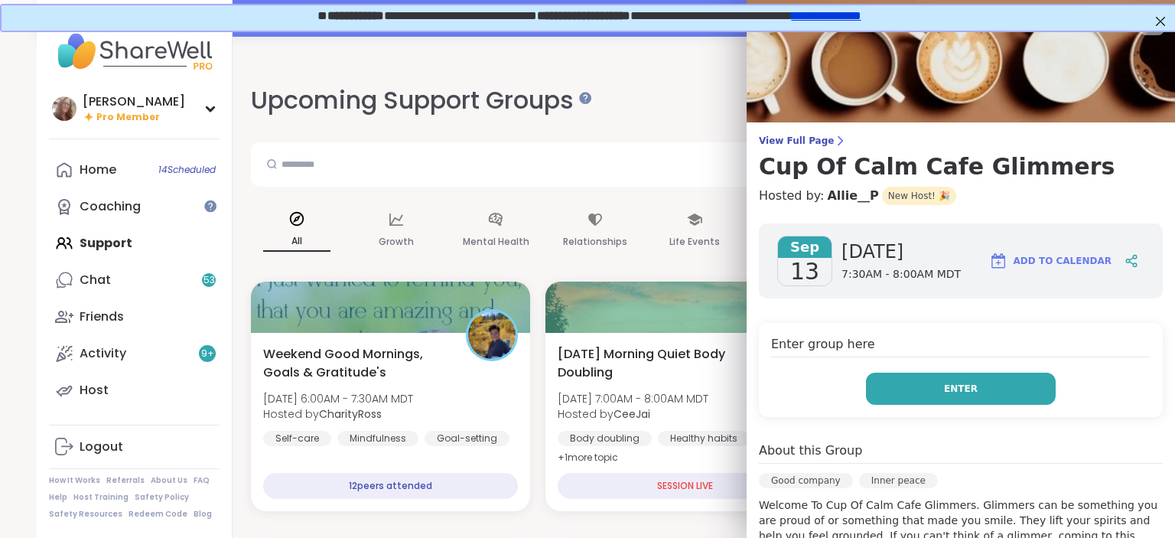
click at [990, 388] on button "Enter" at bounding box center [961, 389] width 190 height 32
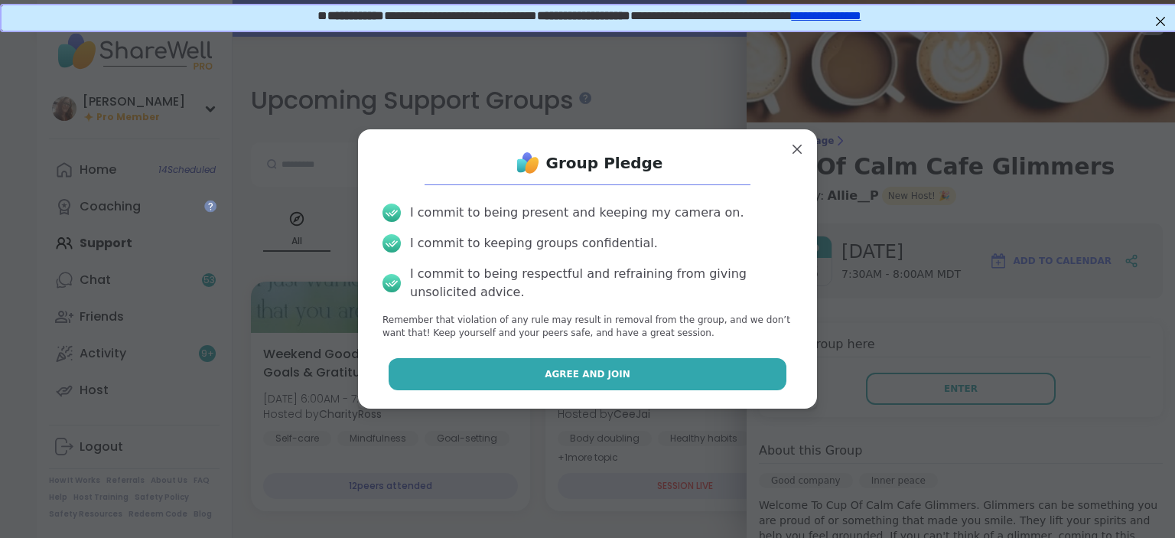
click at [729, 384] on button "Agree and Join" at bounding box center [588, 374] width 399 height 32
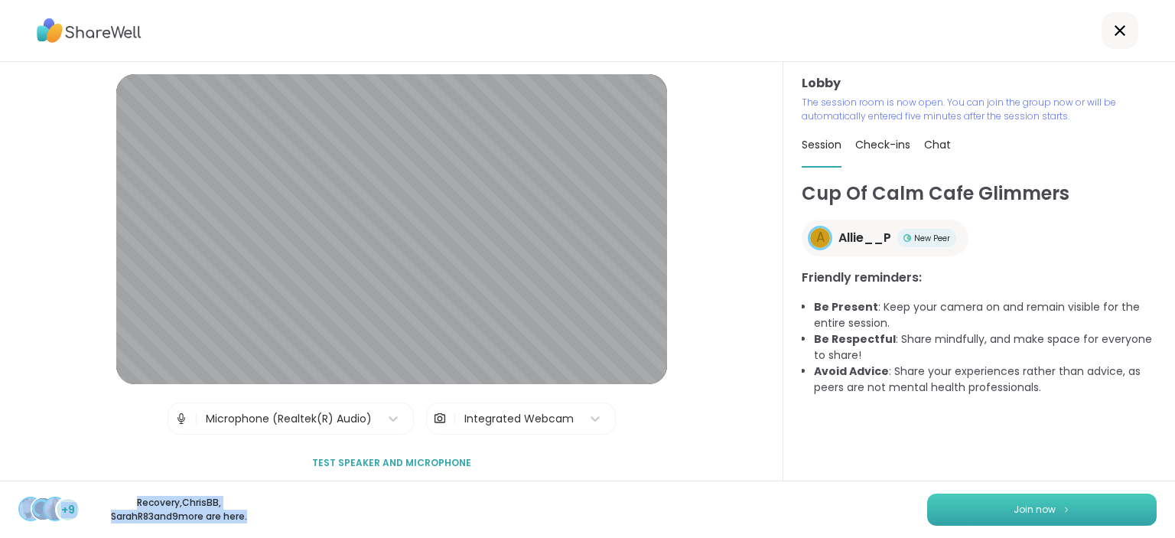
drag, startPoint x: 1050, startPoint y: 487, endPoint x: 1049, endPoint y: 500, distance: 13.8
click at [1050, 480] on div "Cup Of Calm Cafe Glimmers A Allie__P New Peer Friendly reminders: Be Present : …" at bounding box center [979, 330] width 355 height 301
click at [1046, 509] on span "Join now" at bounding box center [1035, 510] width 42 height 14
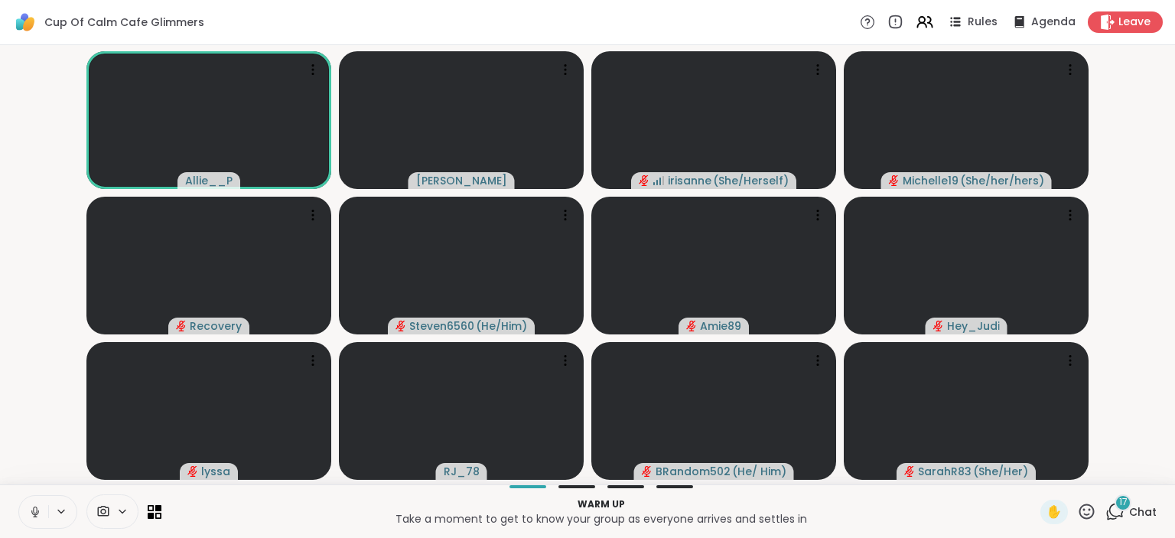
click at [30, 512] on icon at bounding box center [35, 512] width 14 height 14
click at [1147, 506] on span "Chat" at bounding box center [1143, 511] width 28 height 15
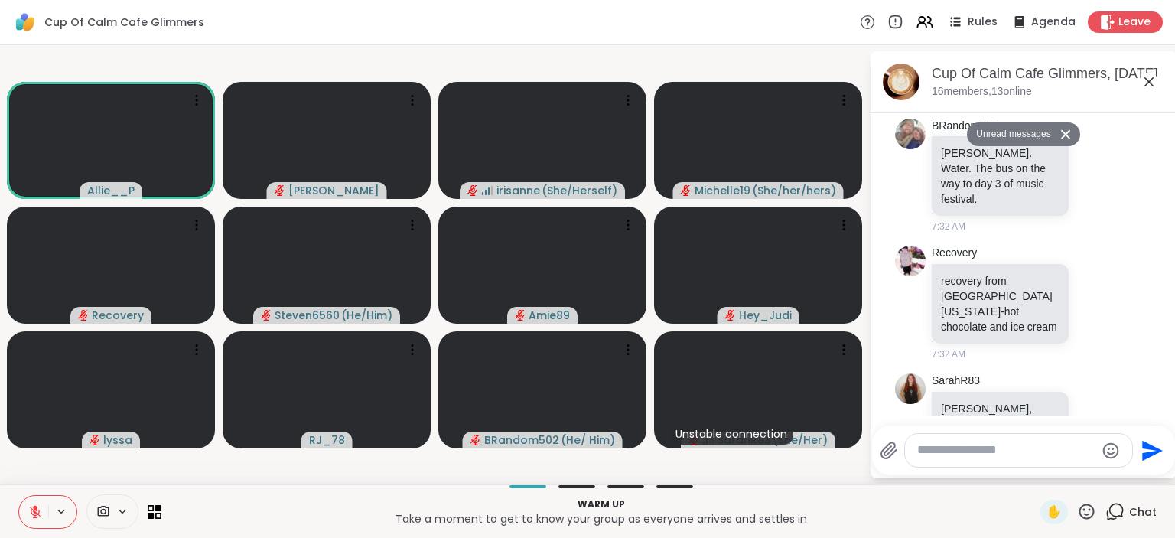
scroll to position [2464, 0]
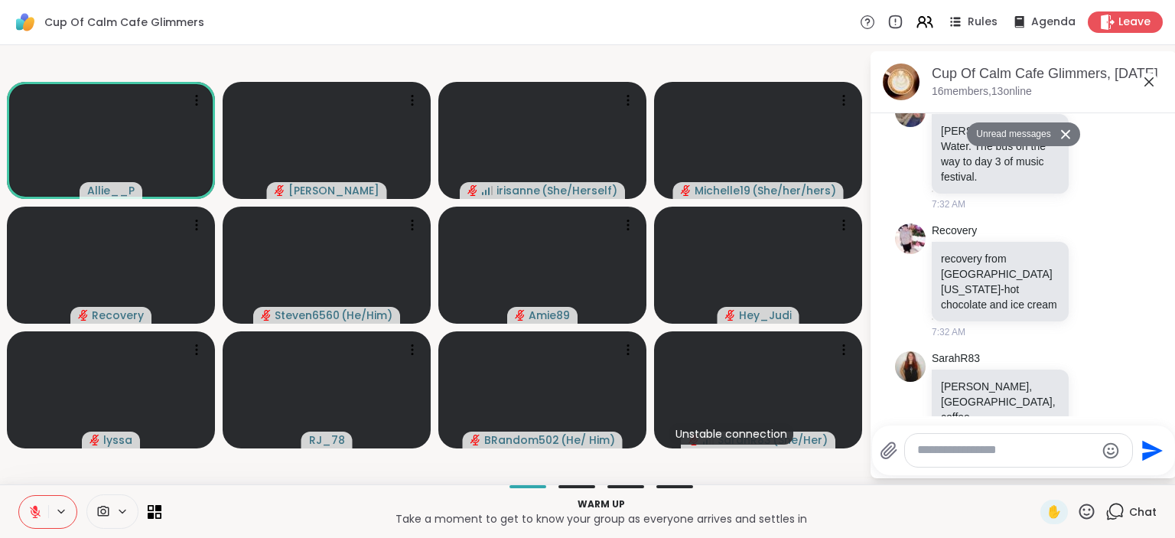
click at [1001, 458] on textarea "Type your message" at bounding box center [1006, 450] width 178 height 16
type textarea "***"
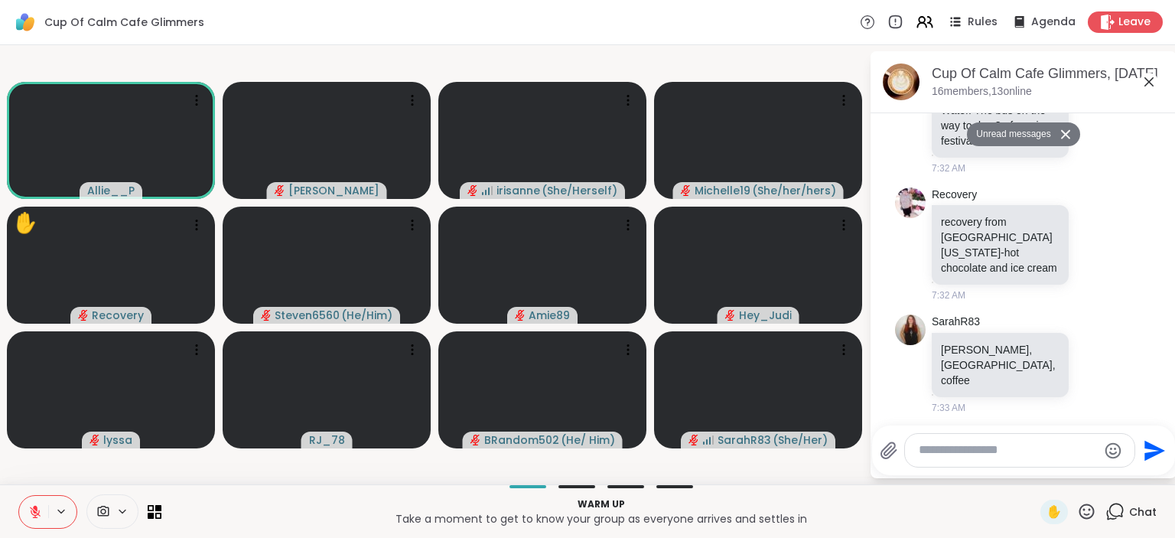
scroll to position [2509, 0]
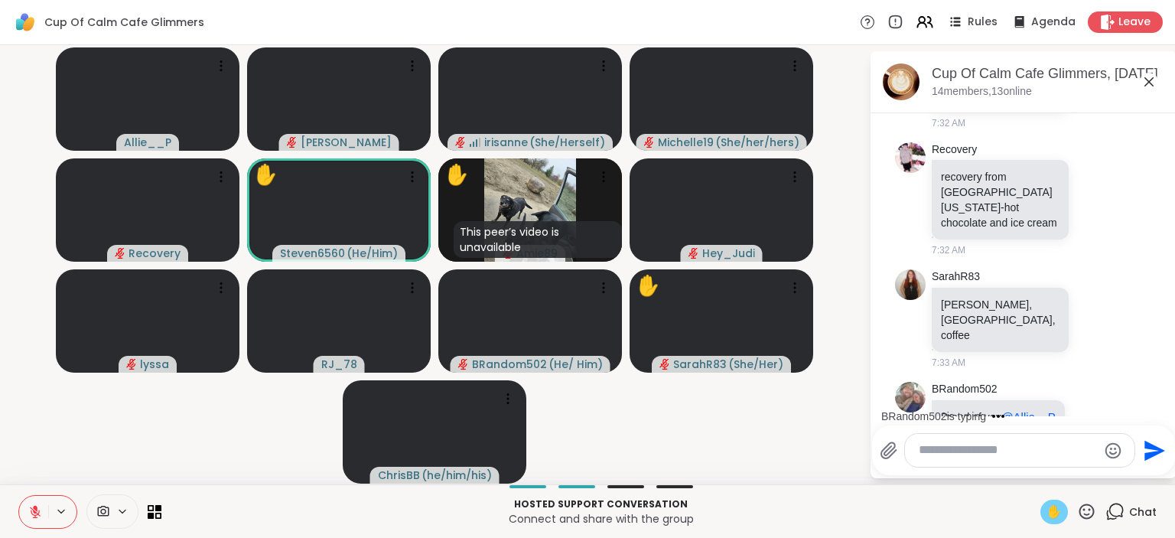
click at [1060, 509] on span "✋" at bounding box center [1053, 512] width 15 height 18
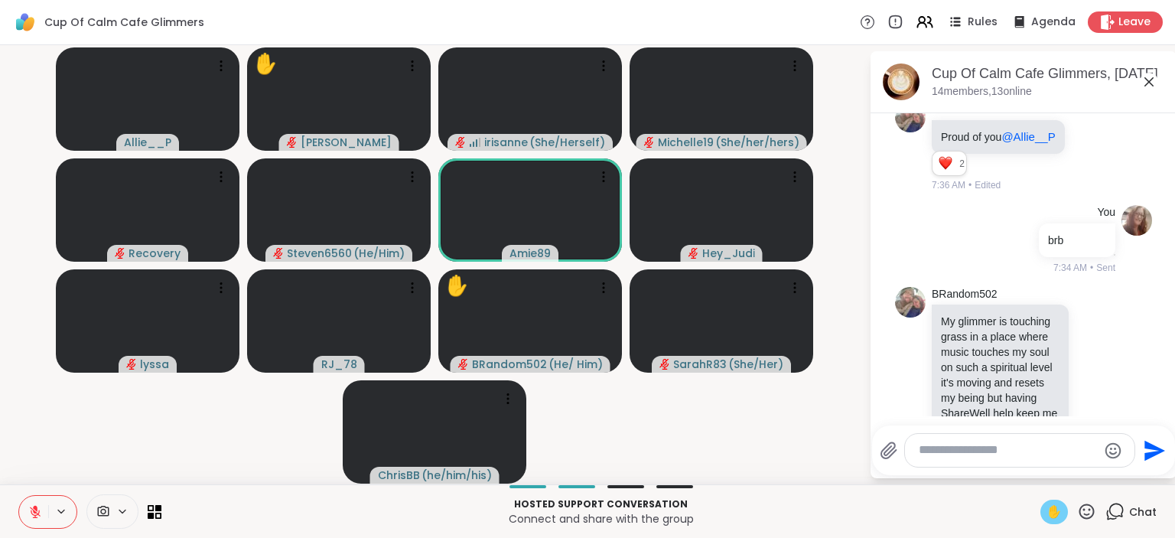
scroll to position [2921, 0]
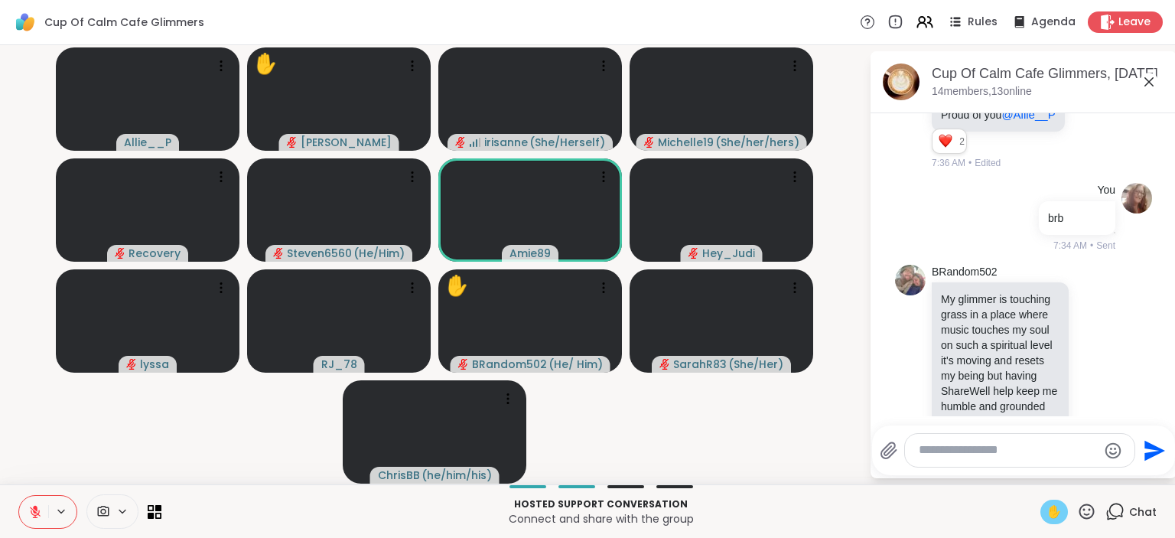
click at [1087, 511] on icon at bounding box center [1086, 511] width 19 height 19
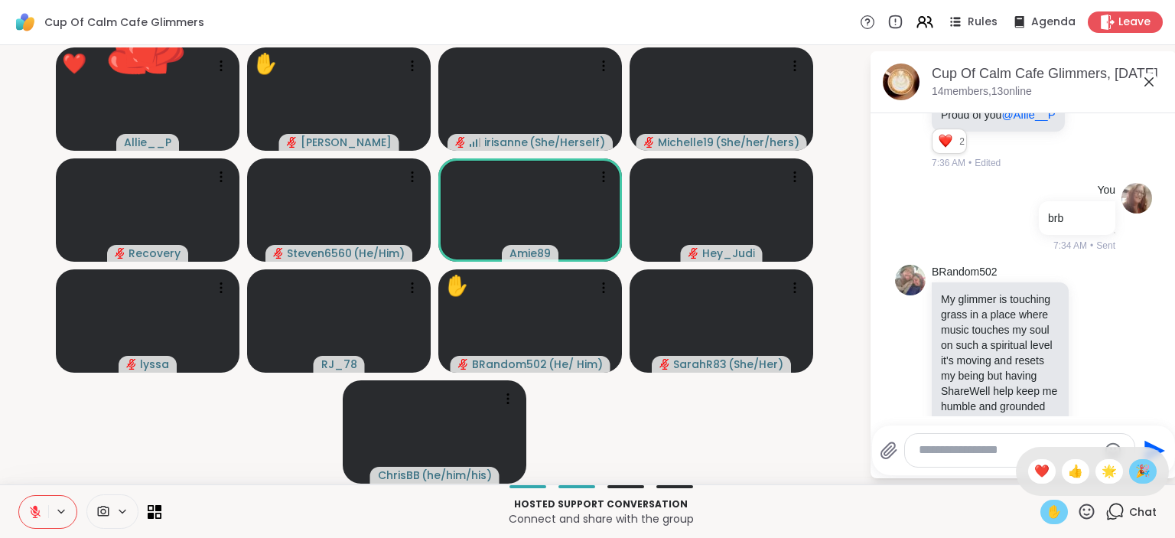
click at [1143, 477] on span "🎉" at bounding box center [1142, 471] width 15 height 18
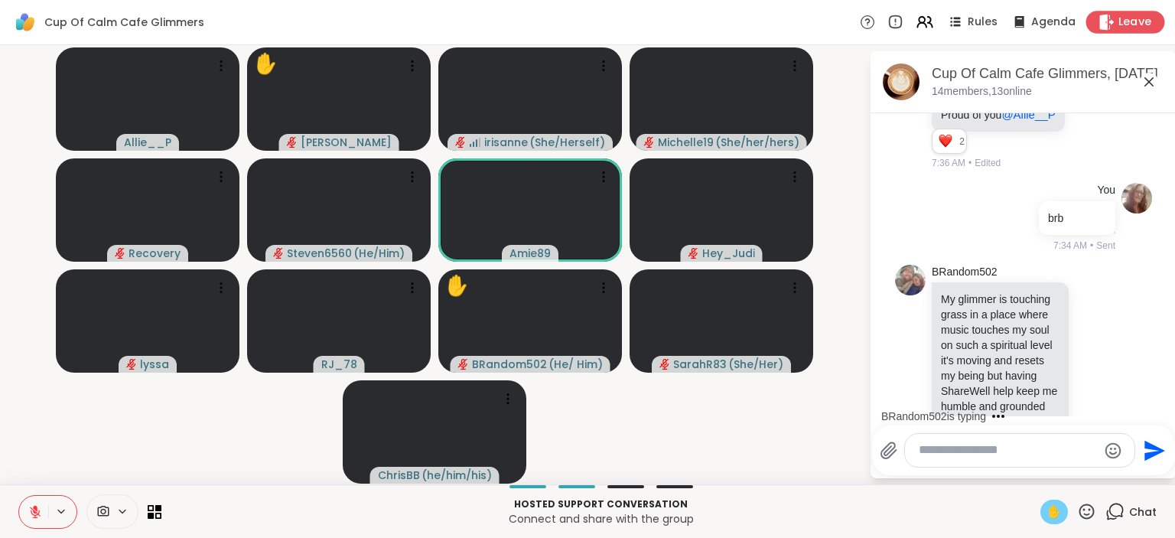
click at [1118, 15] on div "Leave" at bounding box center [1125, 22] width 79 height 22
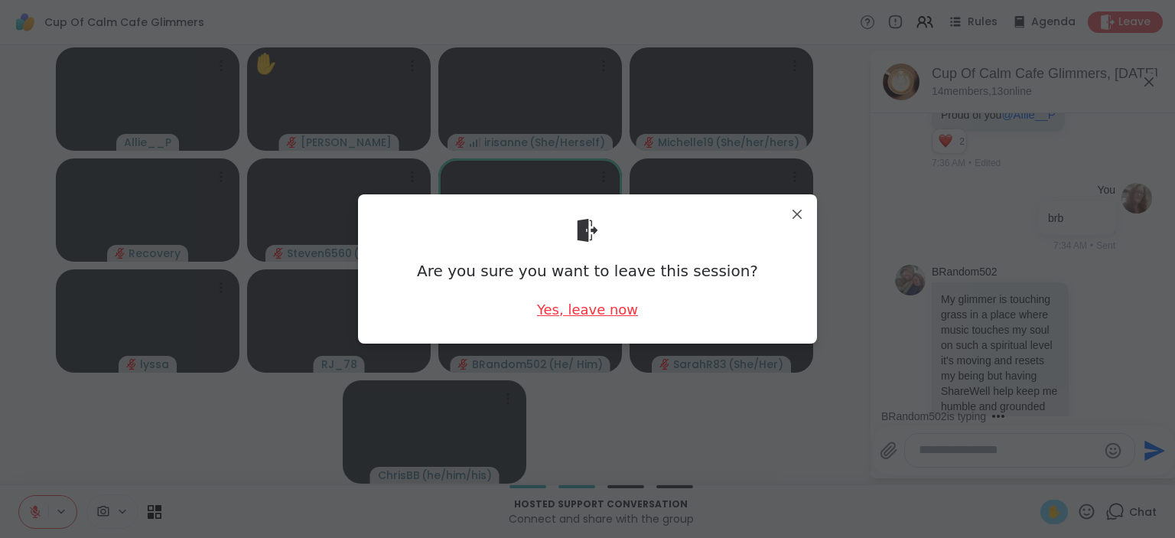
click at [600, 308] on div "Yes, leave now" at bounding box center [587, 309] width 101 height 19
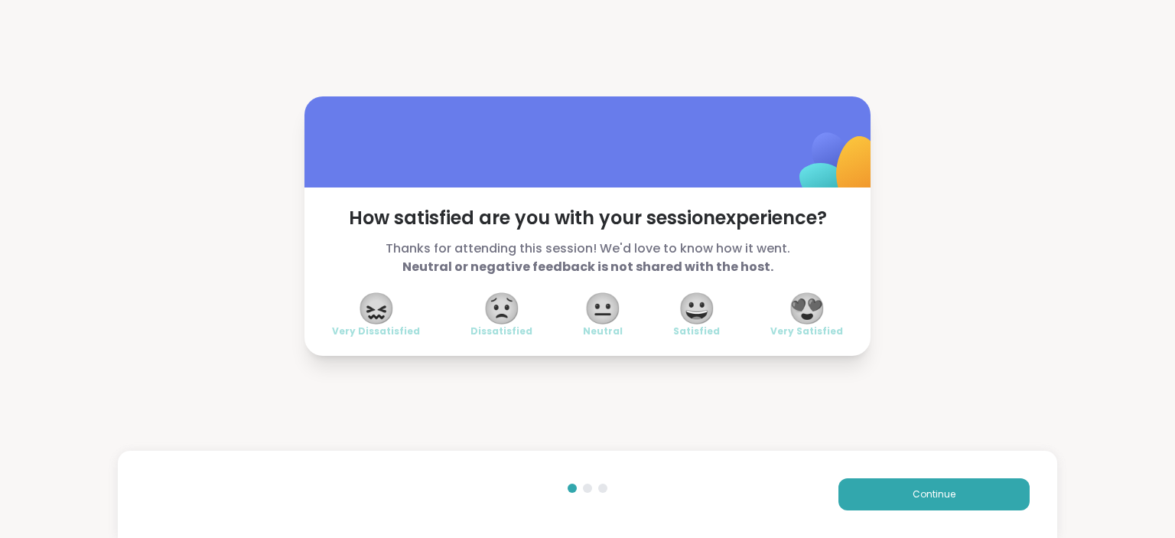
click at [817, 309] on span "😍" at bounding box center [807, 309] width 38 height 28
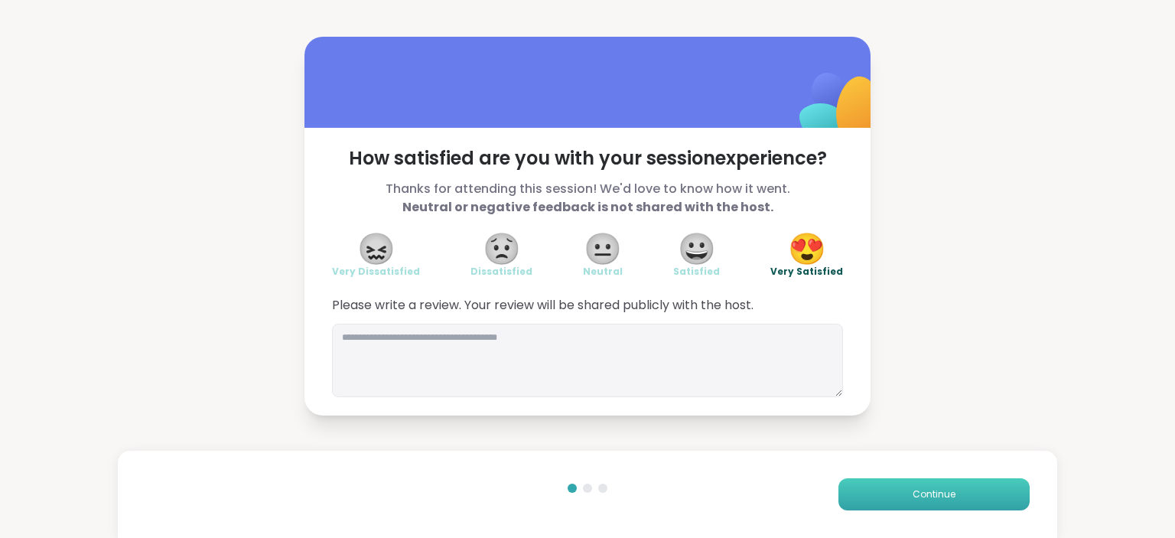
click at [929, 494] on span "Continue" at bounding box center [934, 494] width 43 height 14
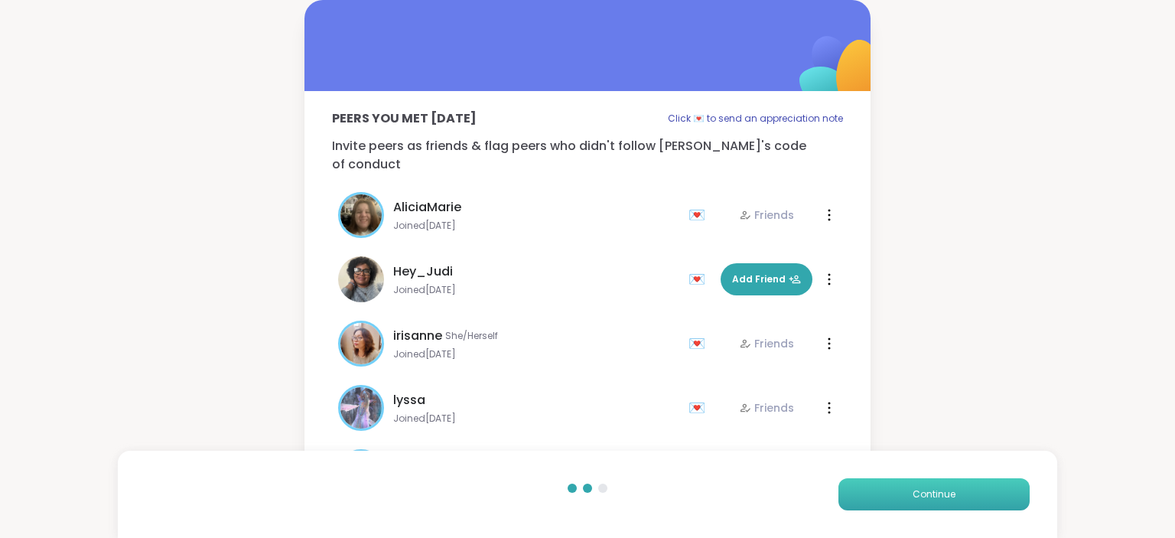
click at [929, 494] on span "Continue" at bounding box center [934, 494] width 43 height 14
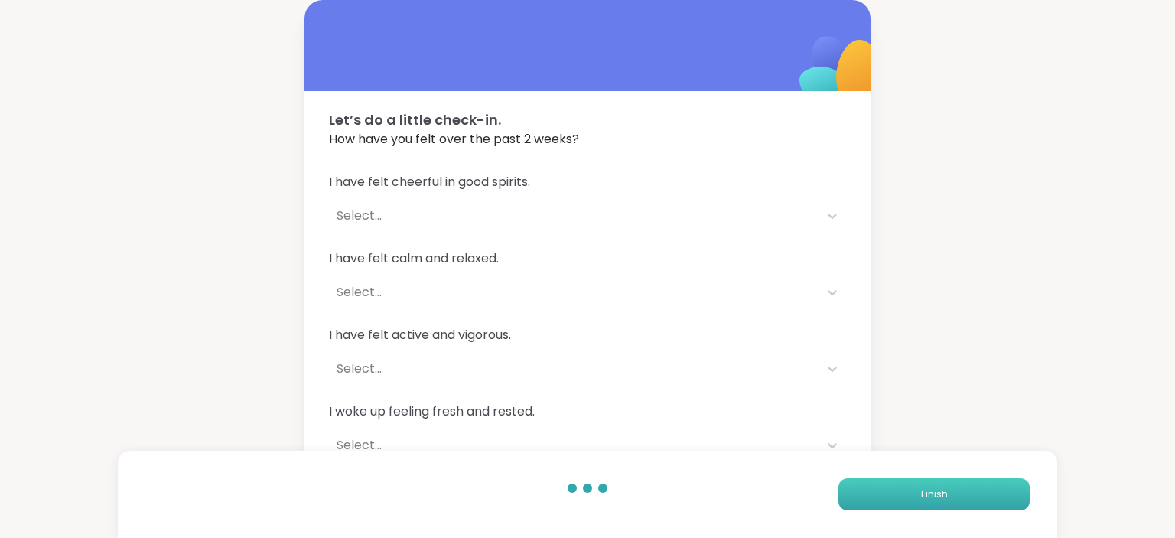
click at [929, 494] on span "Finish" at bounding box center [934, 494] width 27 height 14
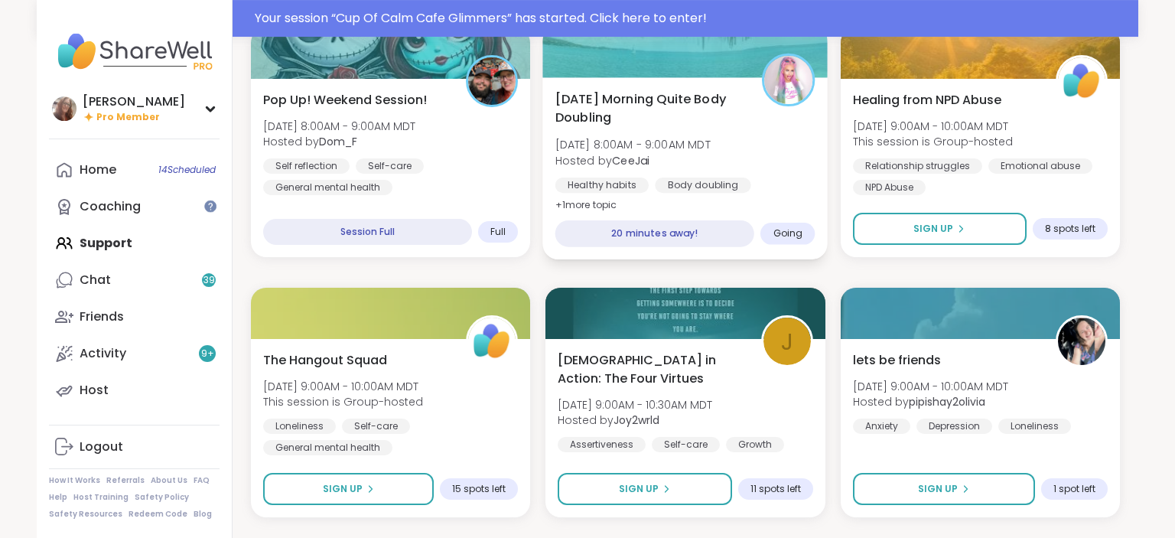
scroll to position [484, 0]
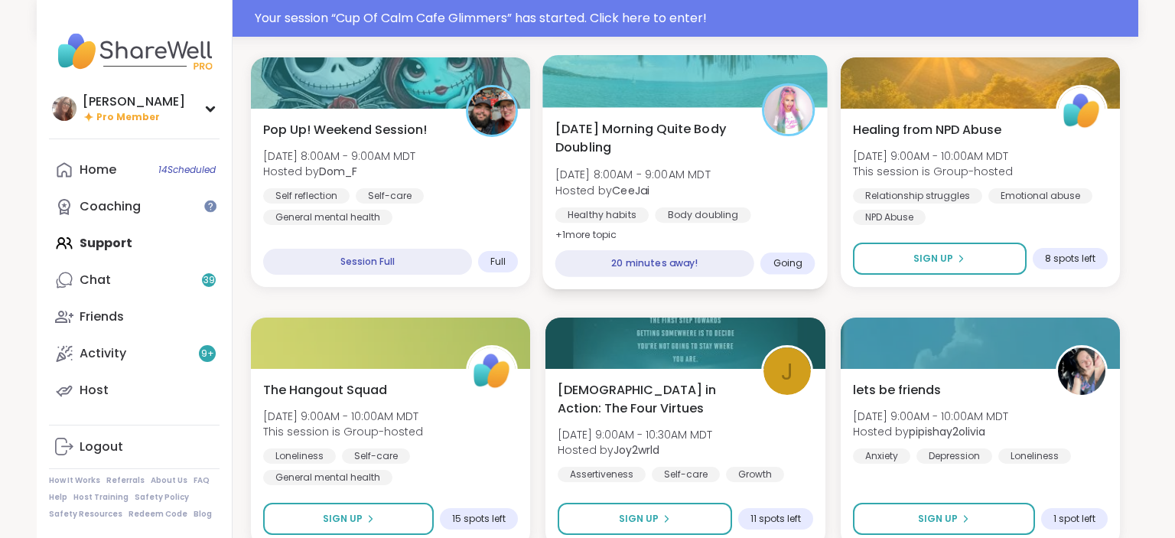
click at [780, 212] on div "Healthy habits Body doubling Goal-setting" at bounding box center [685, 225] width 260 height 37
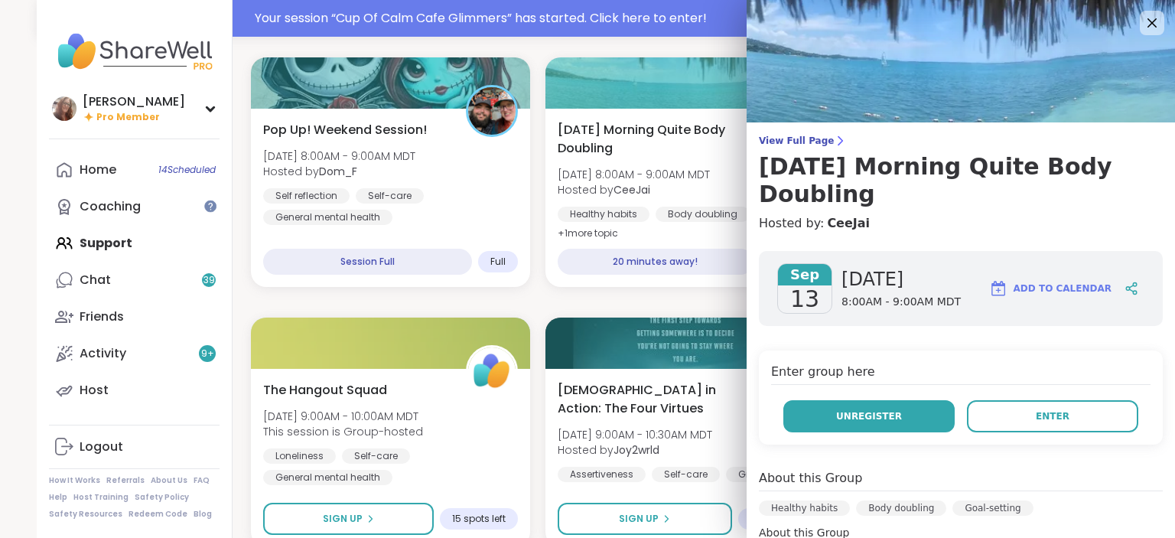
click at [910, 402] on button "Unregister" at bounding box center [868, 416] width 171 height 32
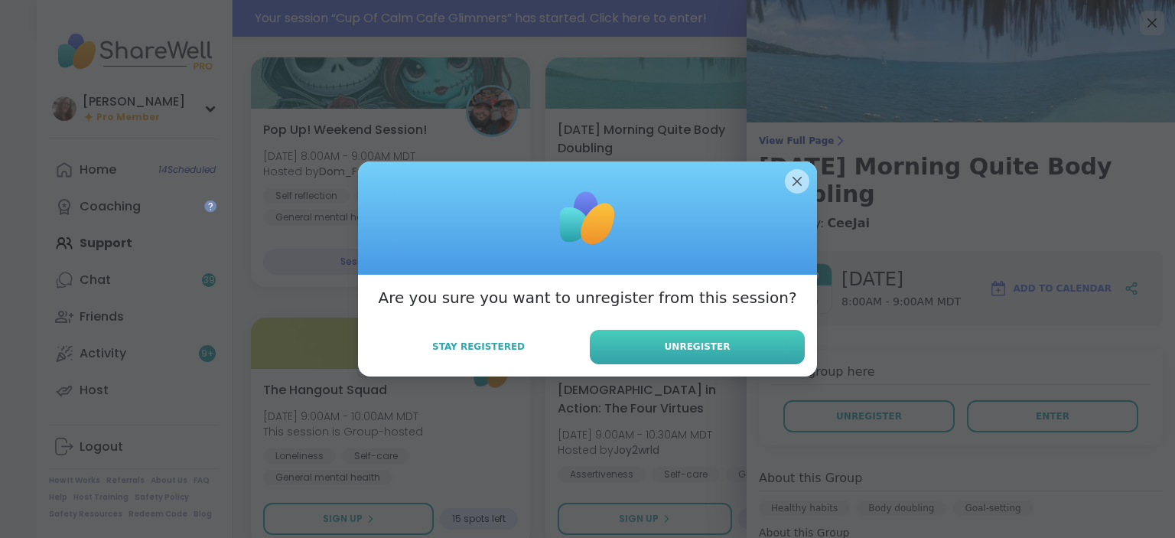
click at [760, 333] on button "Unregister" at bounding box center [697, 347] width 215 height 34
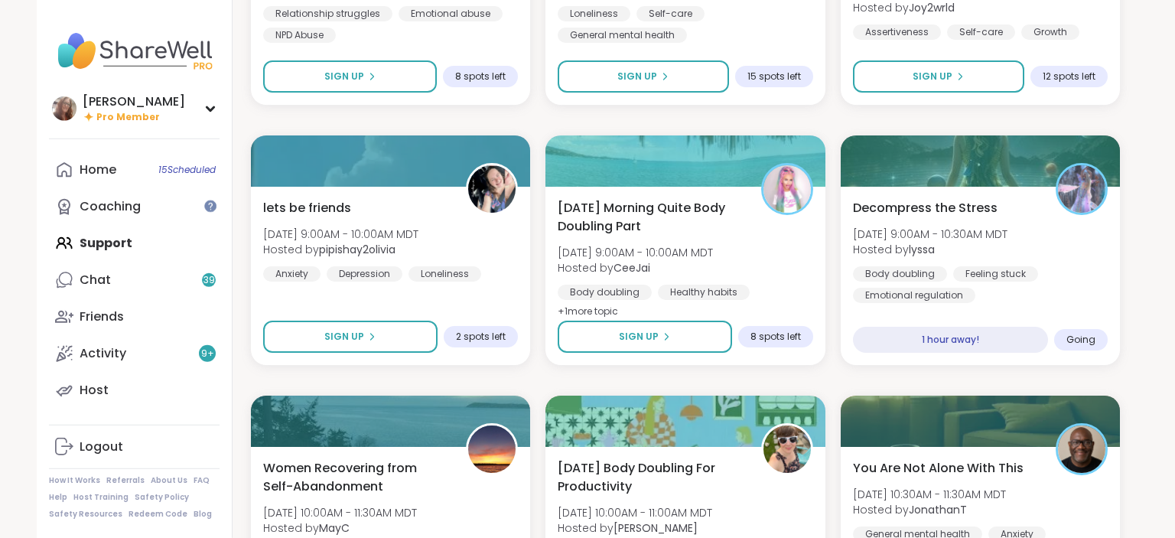
scroll to position [916, 0]
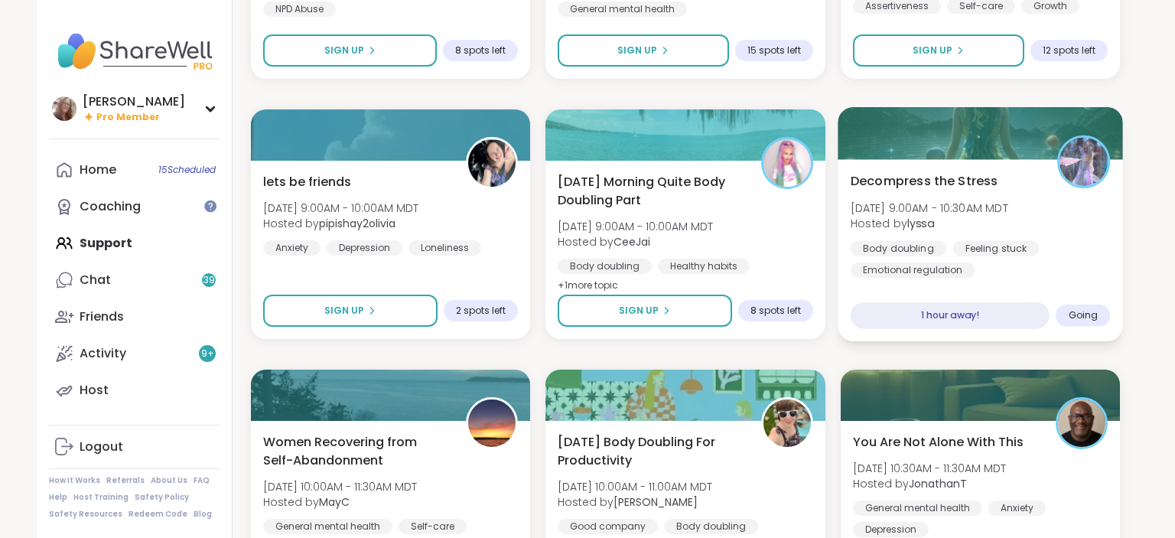
click at [1048, 272] on div "Body doubling Feeling stuck Emotional regulation" at bounding box center [980, 258] width 260 height 37
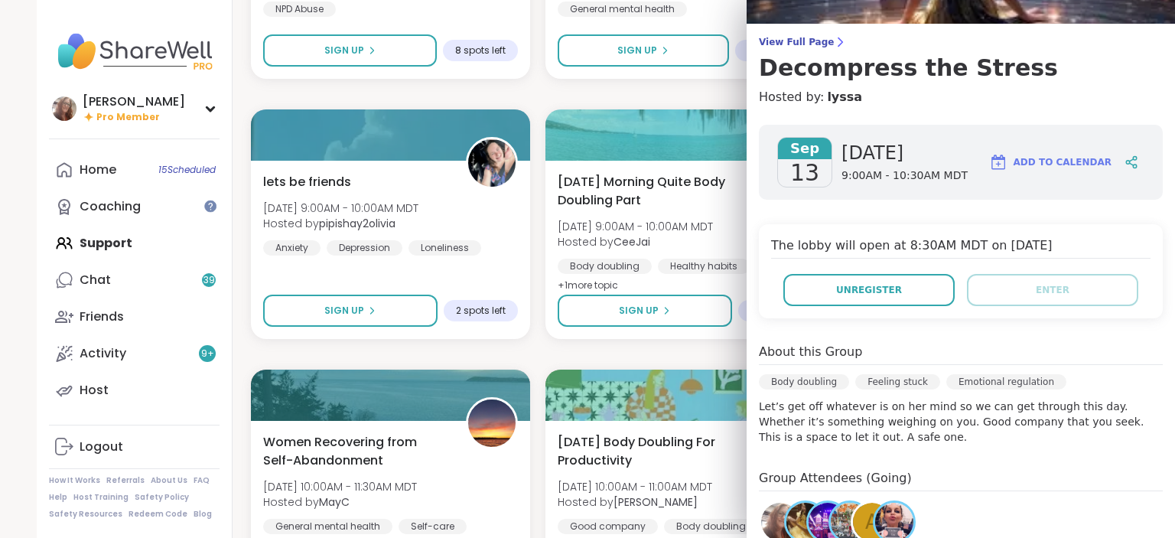
scroll to position [0, 0]
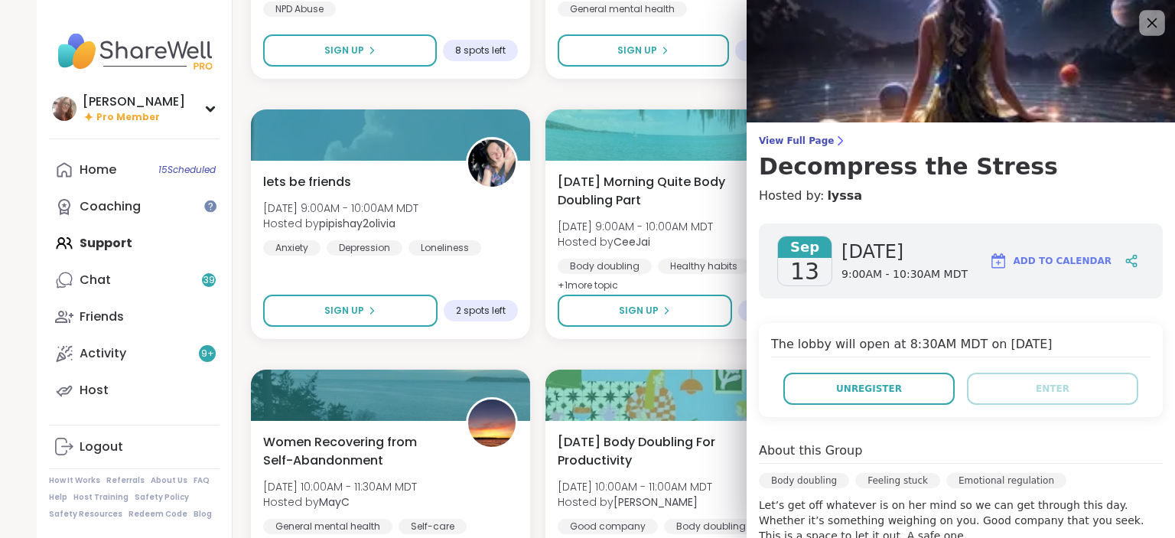
click at [1152, 18] on icon at bounding box center [1151, 22] width 19 height 19
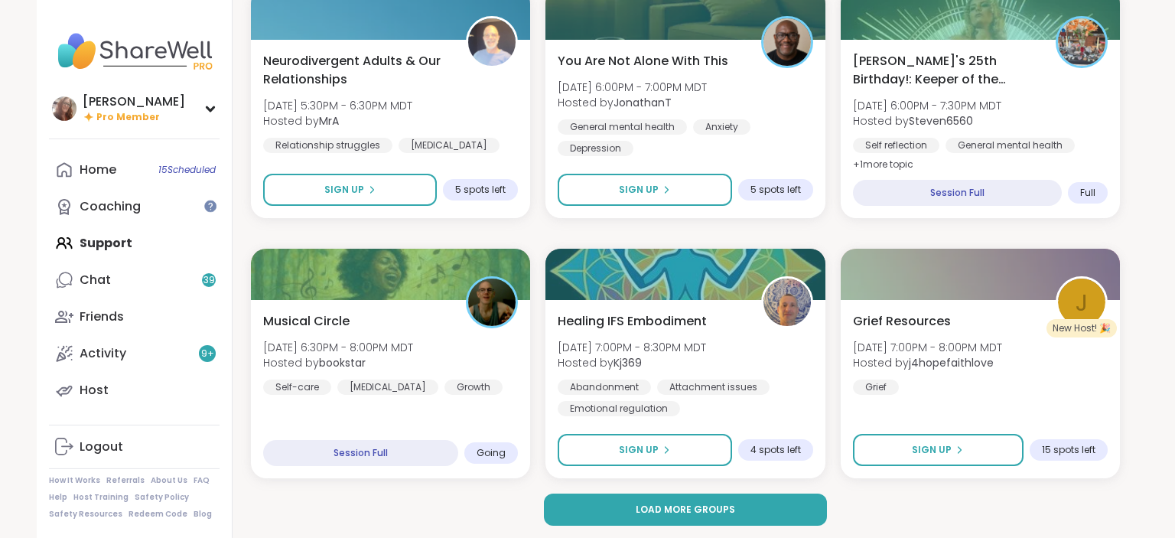
scroll to position [2859, 0]
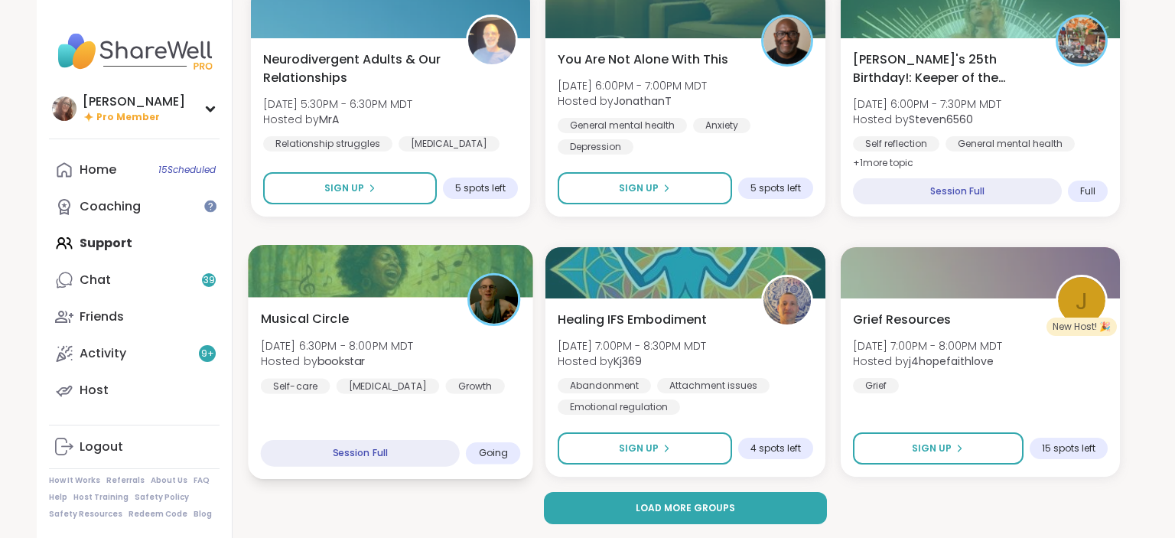
click at [496, 325] on div "Musical Circle Sat, Sep 13 | 6:30PM - 8:00PM MDT Hosted by bookstar Self-care S…" at bounding box center [391, 351] width 260 height 84
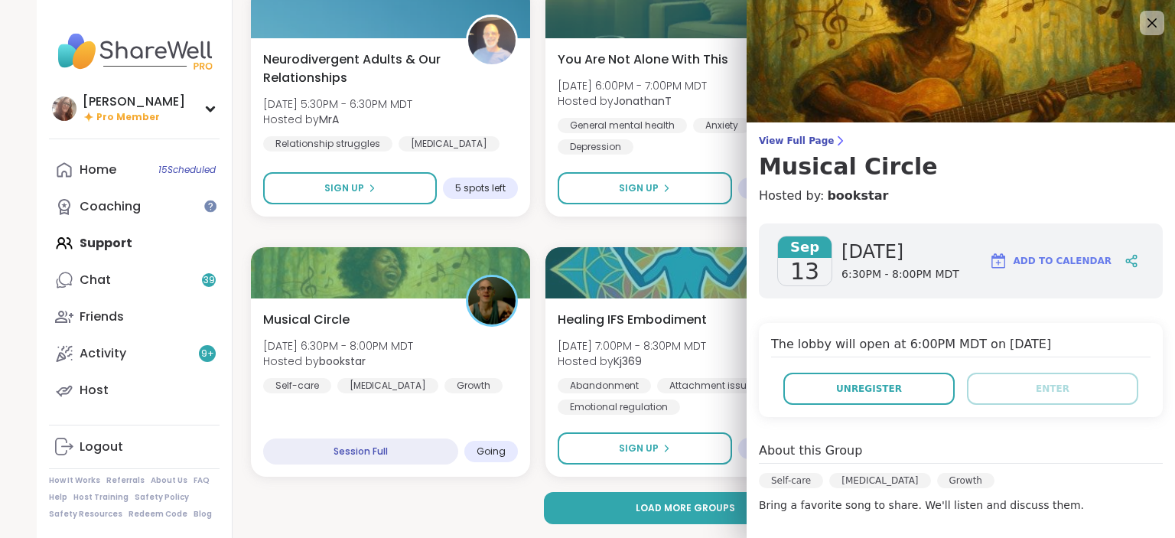
click at [861, 174] on h3 "Musical Circle" at bounding box center [961, 167] width 404 height 28
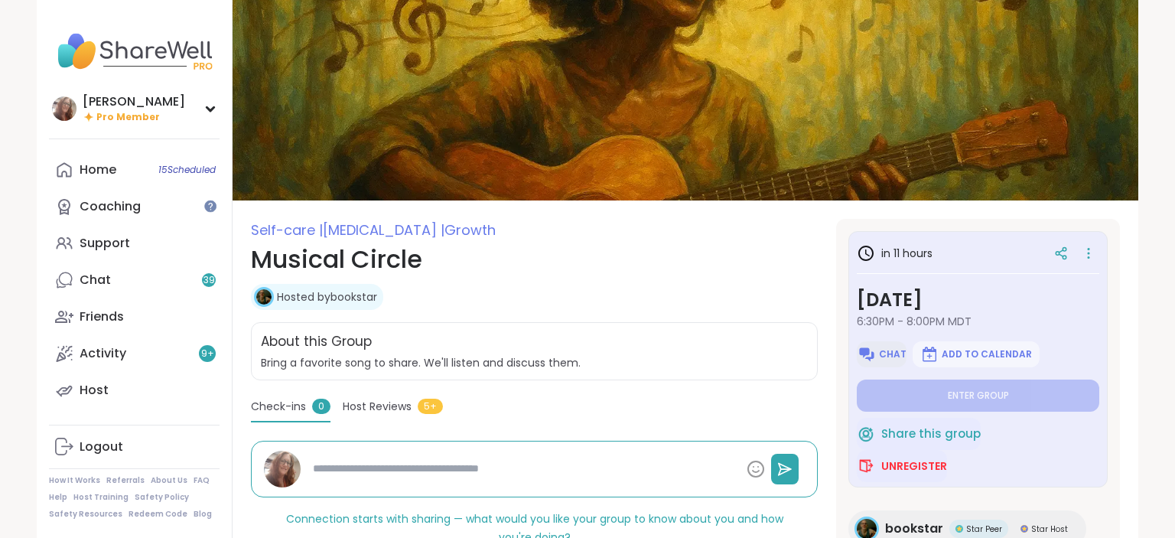
click at [886, 350] on span "Chat" at bounding box center [893, 354] width 28 height 12
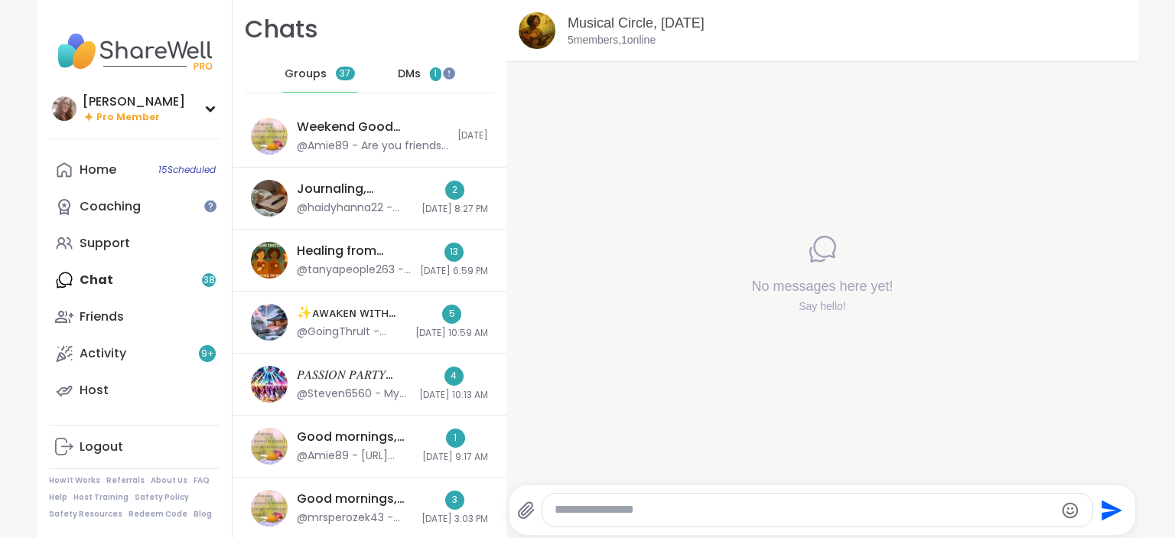
click at [616, 509] on textarea "Type your message" at bounding box center [805, 510] width 500 height 16
paste textarea "**********"
type textarea "**********"
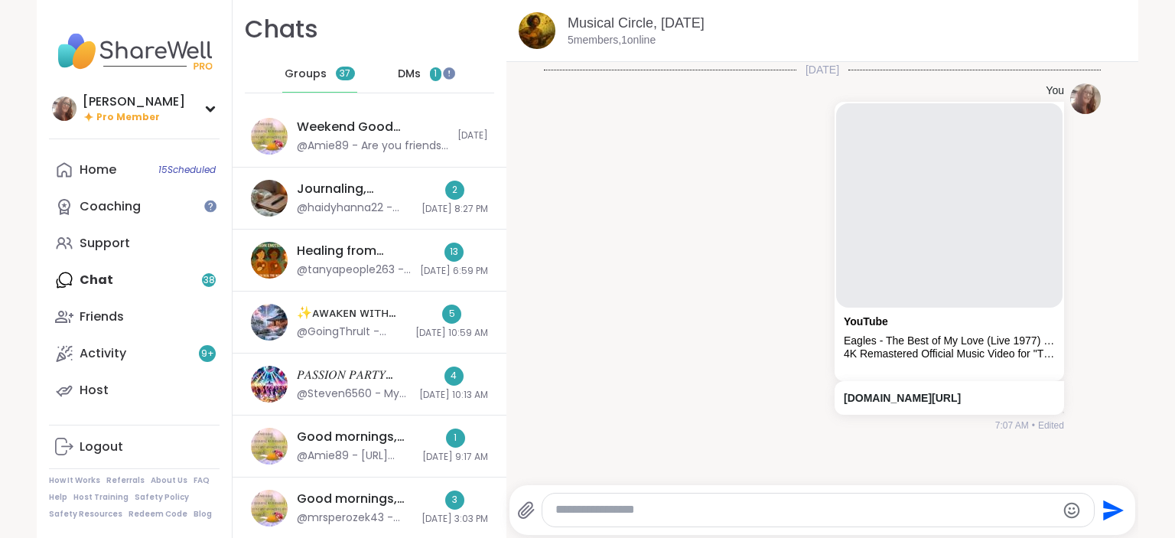
click at [402, 71] on span "DMs" at bounding box center [409, 74] width 23 height 15
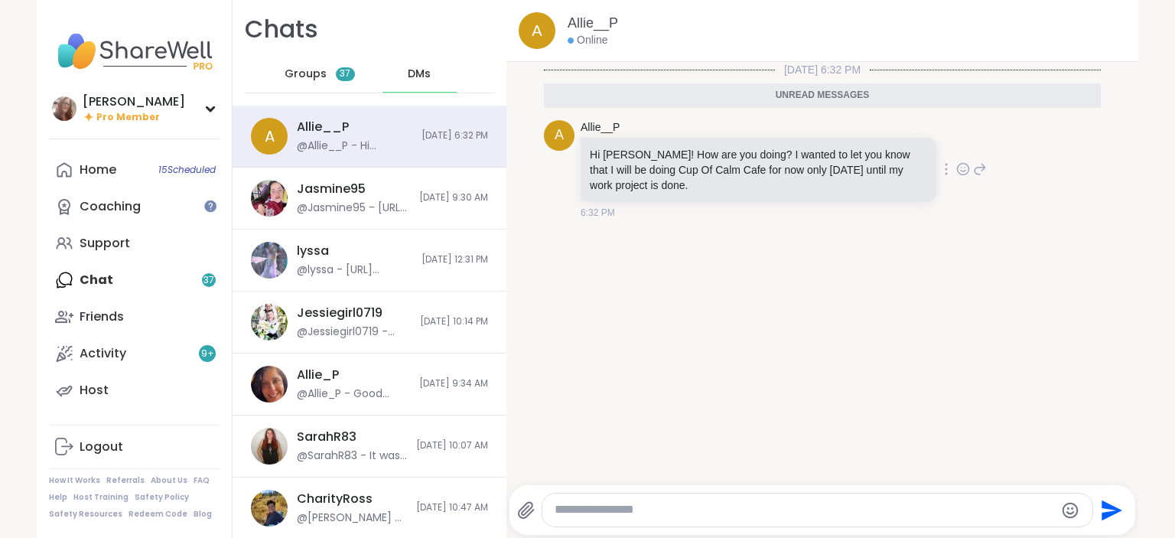
click at [980, 164] on icon at bounding box center [980, 169] width 14 height 18
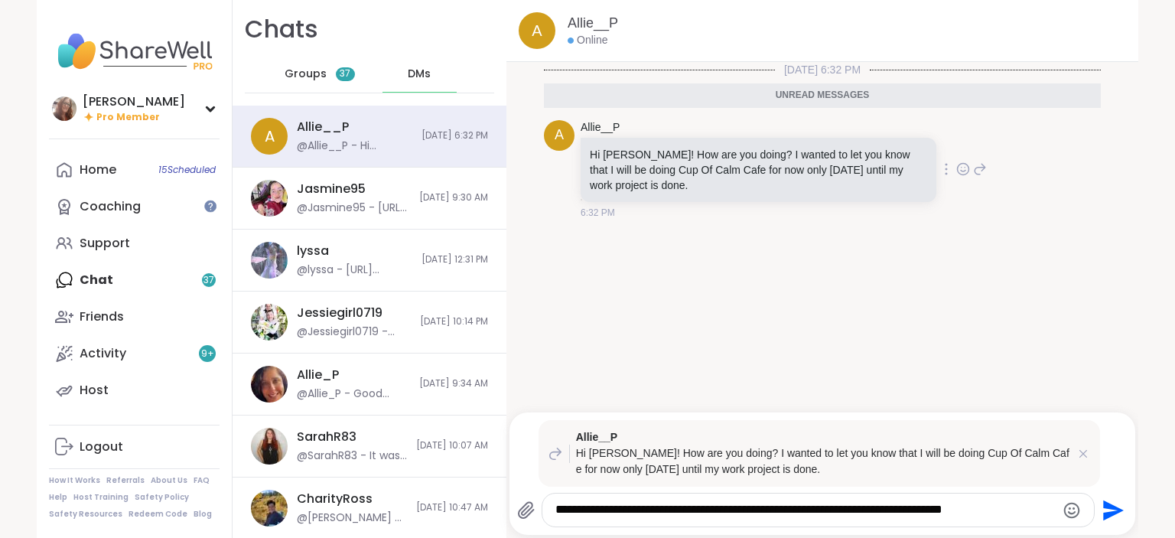
type textarea "**********"
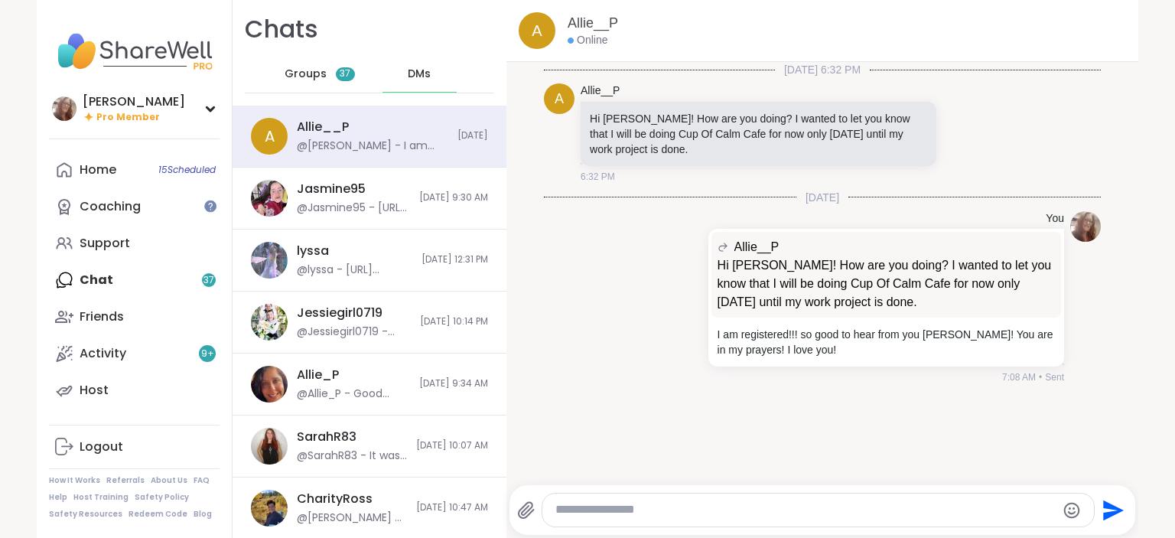
click at [135, 285] on div "Home 15 Scheduled Coaching Support Chat 37 Friends Activity 9 + Host" at bounding box center [134, 279] width 171 height 257
click at [129, 172] on link "Home 15 Scheduled" at bounding box center [134, 169] width 171 height 37
